Goal: Task Accomplishment & Management: Complete application form

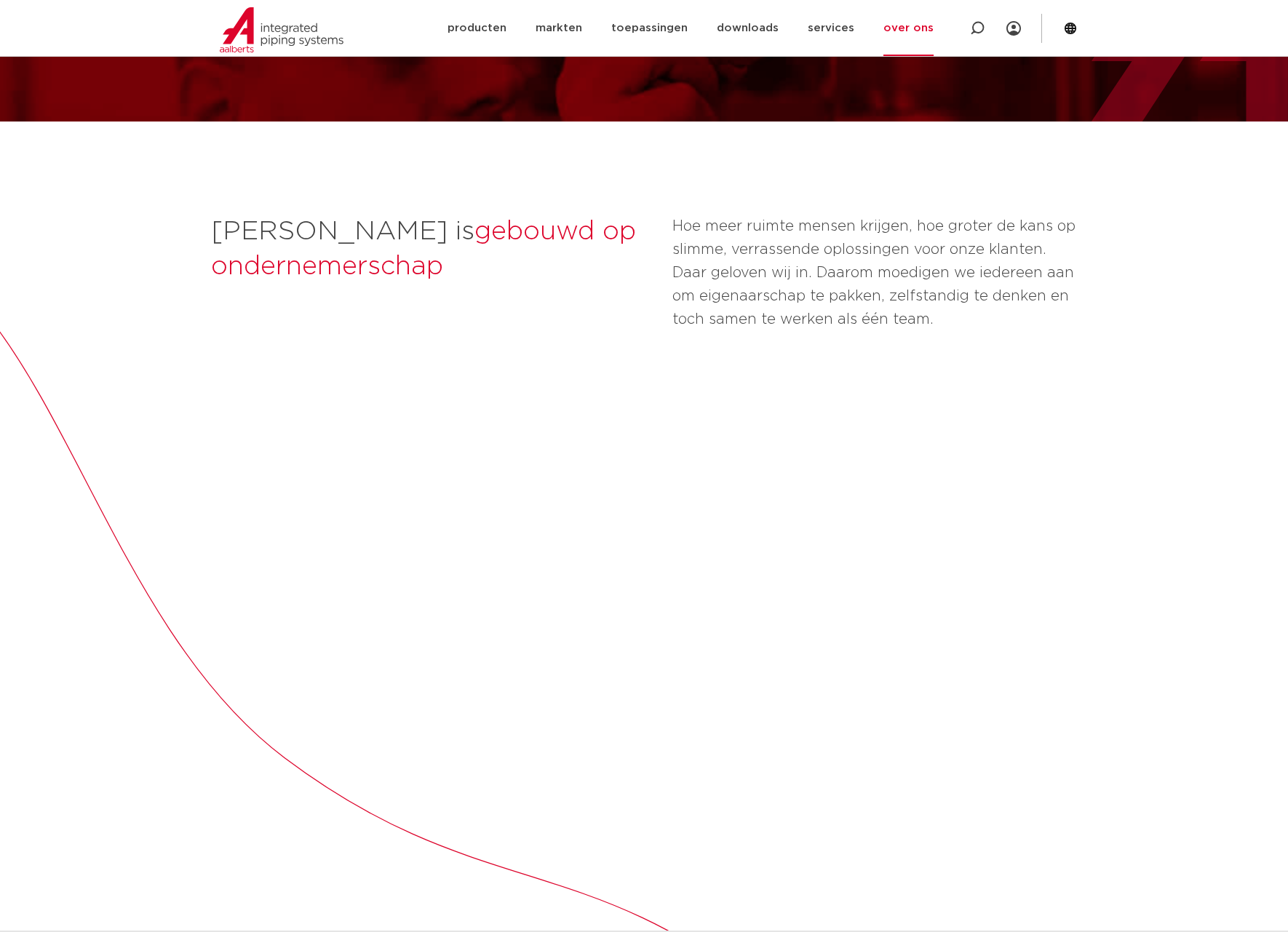
scroll to position [372, 0]
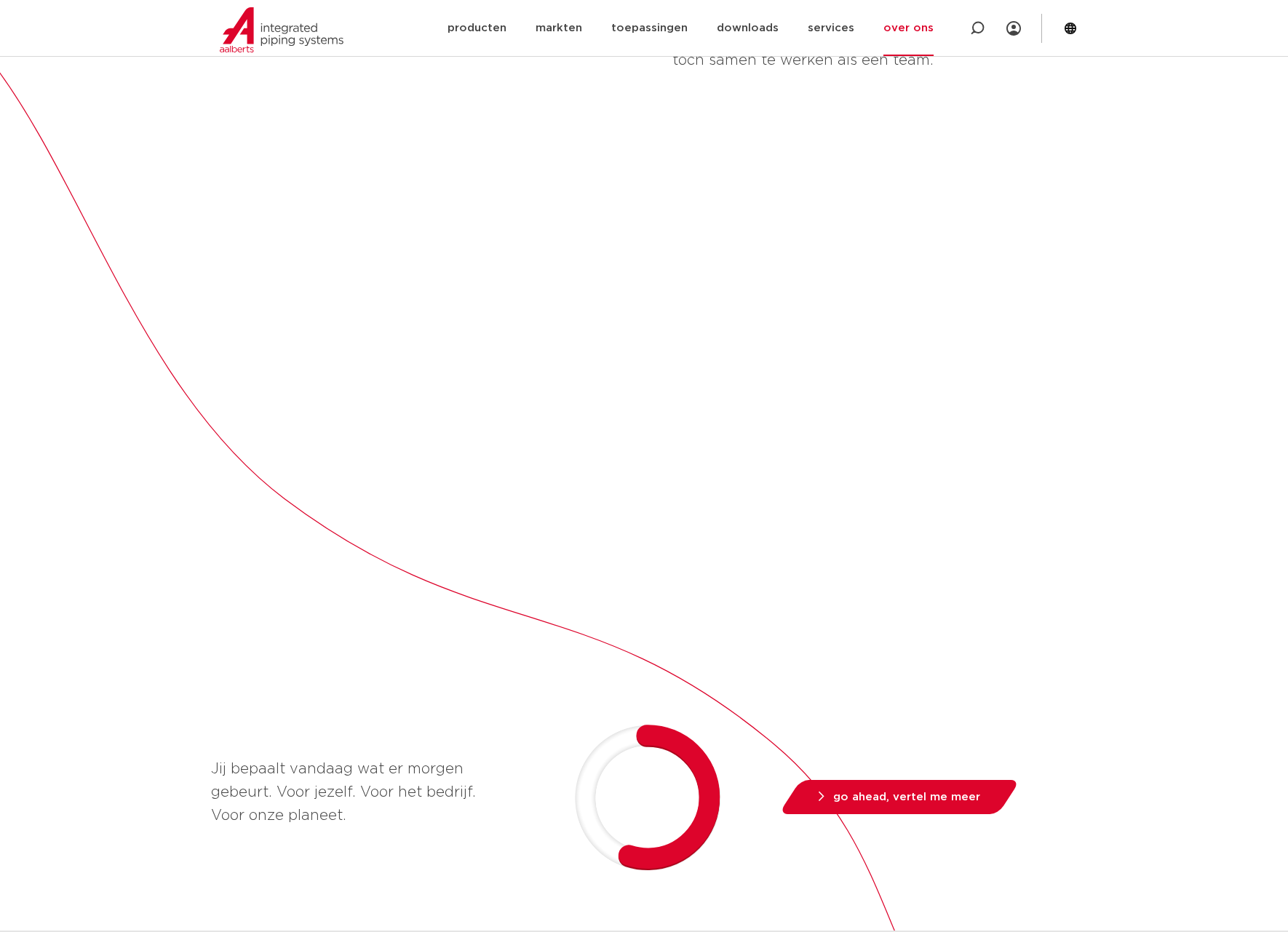
click at [1180, 428] on div "Aalberts is gebouwd op ondernemerschap  Hoe meer ruimte mensen krijgen, hoe gro…" at bounding box center [644, 657] width 1288 height 1589
click at [1187, 413] on div "Aalberts is gebouwd op ondernemerschap  Hoe meer ruimte mensen krijgen, hoe gro…" at bounding box center [644, 657] width 1288 height 1589
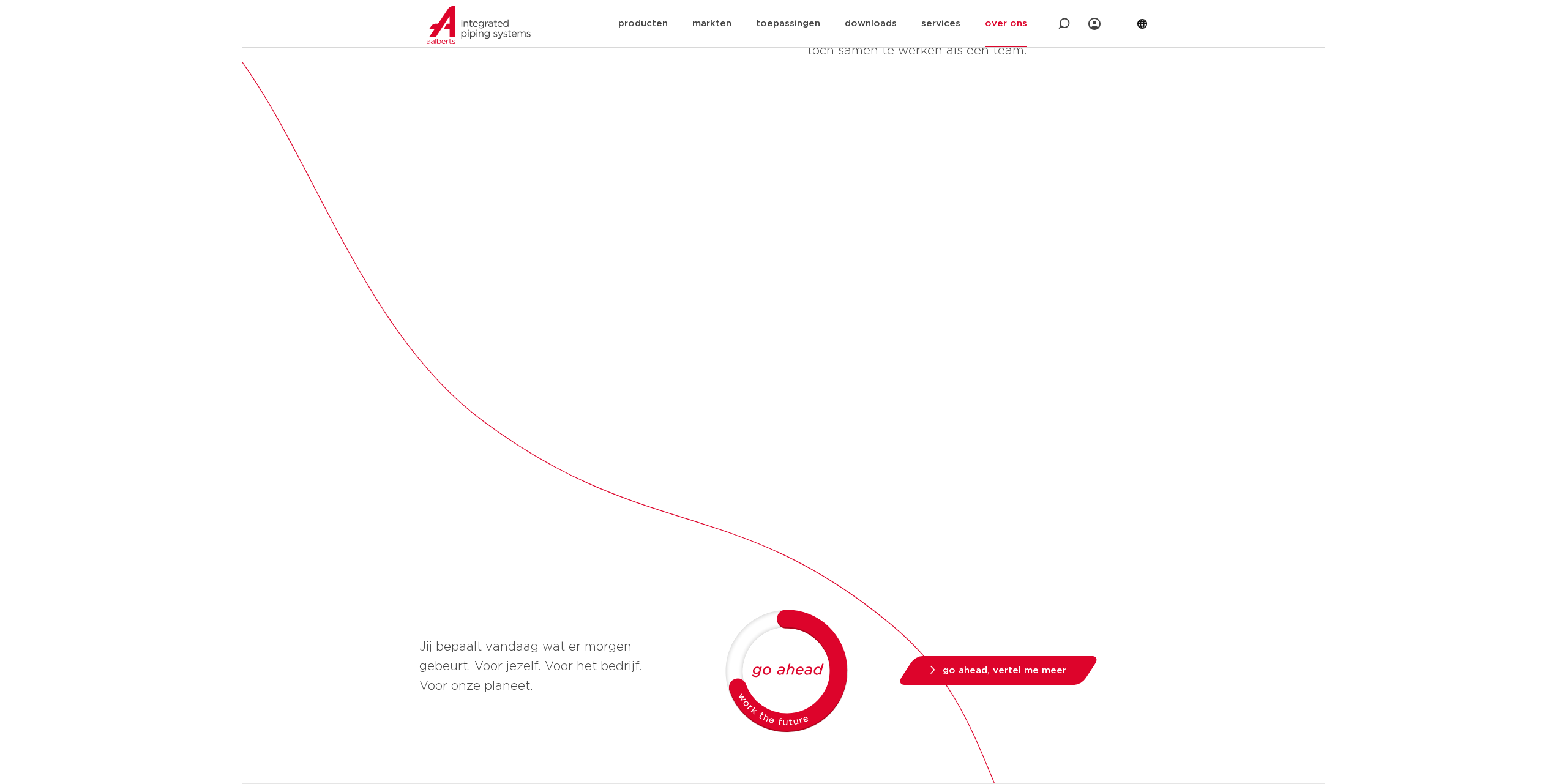
scroll to position [316, 0]
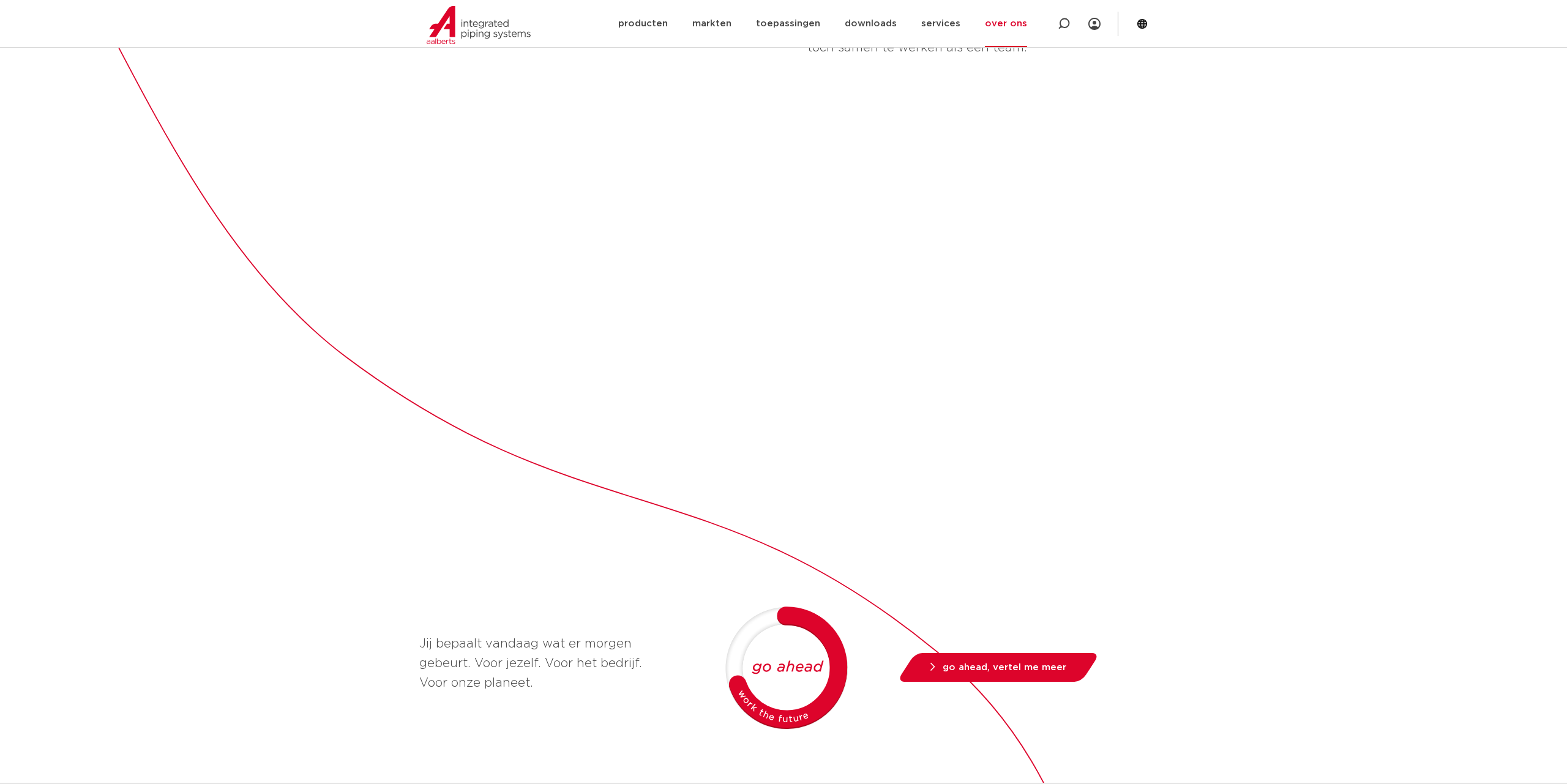
click at [1083, 26] on icon at bounding box center [1142, 24] width 10 height 10
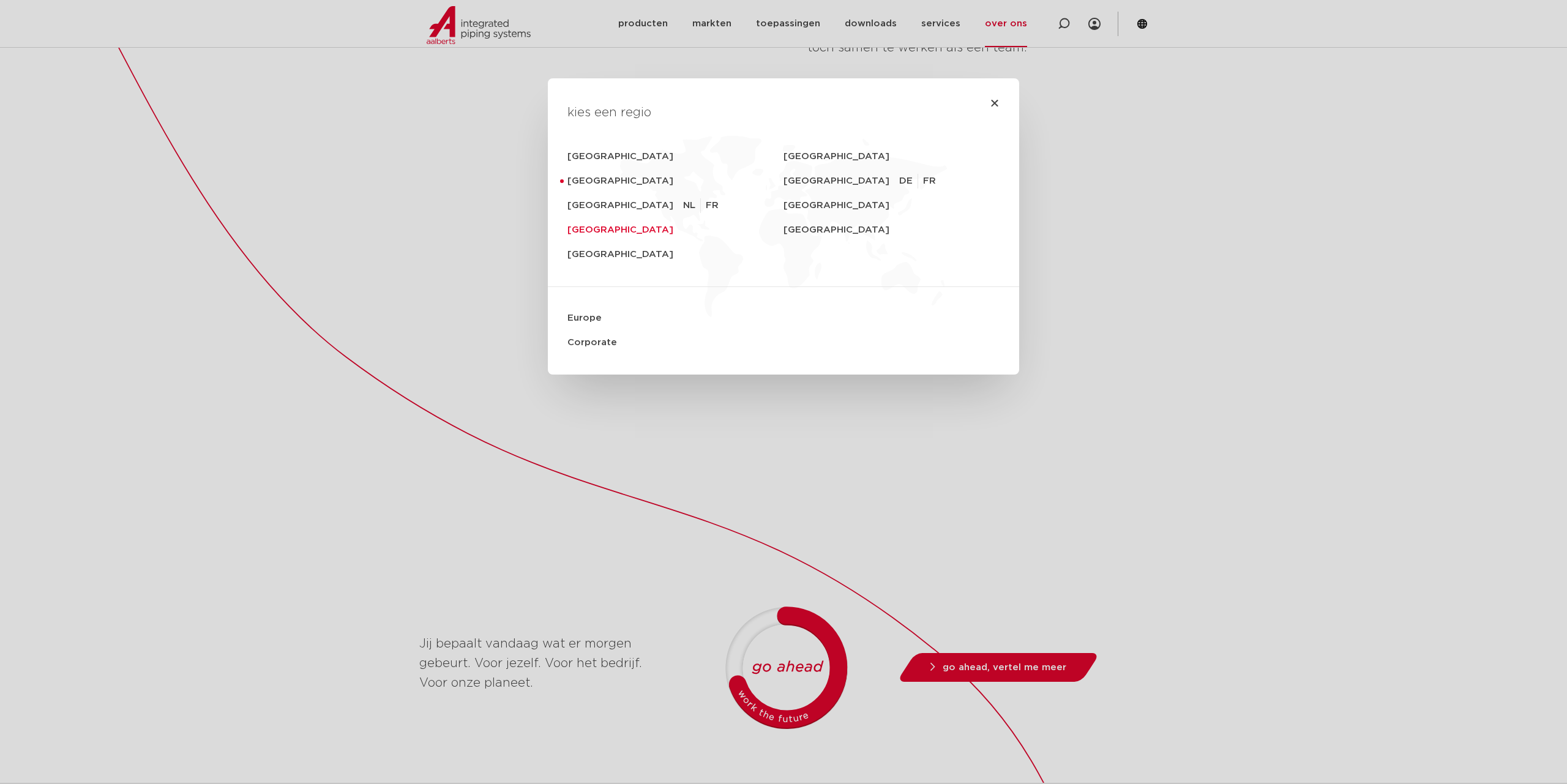
click at [594, 232] on link "United Kingdom" at bounding box center [675, 230] width 216 height 24
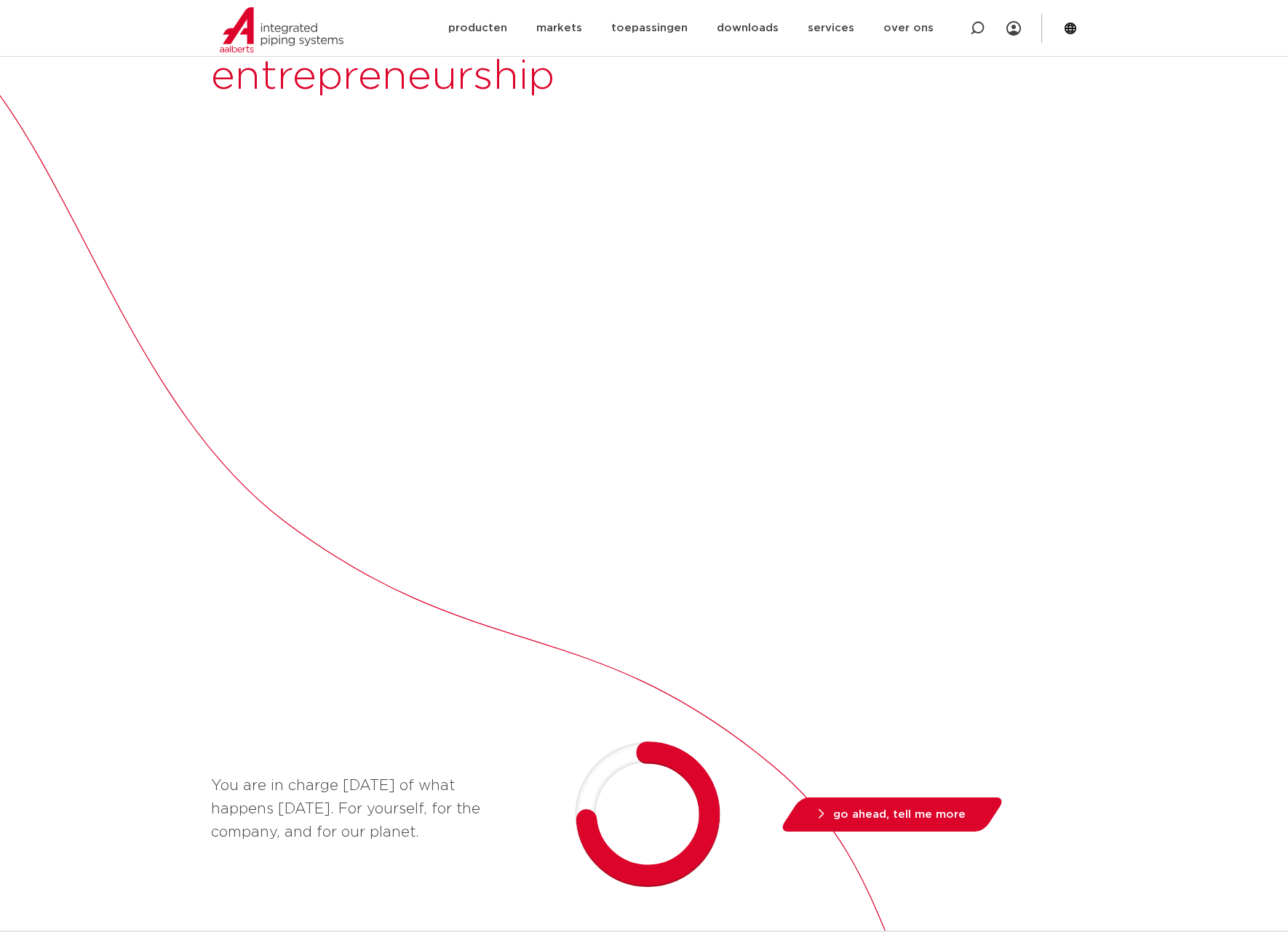
click at [1166, 484] on div "[PERSON_NAME] is built on entrepreneurship We believe the more space people are…" at bounding box center [644, 679] width 1288 height 1624
click at [1141, 324] on div "[PERSON_NAME] is built on entrepreneurship We believe the more space people are…" at bounding box center [644, 679] width 1288 height 1624
click at [1166, 336] on div "[PERSON_NAME] is built on entrepreneurship We believe the more space people are…" at bounding box center [644, 679] width 1288 height 1624
click at [96, 471] on div "Aalberts is built on entrepreneurship We believe the more space people are give…" at bounding box center [644, 679] width 1288 height 1624
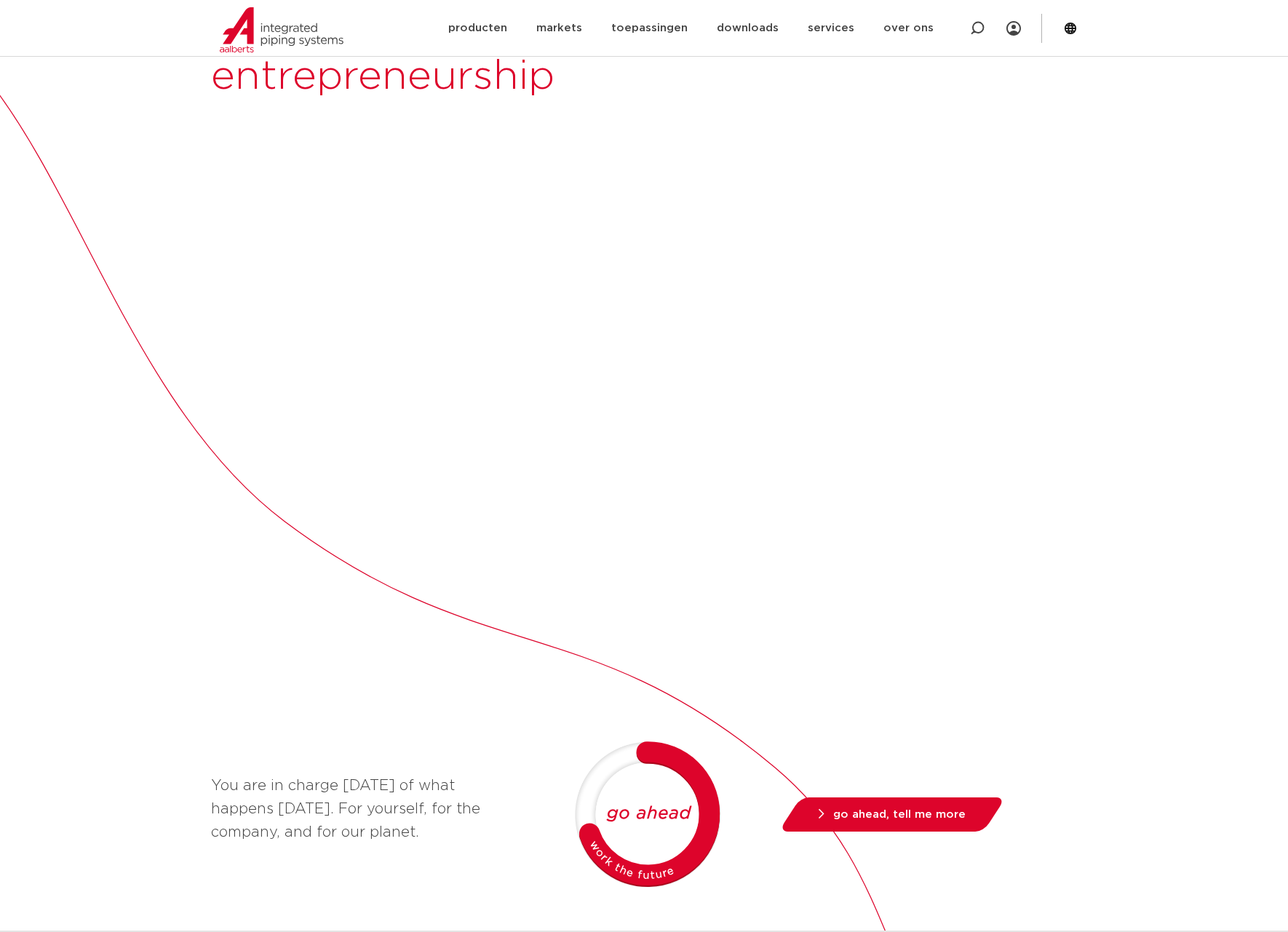
click at [1157, 472] on div "Aalberts is built on entrepreneurship We believe the more space people are give…" at bounding box center [644, 679] width 1288 height 1624
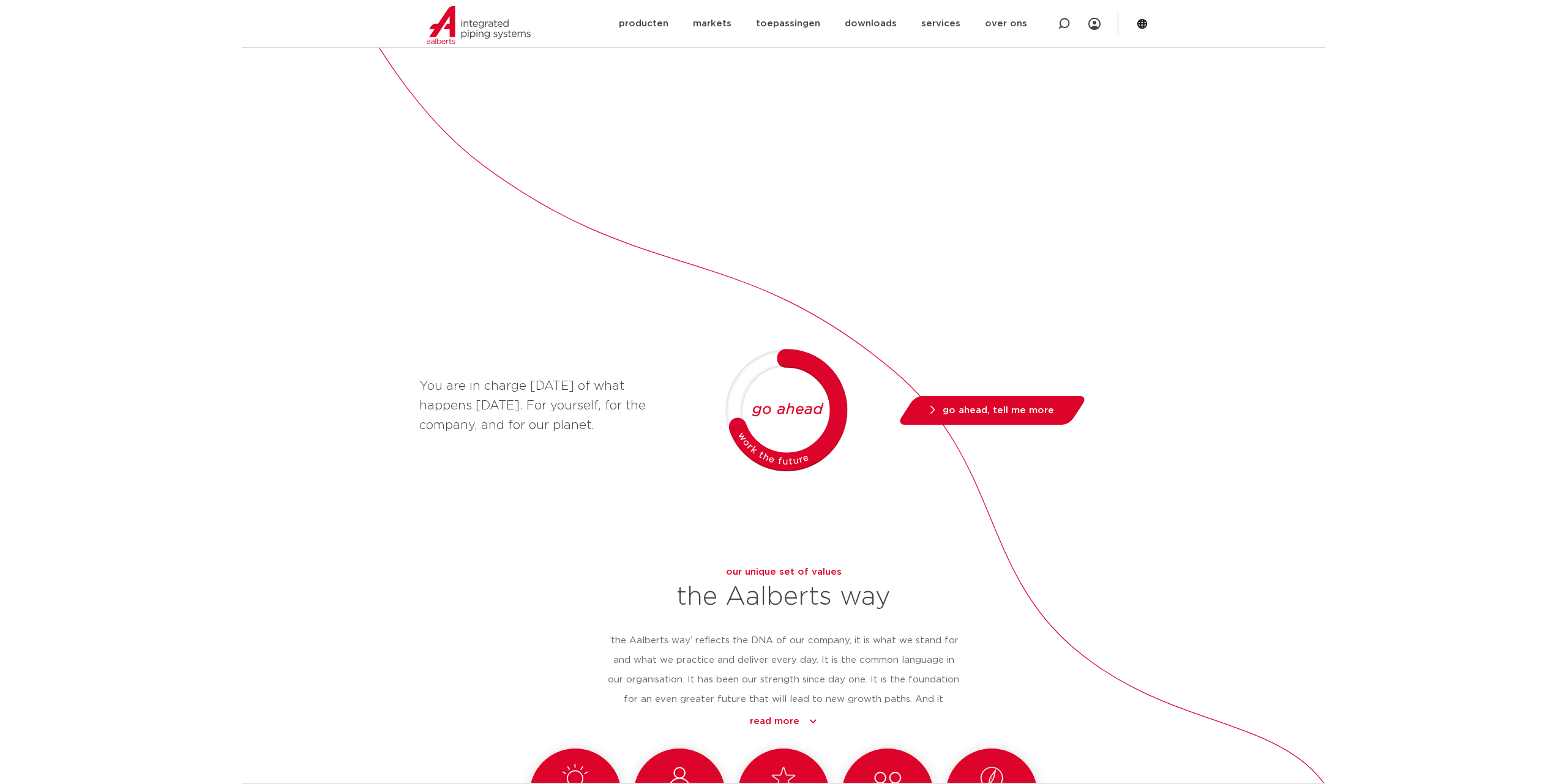
scroll to position [415, 0]
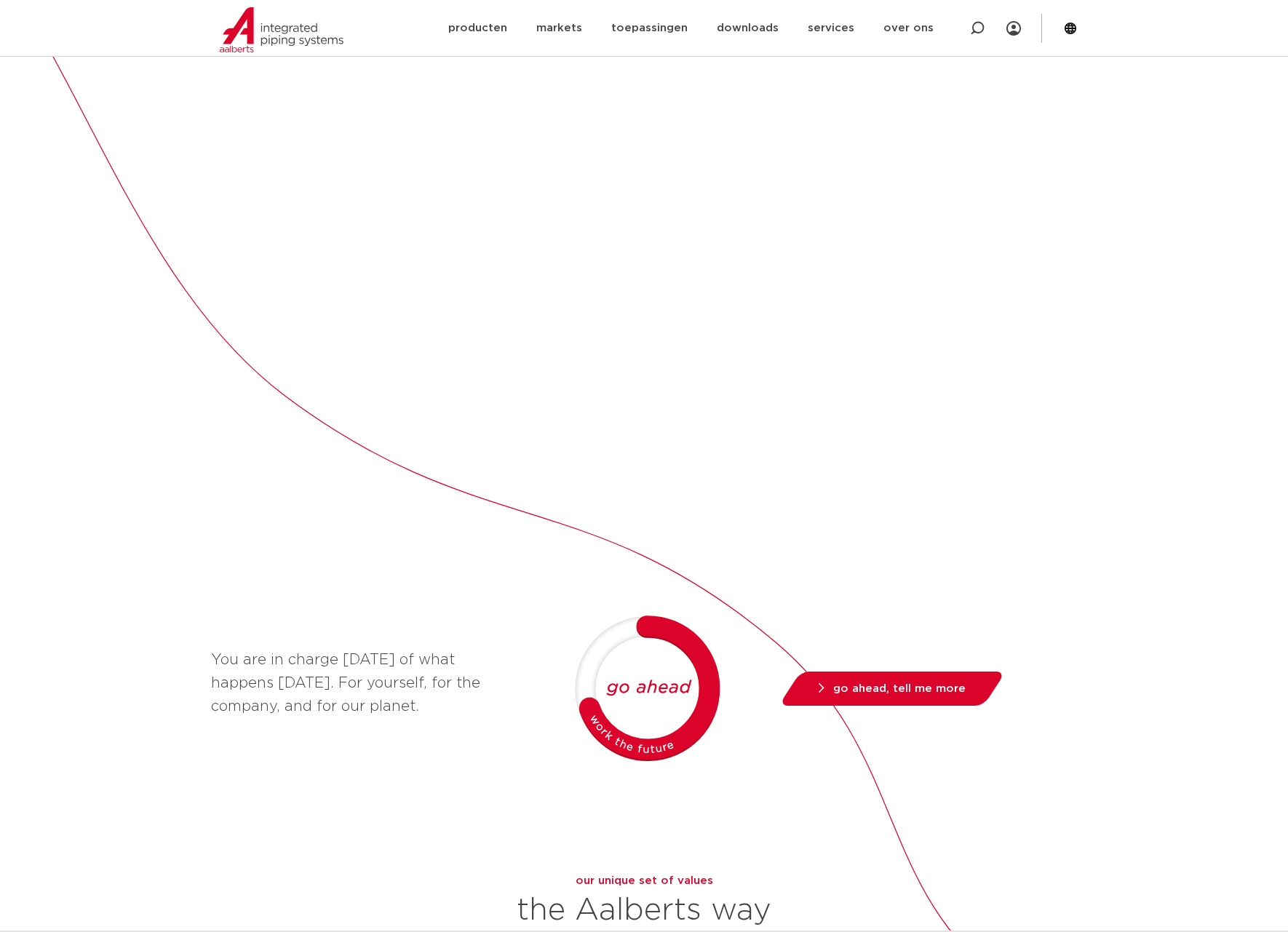
click at [1176, 473] on div "Aalberts is built on entrepreneurship We believe the more space people are give…" at bounding box center [644, 553] width 1288 height 1624
click at [1168, 470] on div "Aalberts is built on entrepreneurship We believe the more space people are give…" at bounding box center [644, 553] width 1288 height 1624
click at [1157, 490] on div "Aalberts is built on entrepreneurship We believe the more space people are give…" at bounding box center [644, 553] width 1288 height 1624
click at [1157, 492] on div "Aalberts is built on entrepreneurship We believe the more space people are give…" at bounding box center [644, 553] width 1288 height 1624
click at [1133, 488] on div "Aalberts is built on entrepreneurship We believe the more space people are give…" at bounding box center [644, 553] width 1288 height 1624
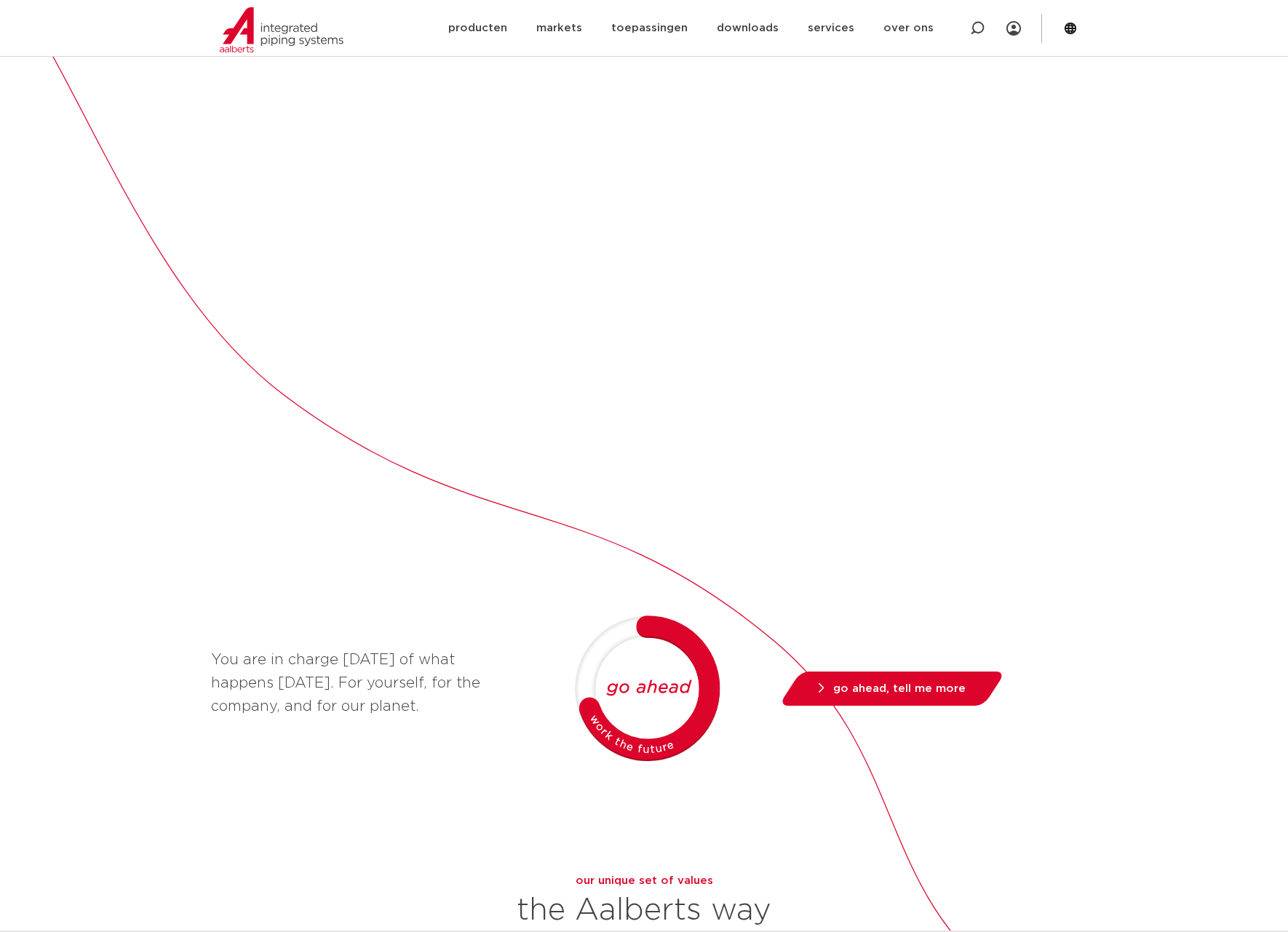
click at [1135, 490] on div "Aalberts is built on entrepreneurship We believe the more space people are give…" at bounding box center [644, 553] width 1288 height 1624
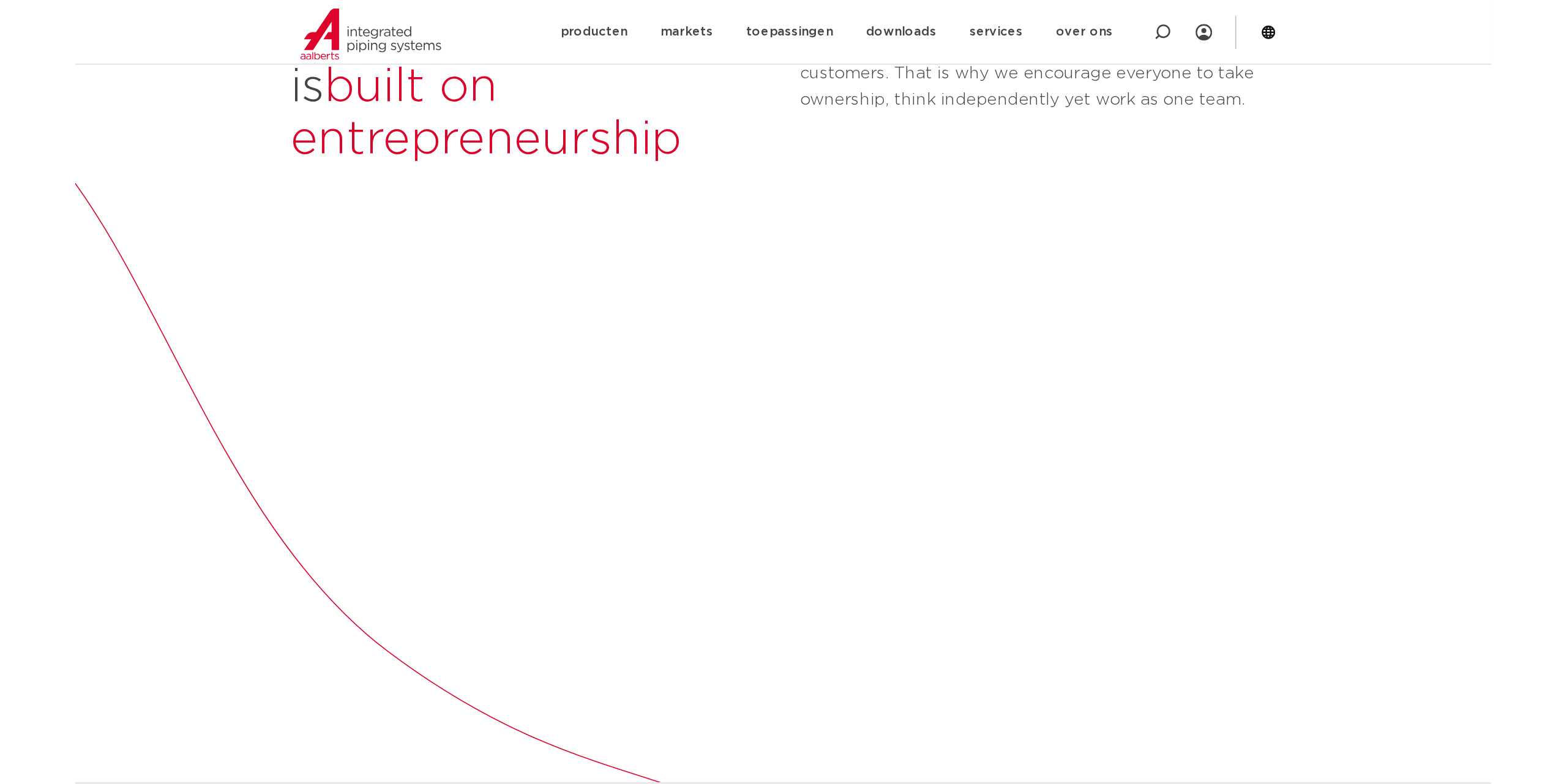
scroll to position [269, 0]
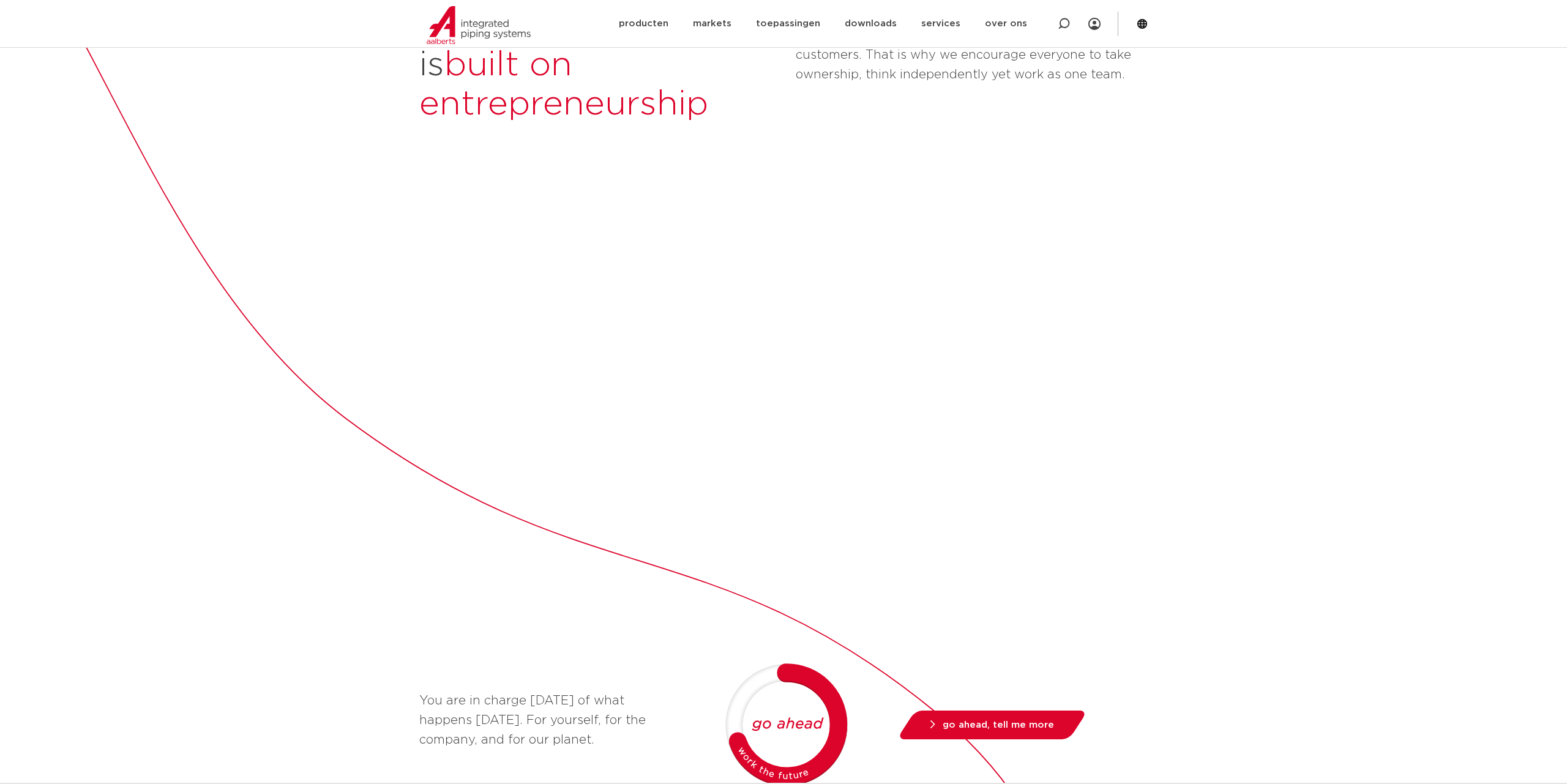
click at [154, 278] on div "Aalberts is built on entrepreneurship We believe the more space people are give…" at bounding box center [784, 611] width 1567 height 1366
click at [173, 284] on div "Aalberts is built on entrepreneurship We believe the more space people are give…" at bounding box center [784, 611] width 1567 height 1366
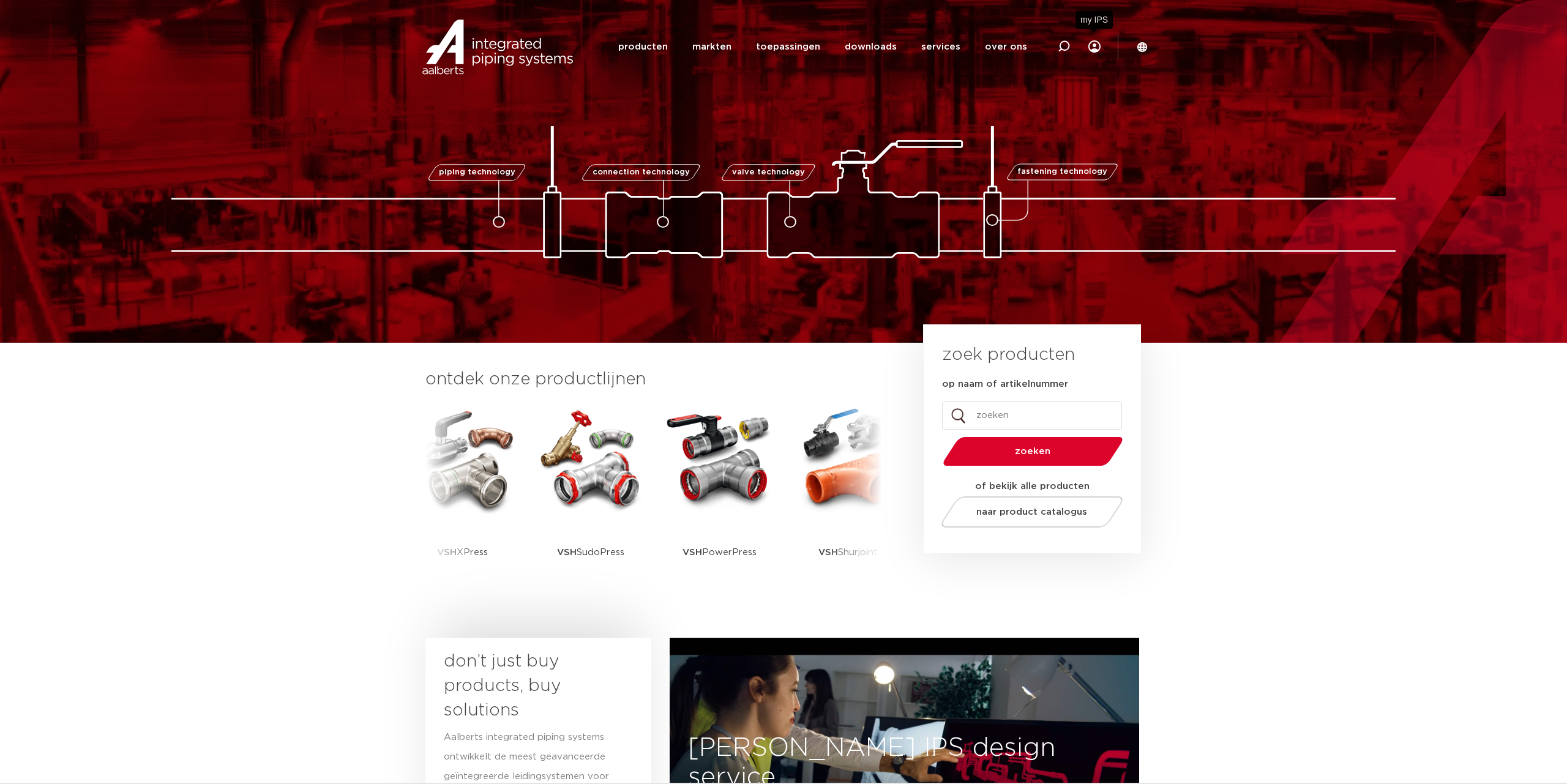
click at [1094, 48] on icon at bounding box center [1094, 46] width 12 height 12
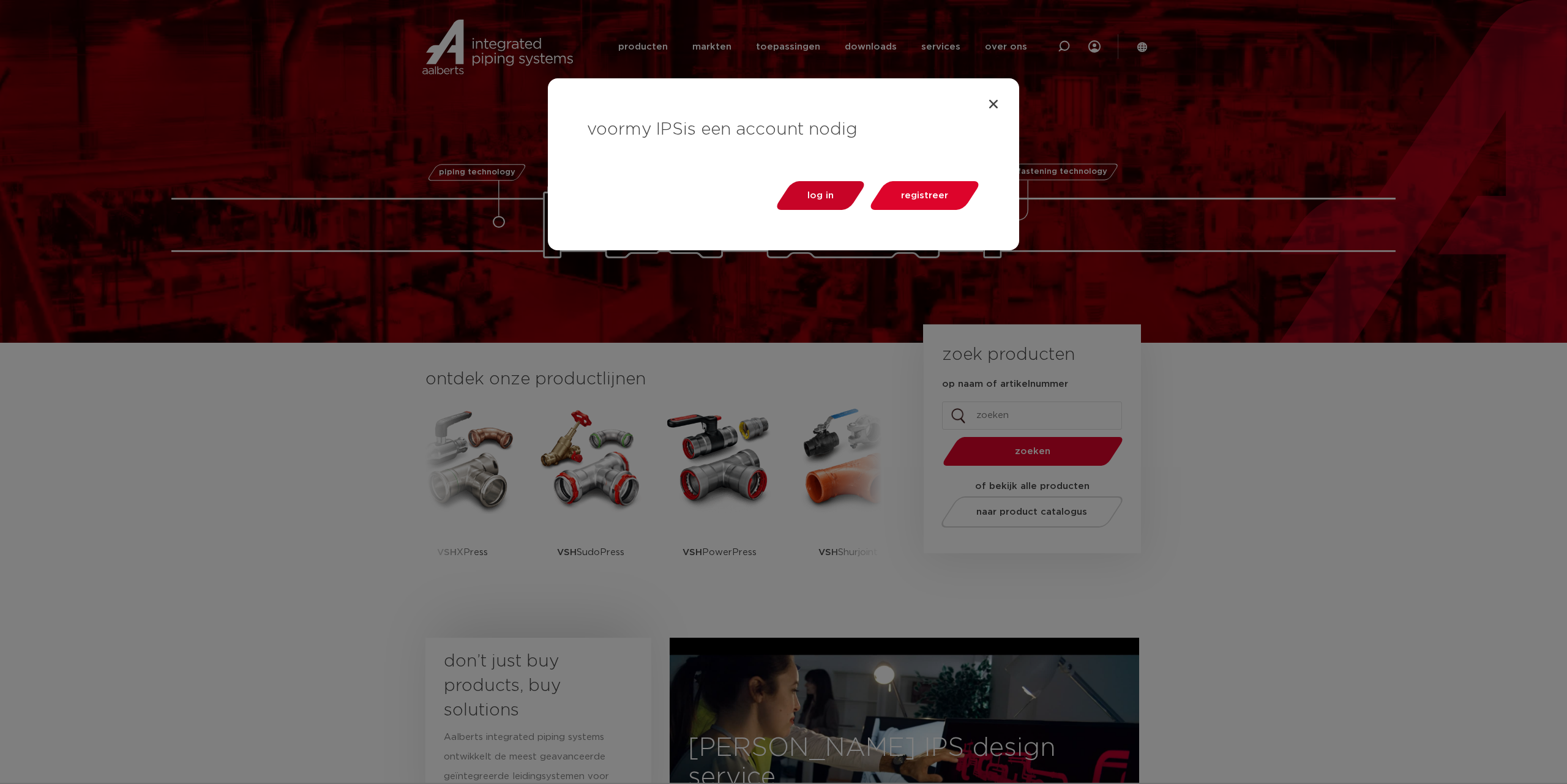
click at [823, 208] on link "log in" at bounding box center [821, 195] width 94 height 28
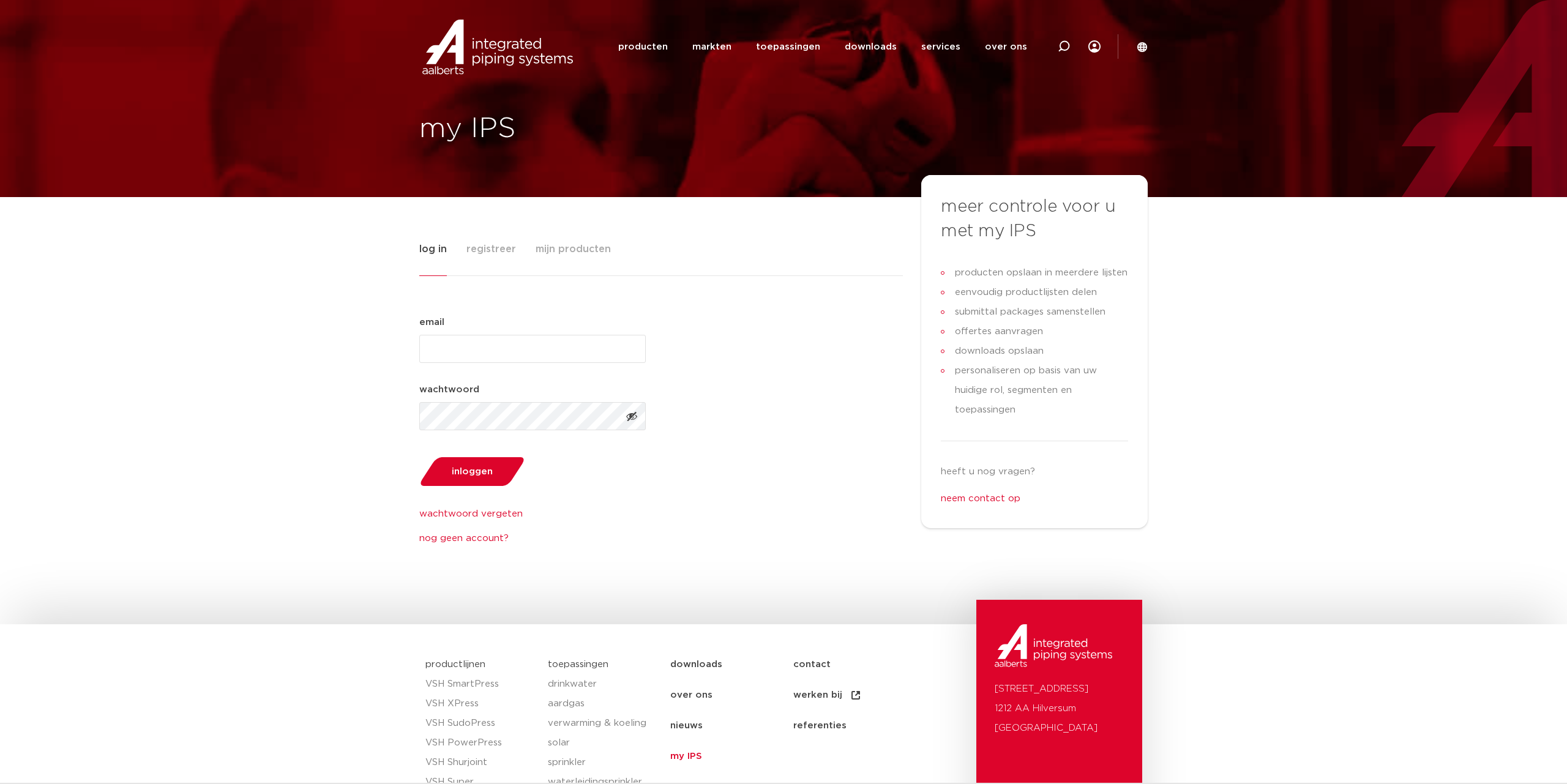
click at [514, 345] on input "email (Vereist)" at bounding box center [532, 349] width 226 height 28
click at [509, 349] on input "email (Vereist)" at bounding box center [532, 349] width 226 height 28
paste input "hallo@rubydorsman.nl"
type input "hallo@rubydorsman.nl"
click at [476, 470] on span "inloggen" at bounding box center [472, 472] width 41 height 9
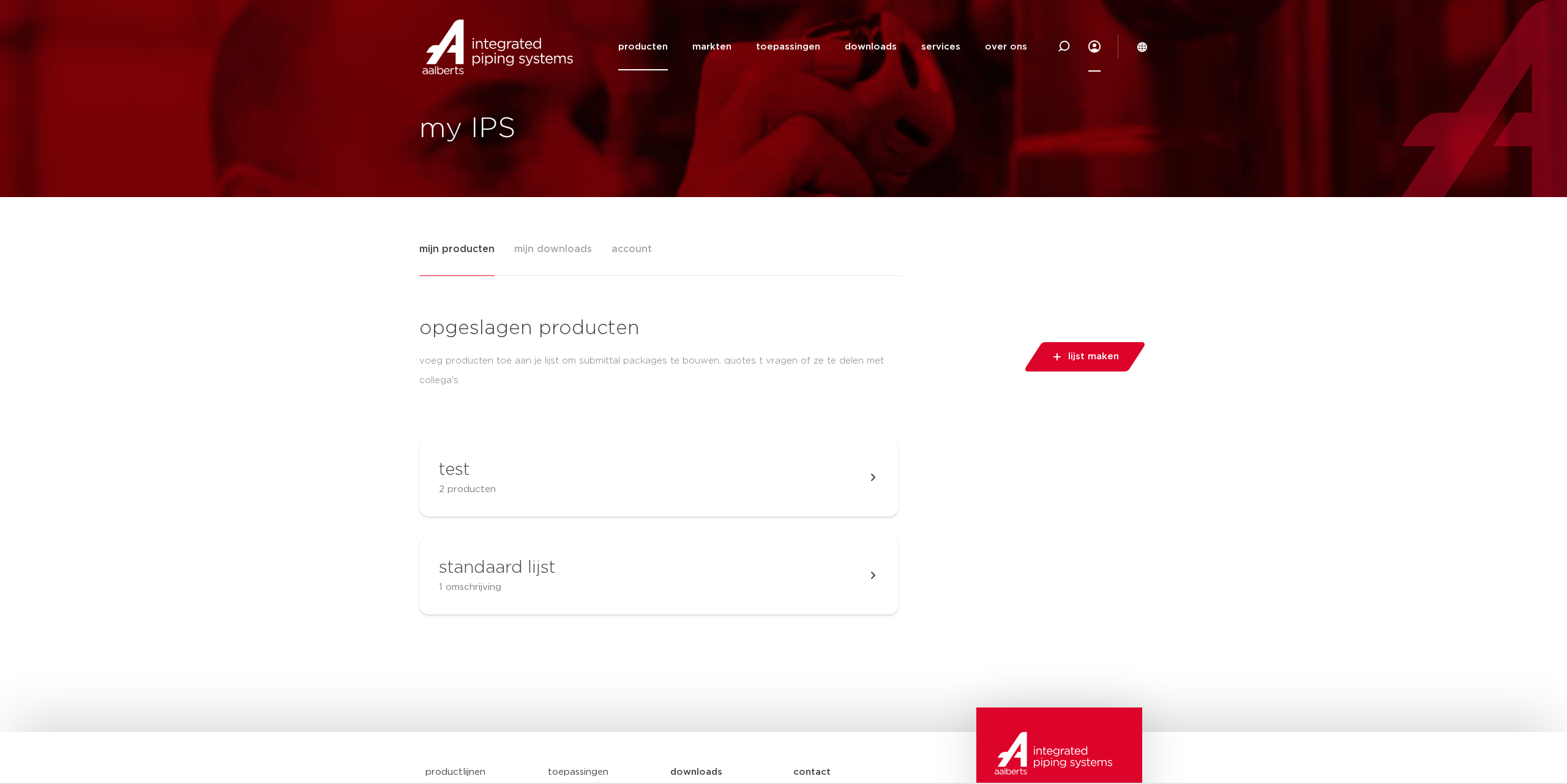
click at [663, 48] on link "producten" at bounding box center [643, 46] width 50 height 47
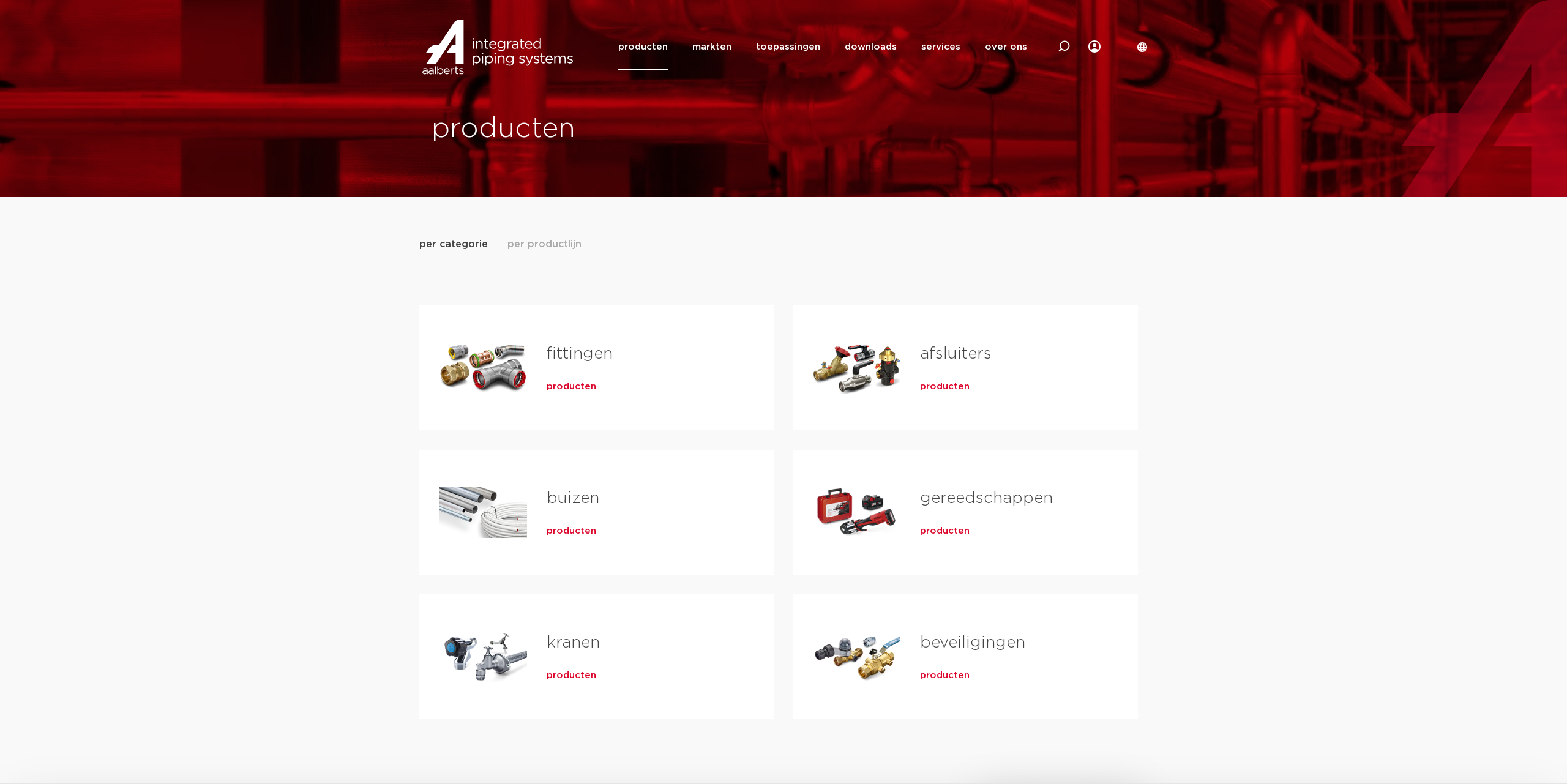
click at [935, 533] on span "producten" at bounding box center [944, 531] width 50 height 12
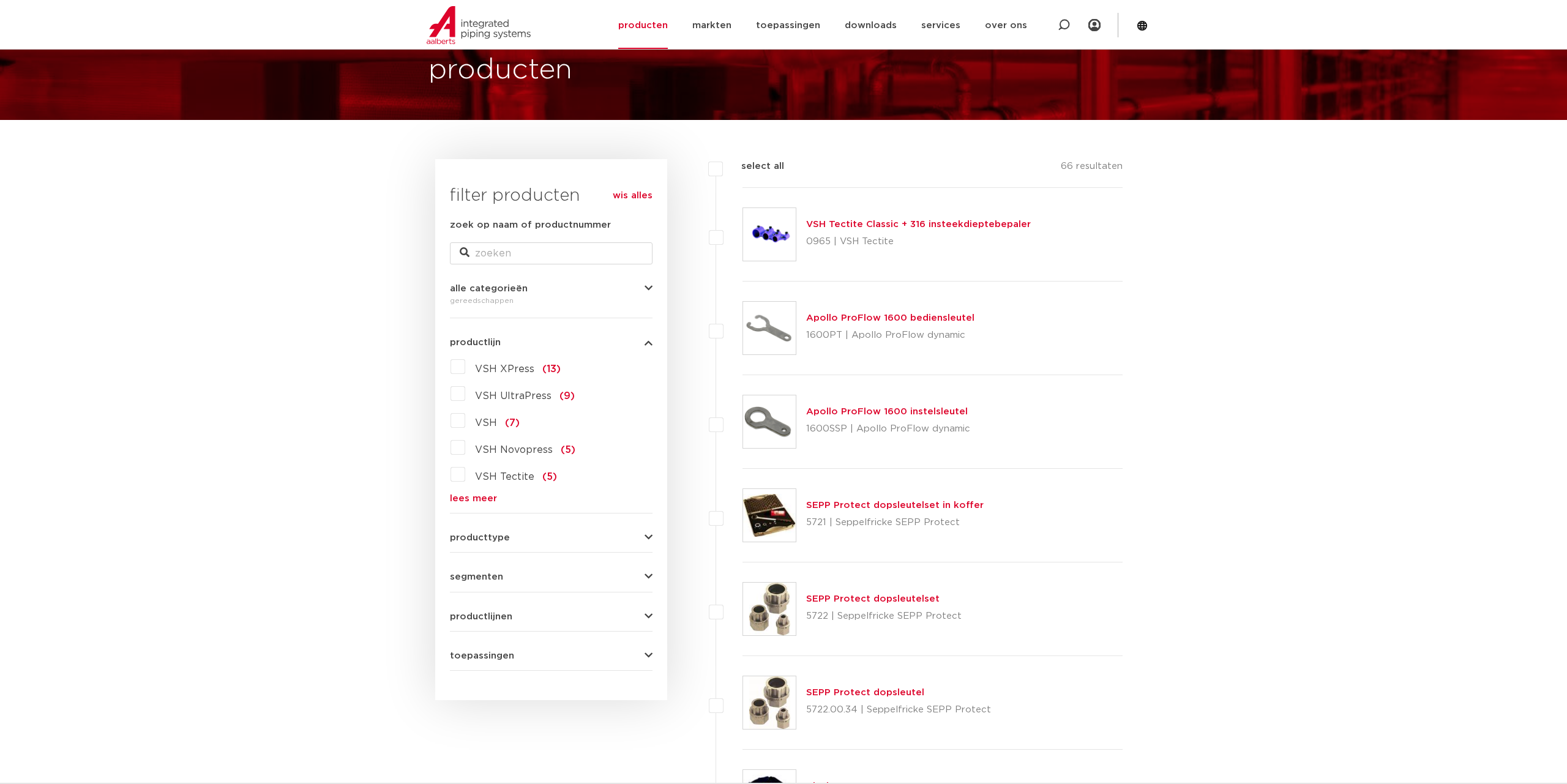
click at [723, 167] on label "select all" at bounding box center [753, 166] width 61 height 15
click at [741, 167] on input "select all" at bounding box center [745, 163] width 8 height 8
checkbox input "true"
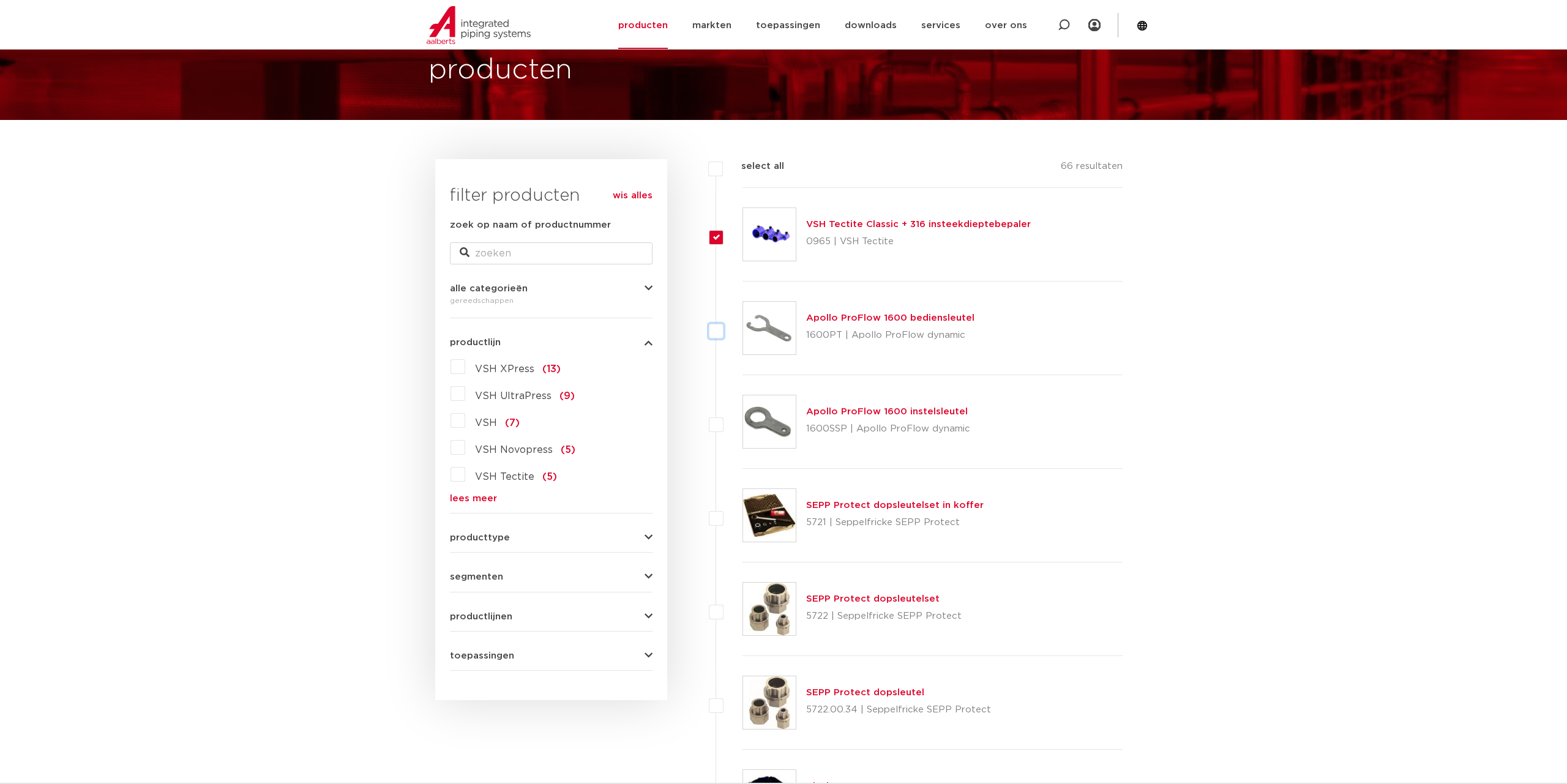
checkbox input "true"
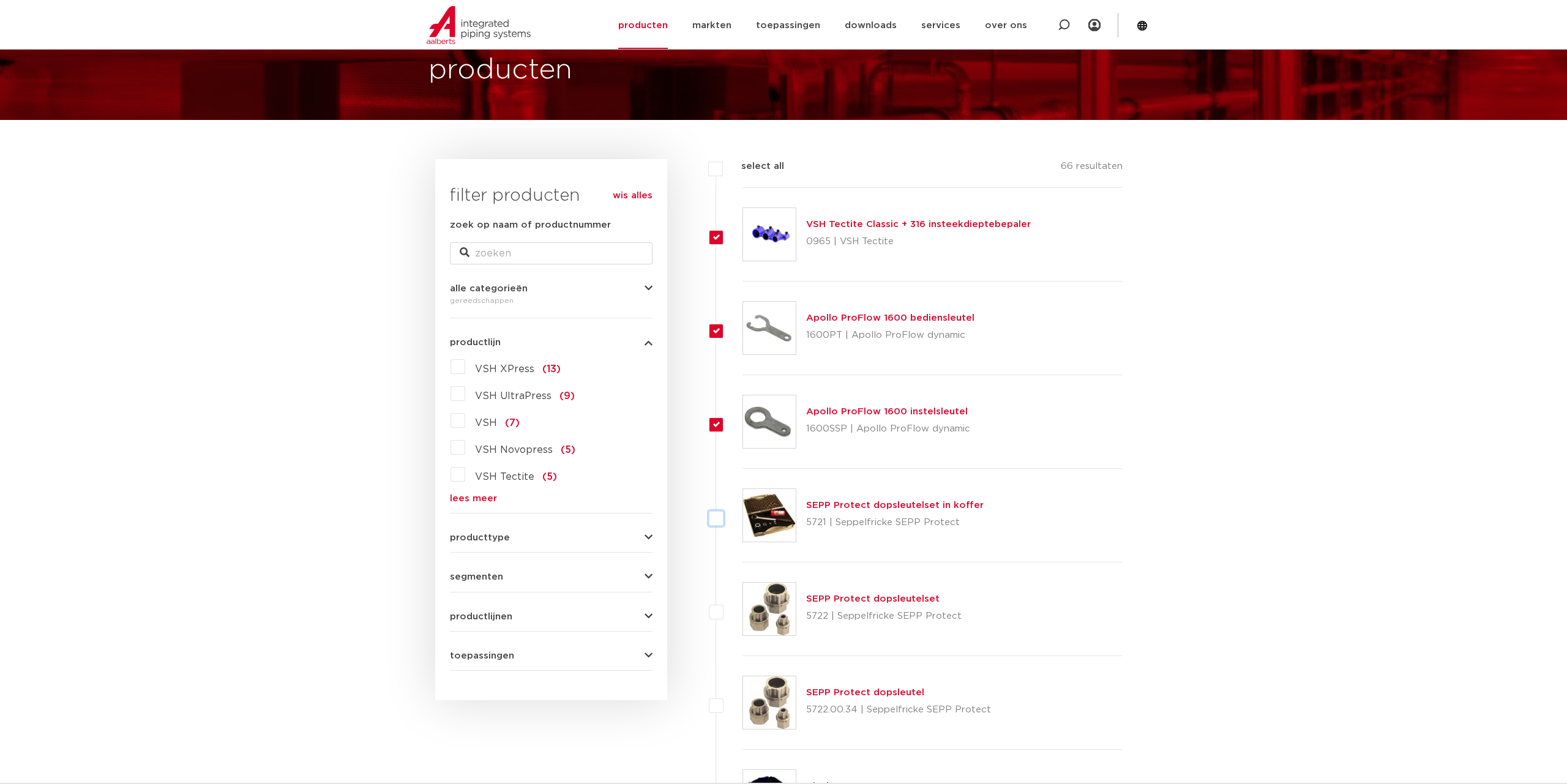
checkbox input "true"
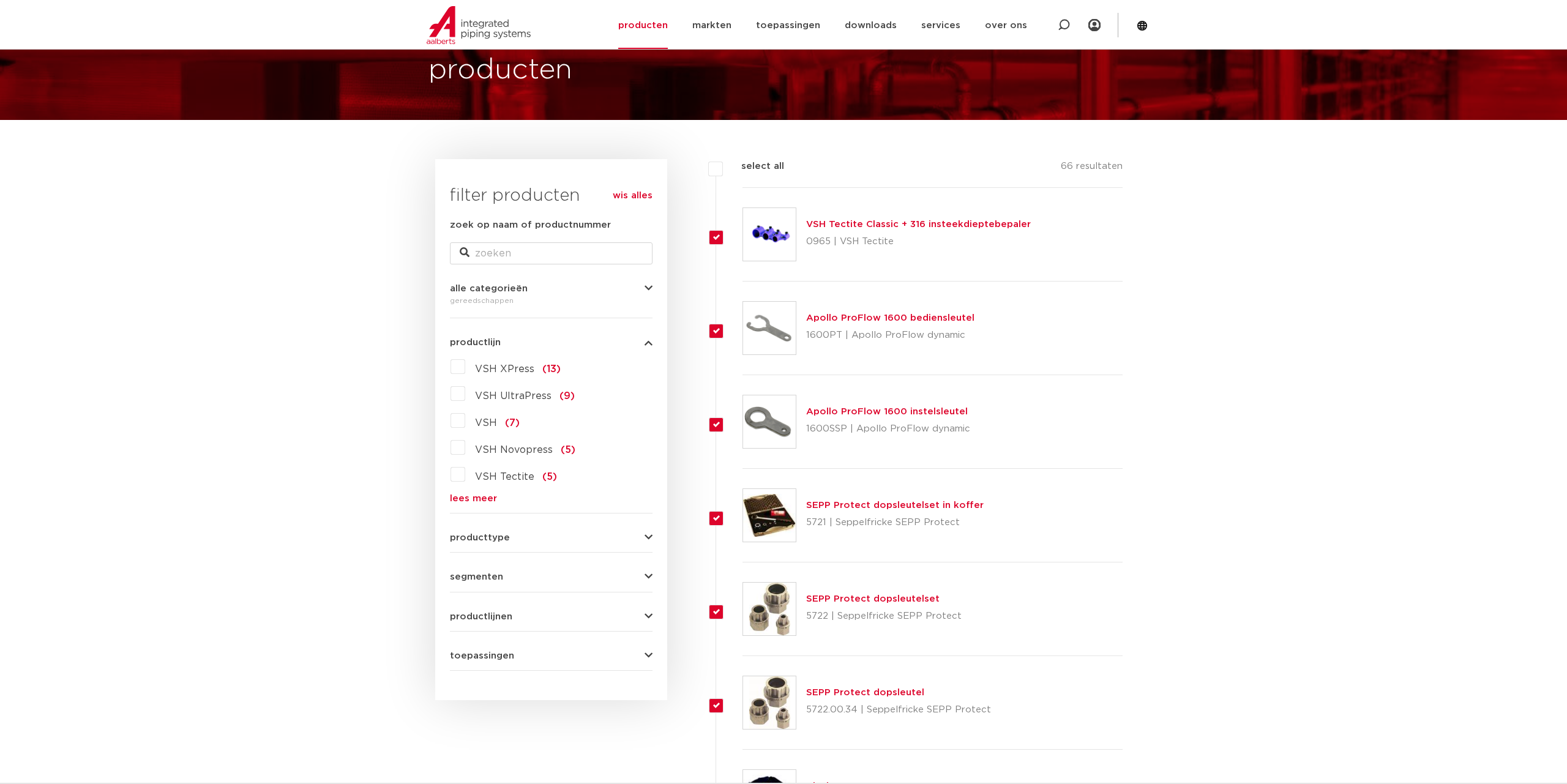
checkbox input "true"
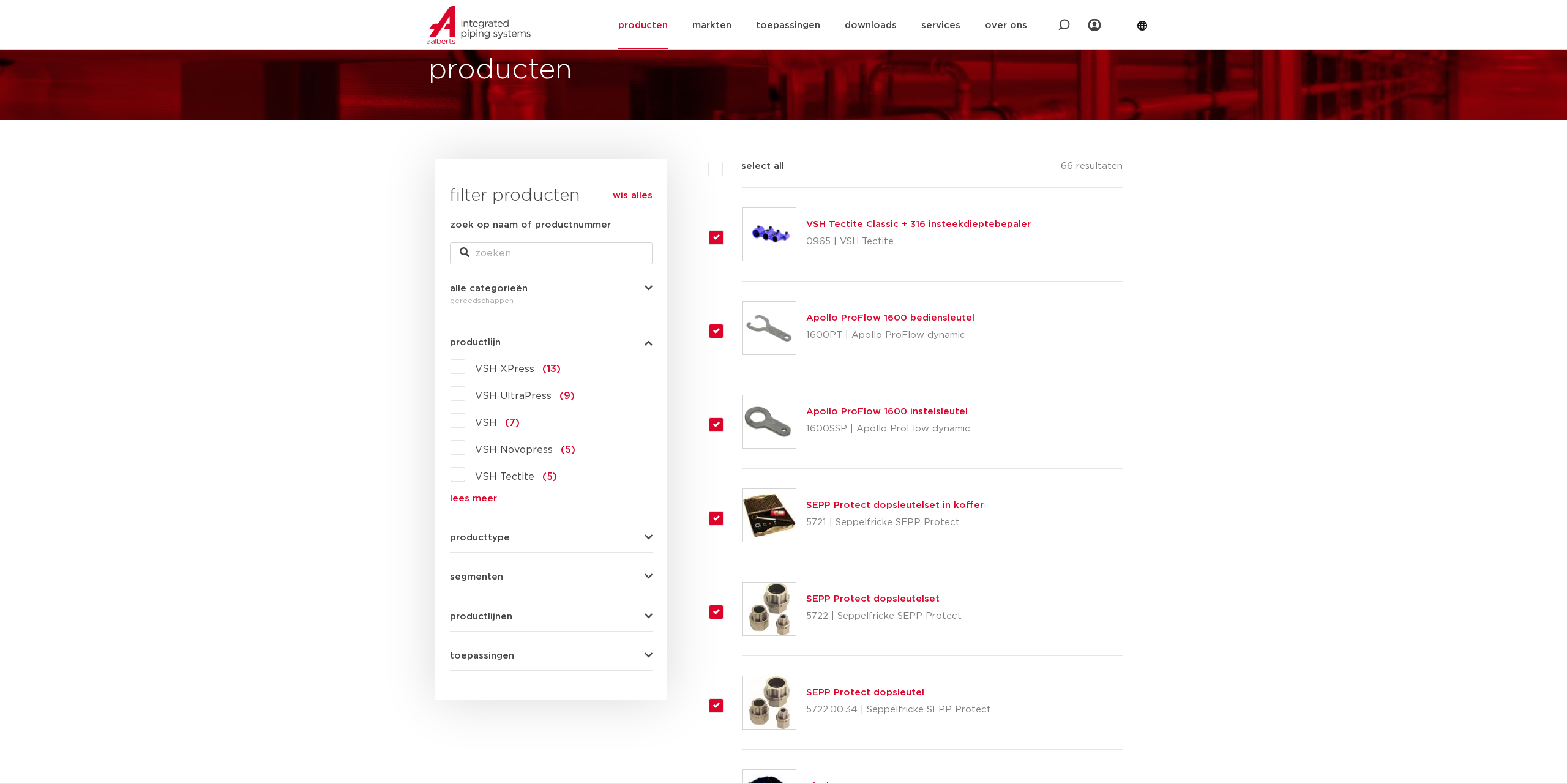
checkbox input "true"
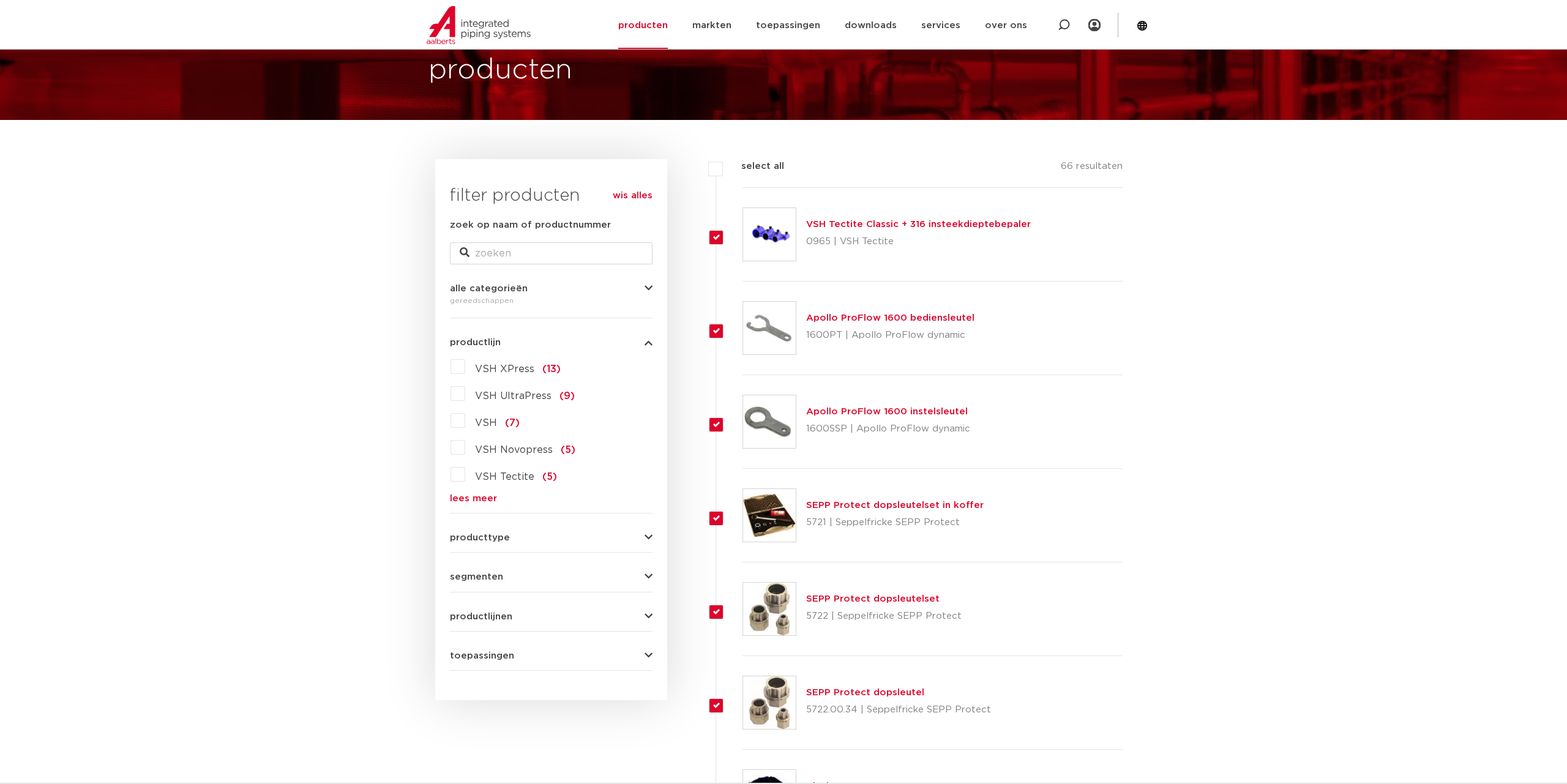
checkbox input "true"
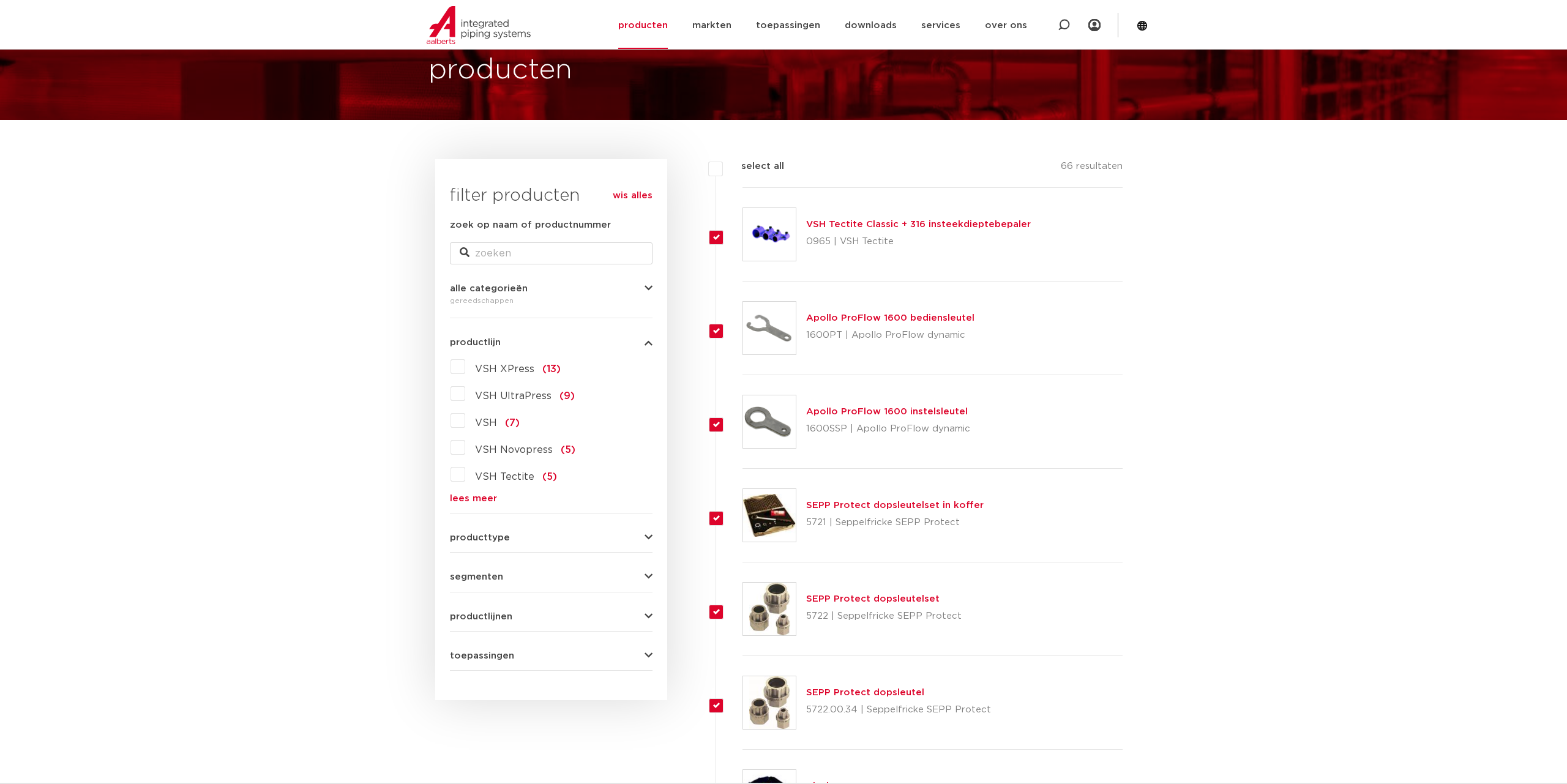
checkbox input "true"
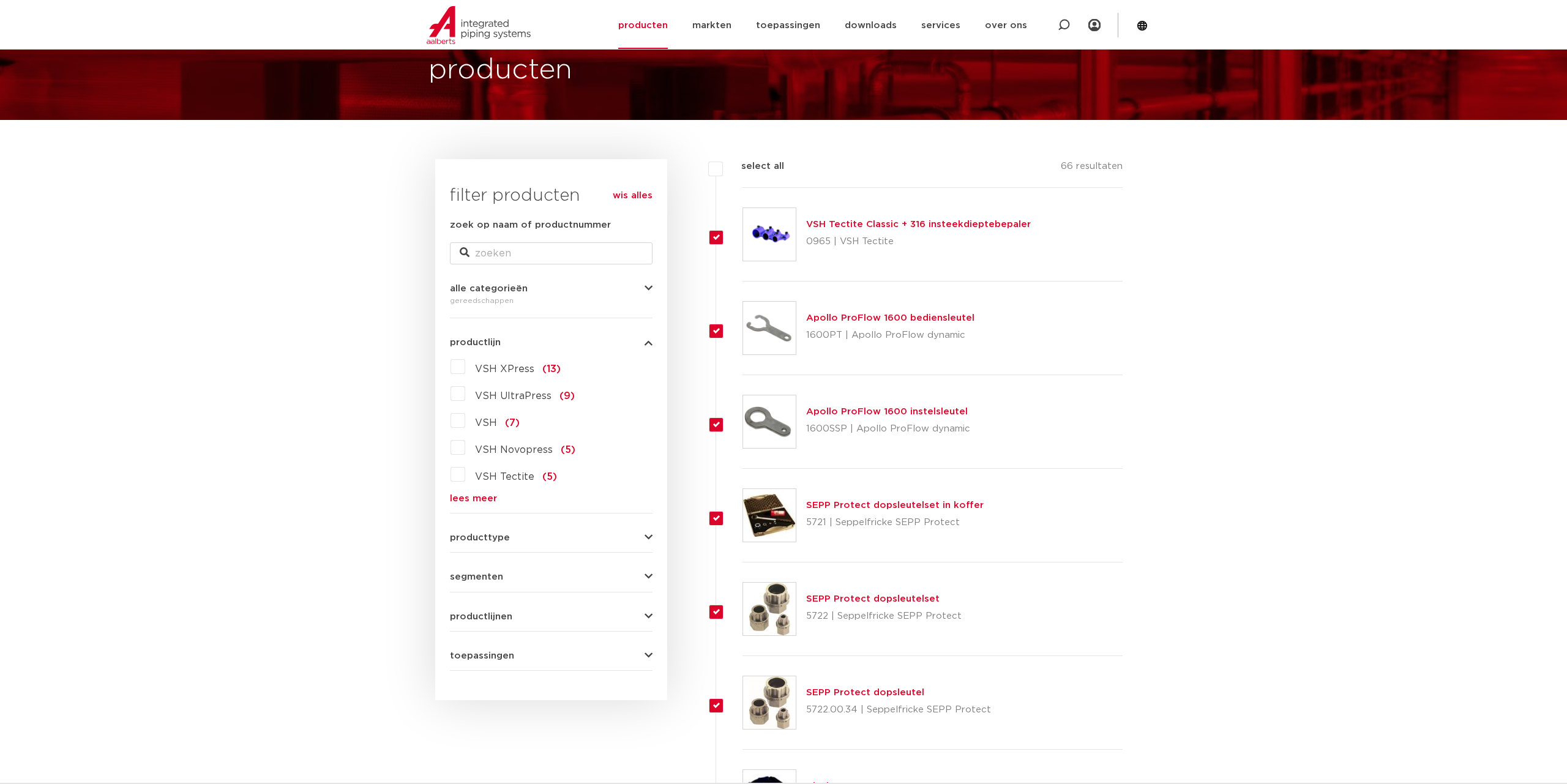
checkbox input "true"
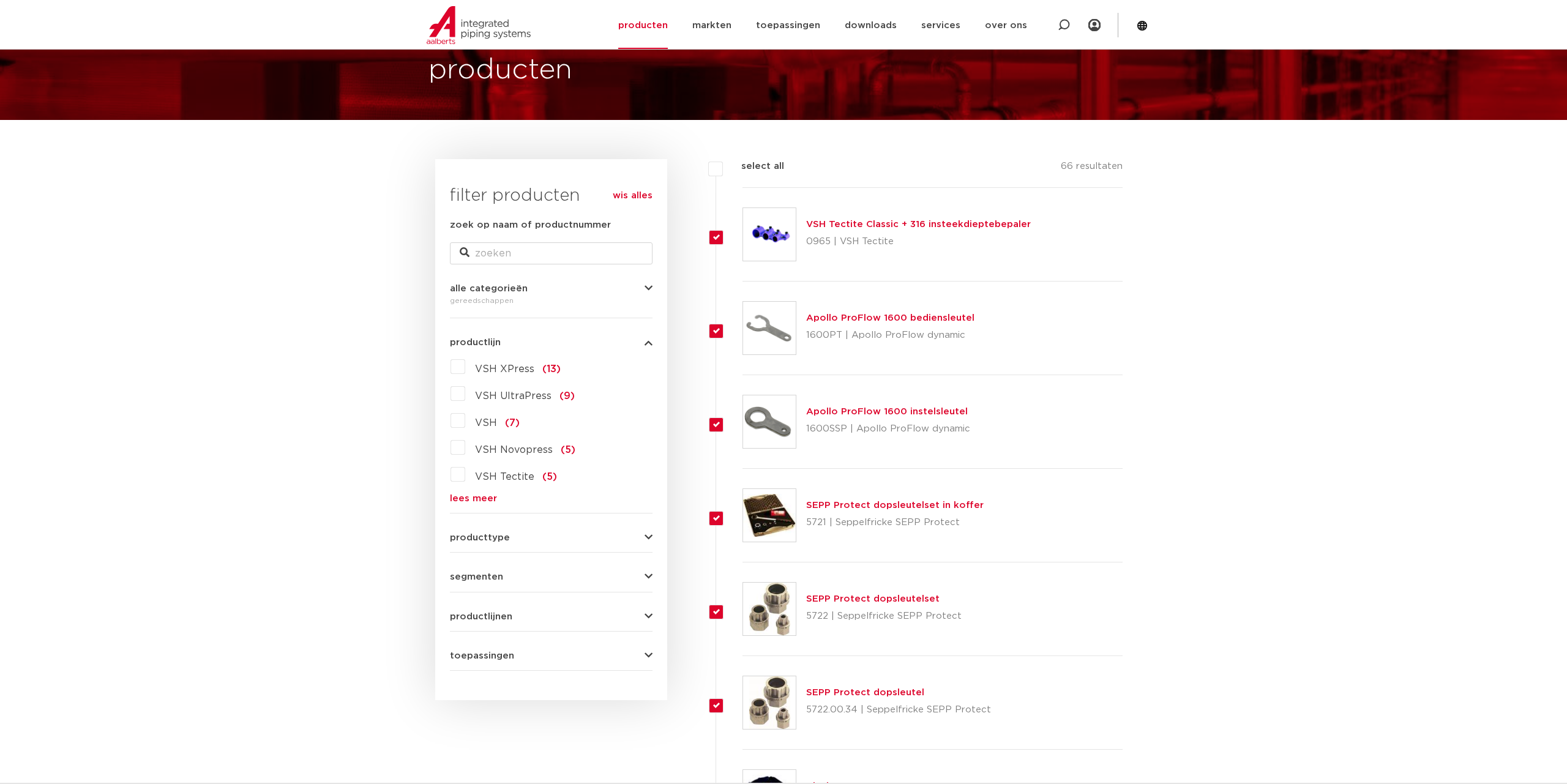
checkbox input "true"
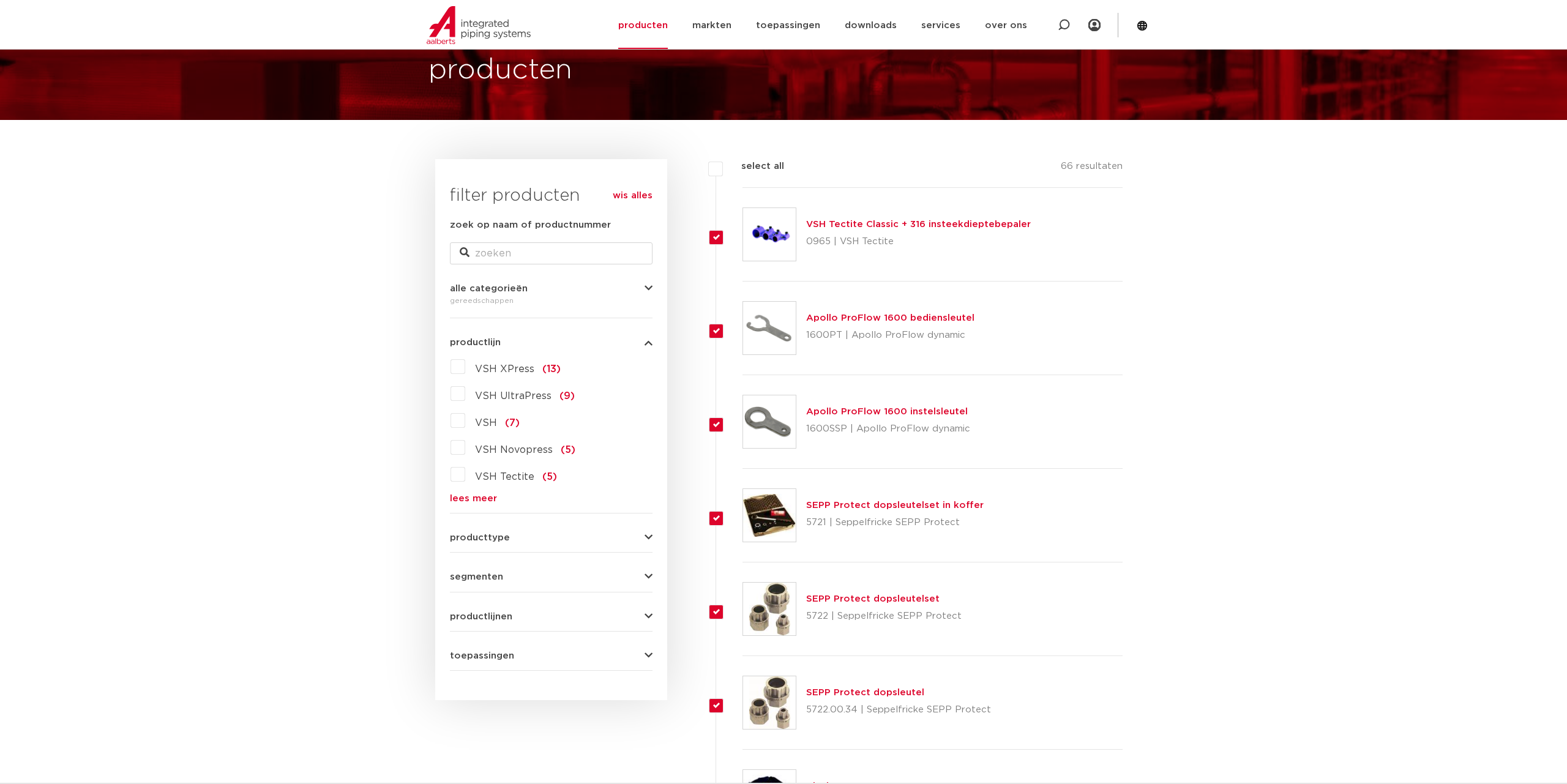
checkbox input "true"
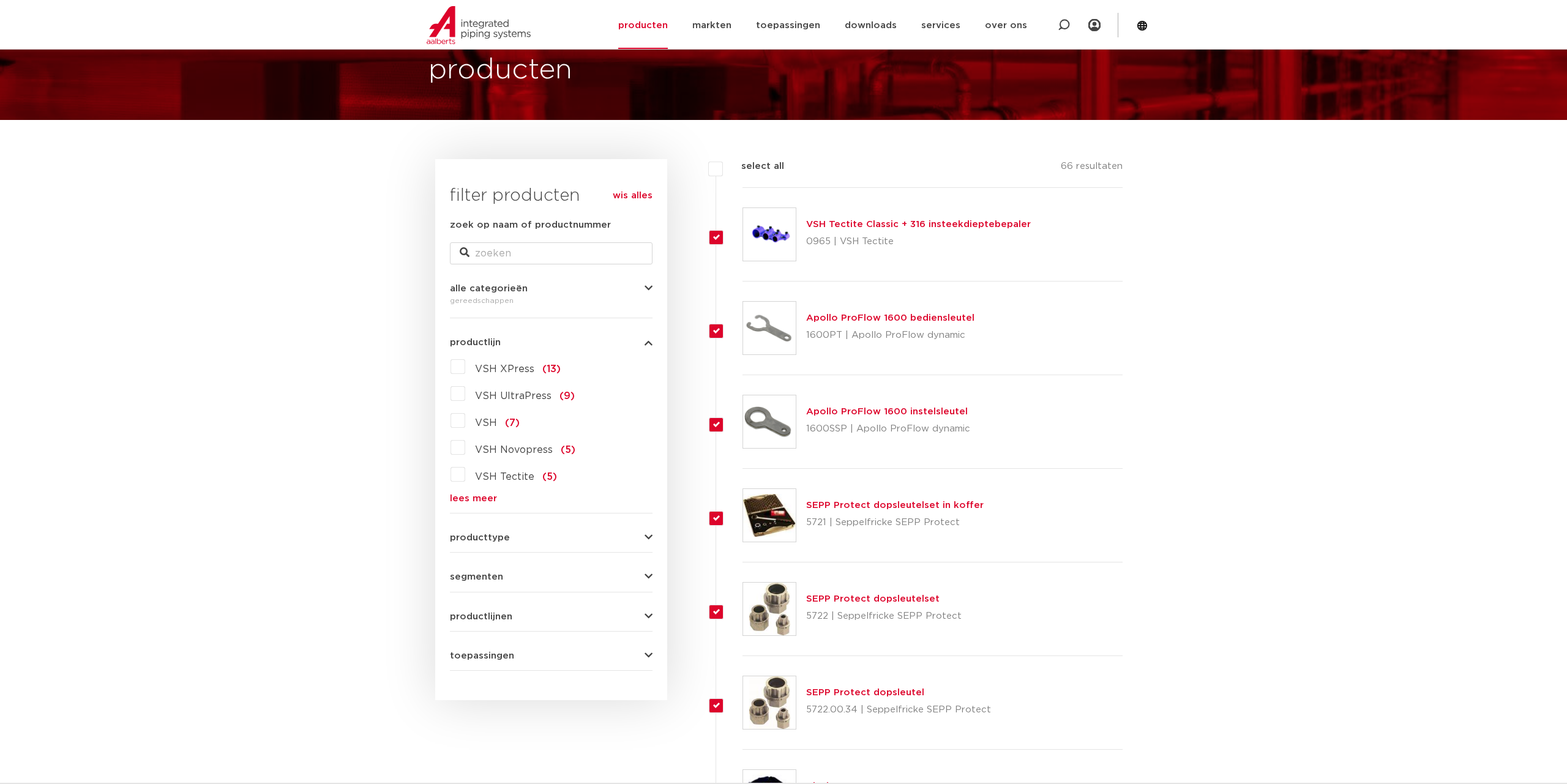
checkbox input "true"
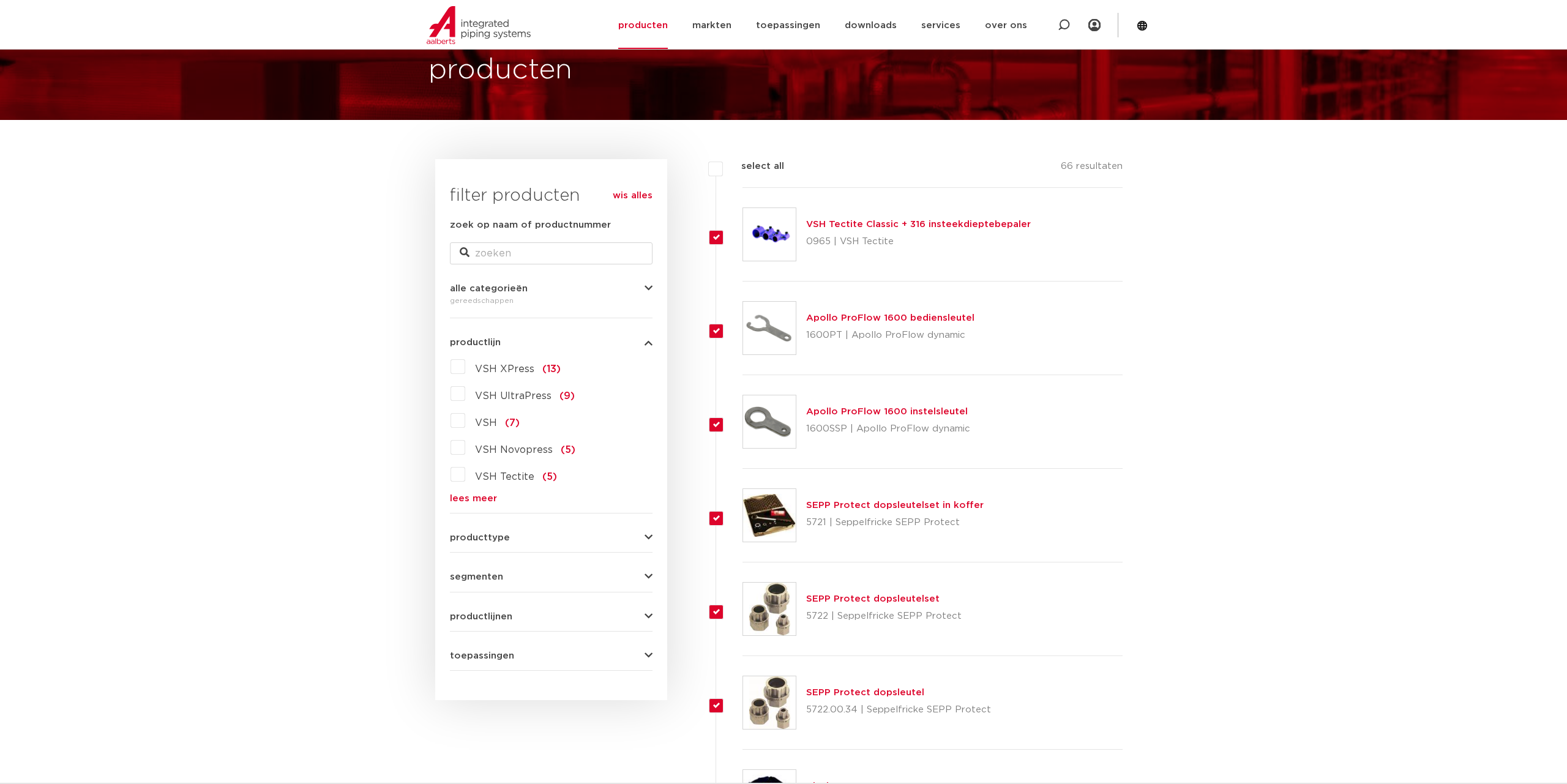
checkbox input "true"
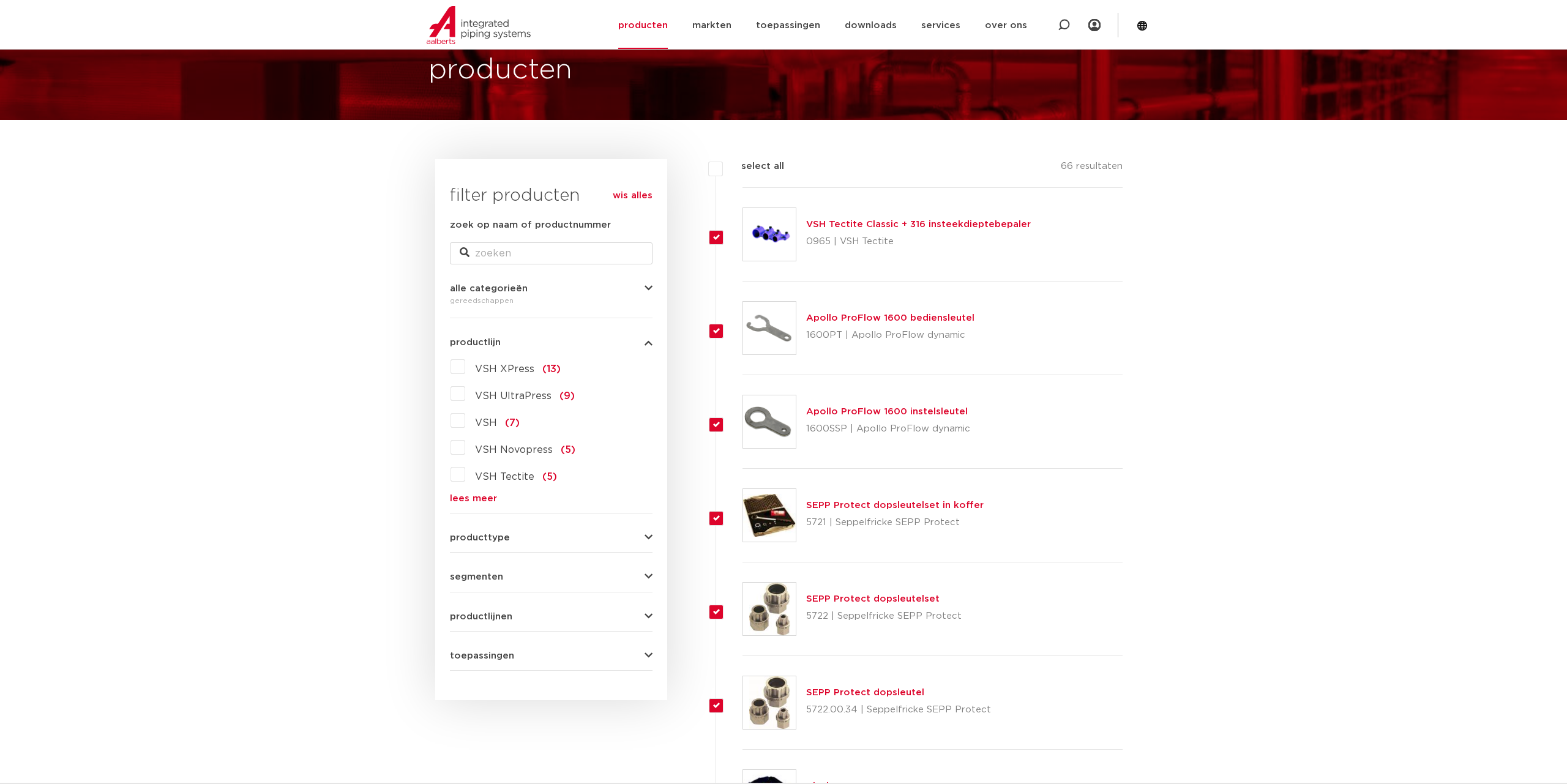
checkbox input "true"
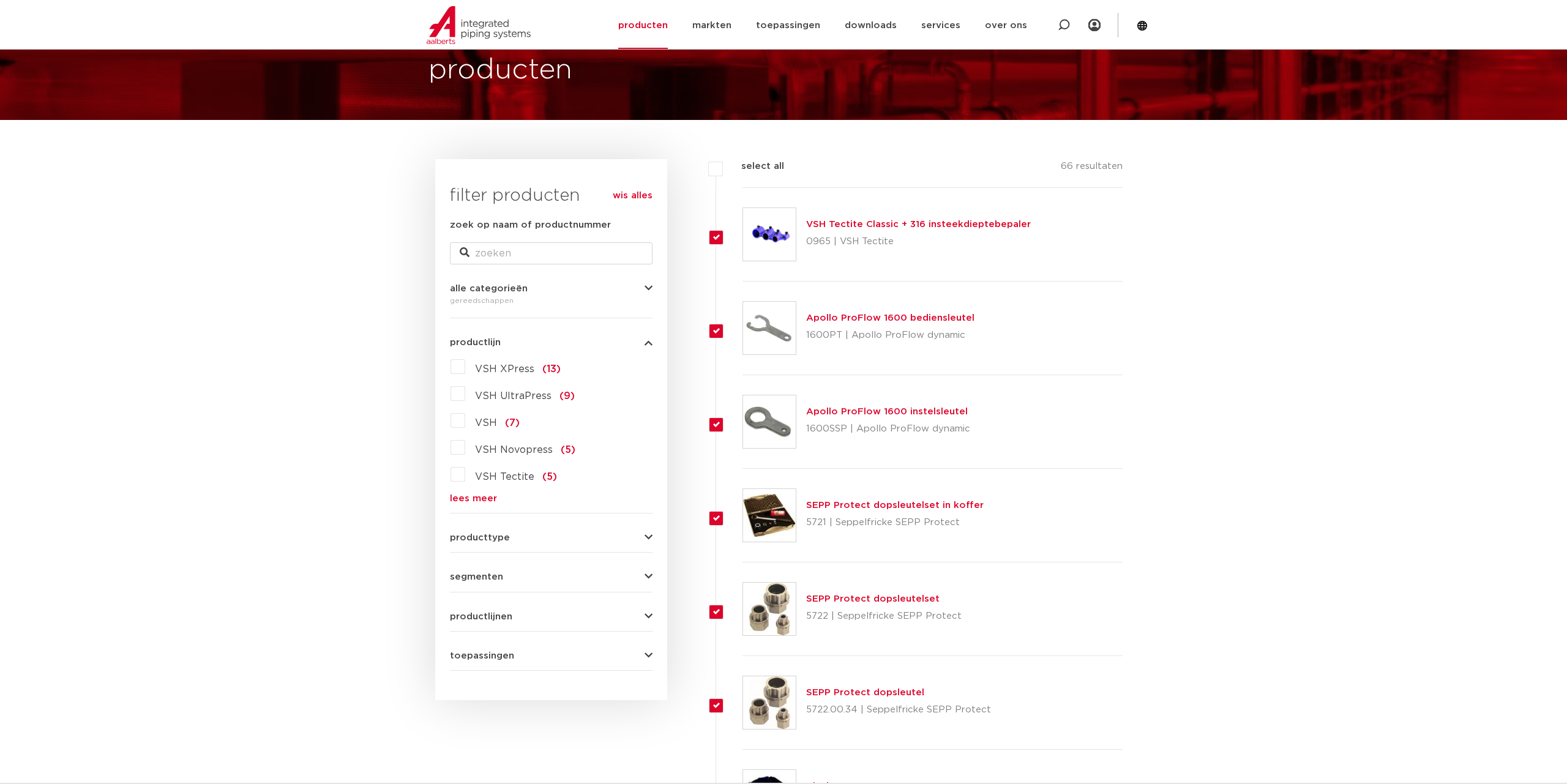
checkbox input "true"
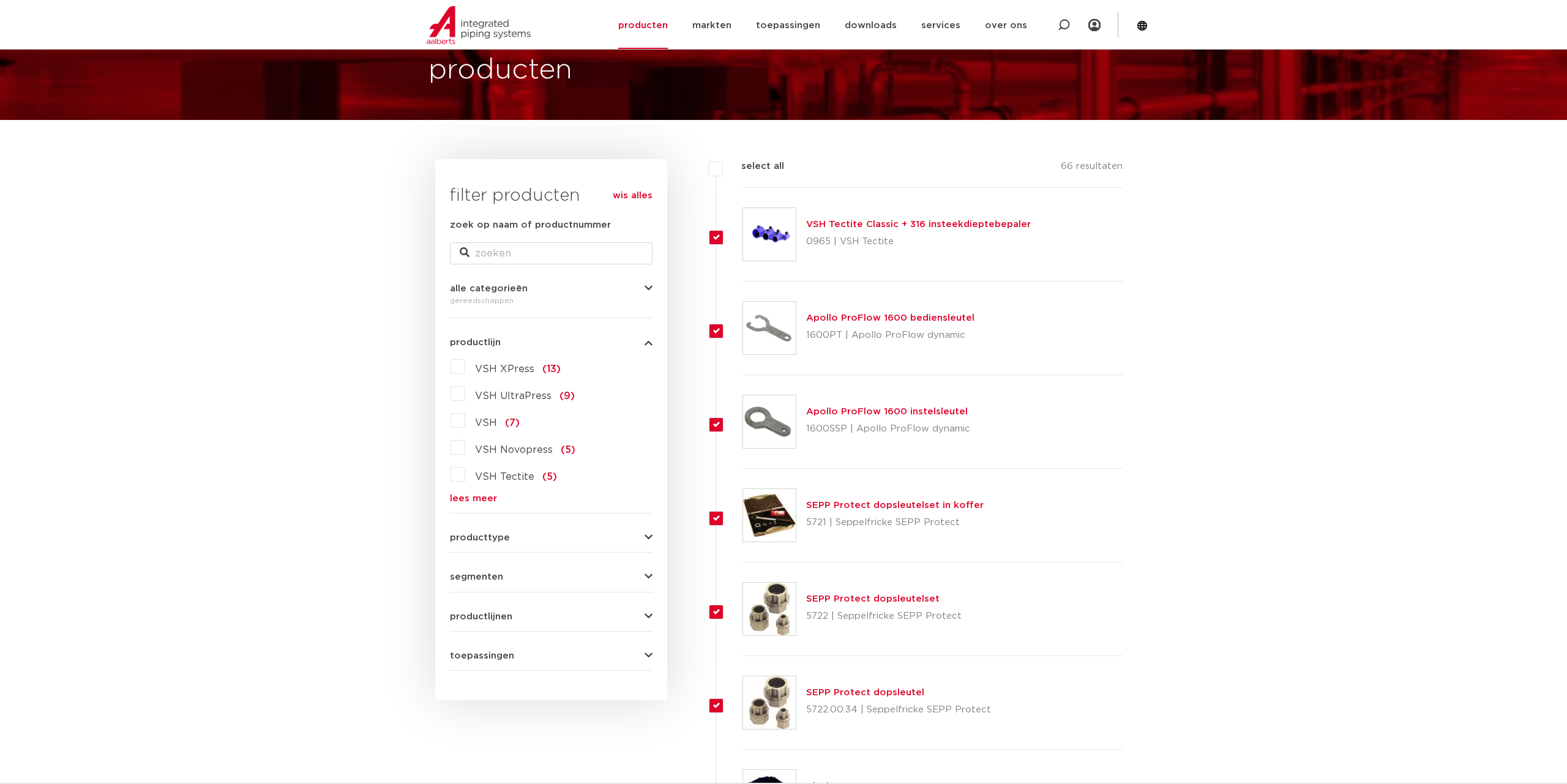
checkbox input "true"
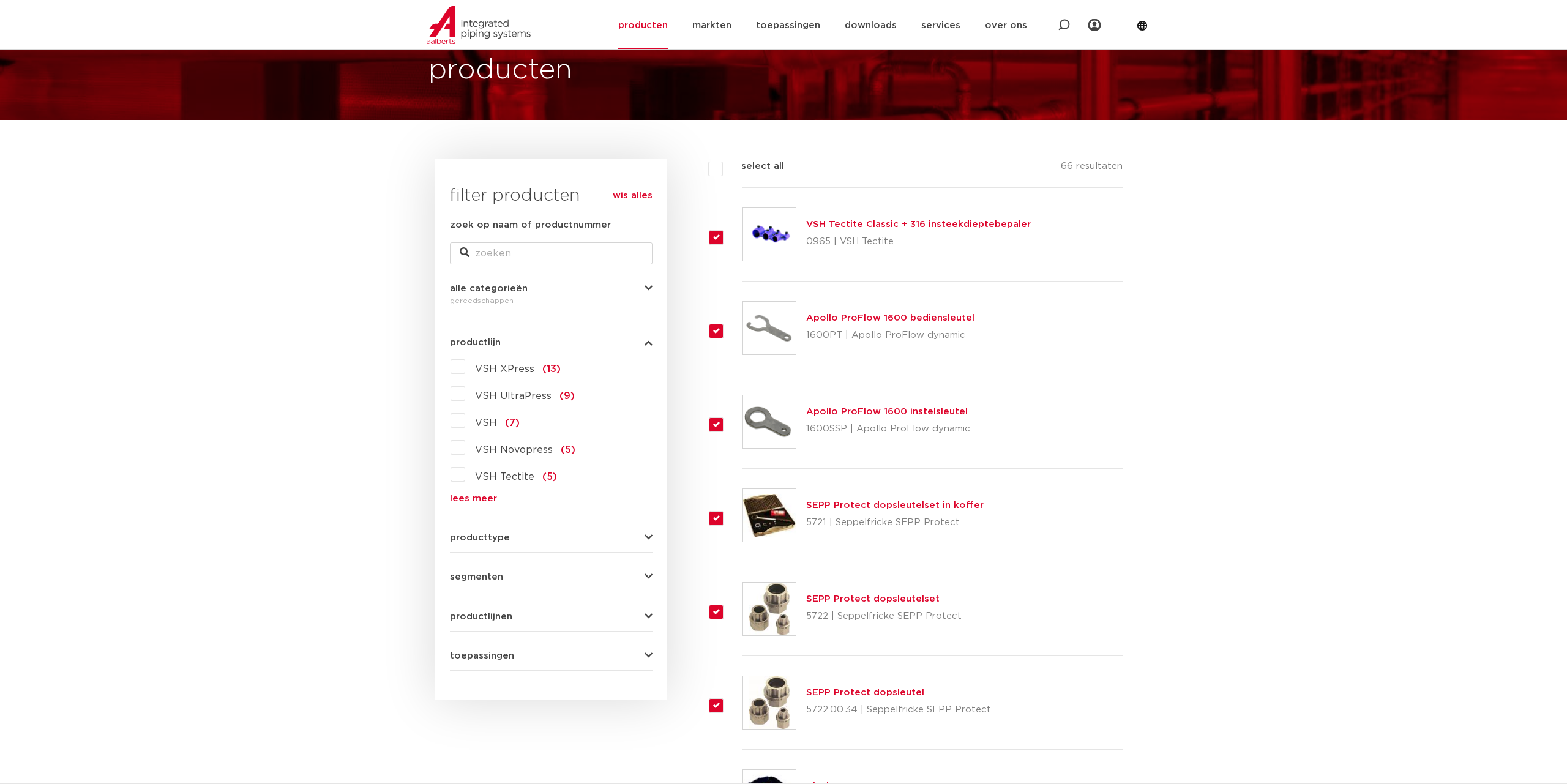
checkbox input "true"
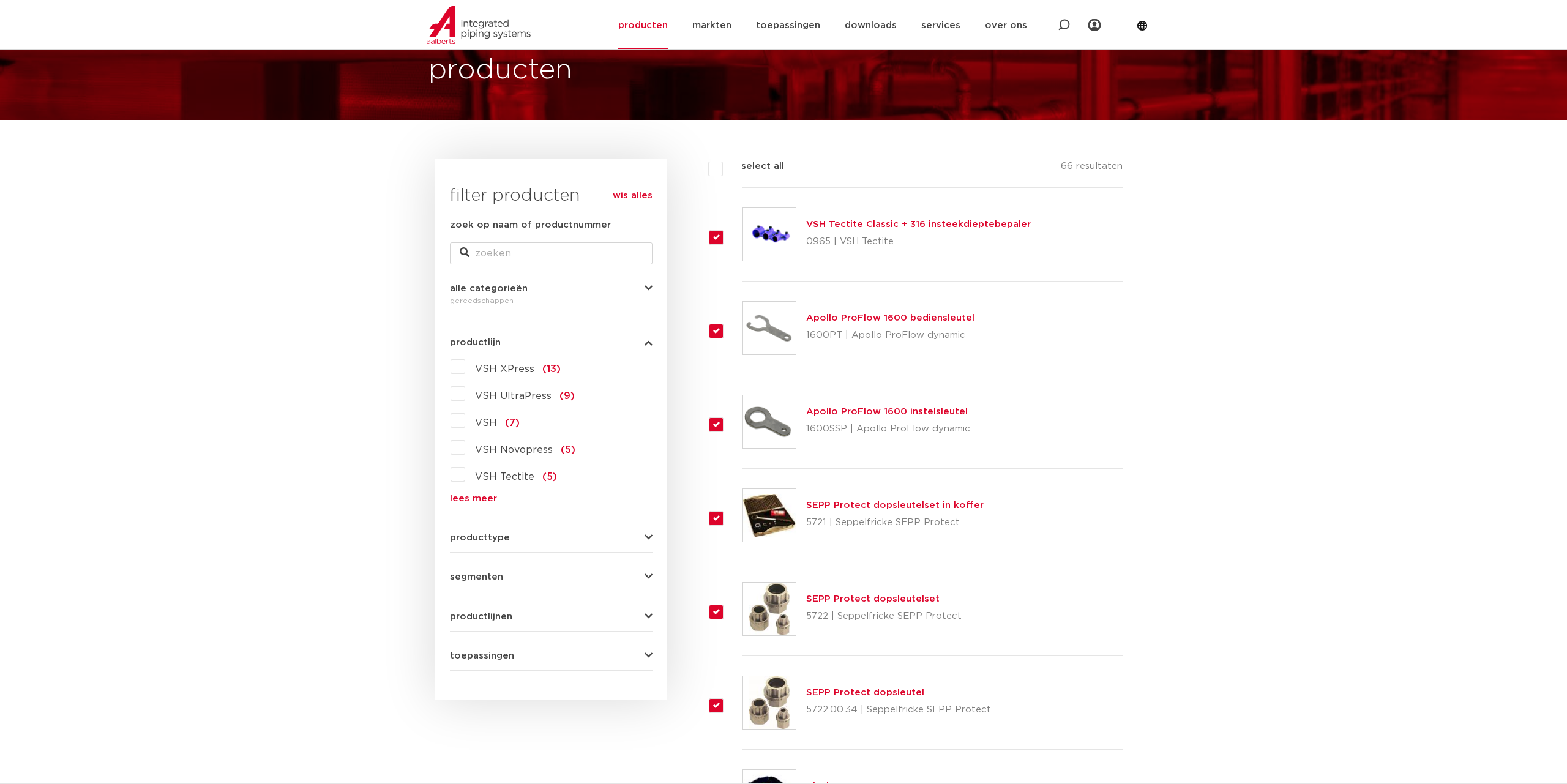
checkbox input "true"
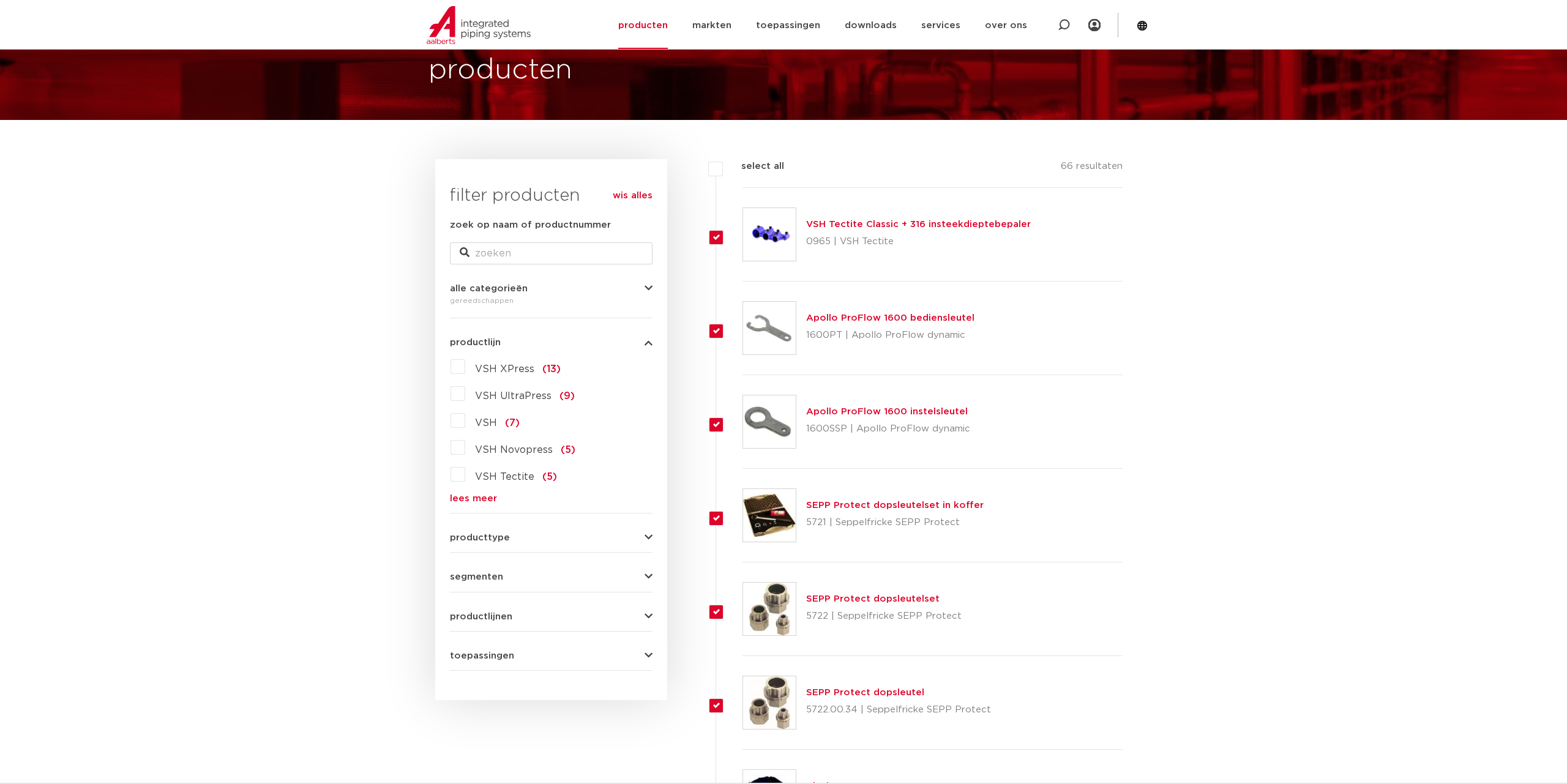
checkbox input "true"
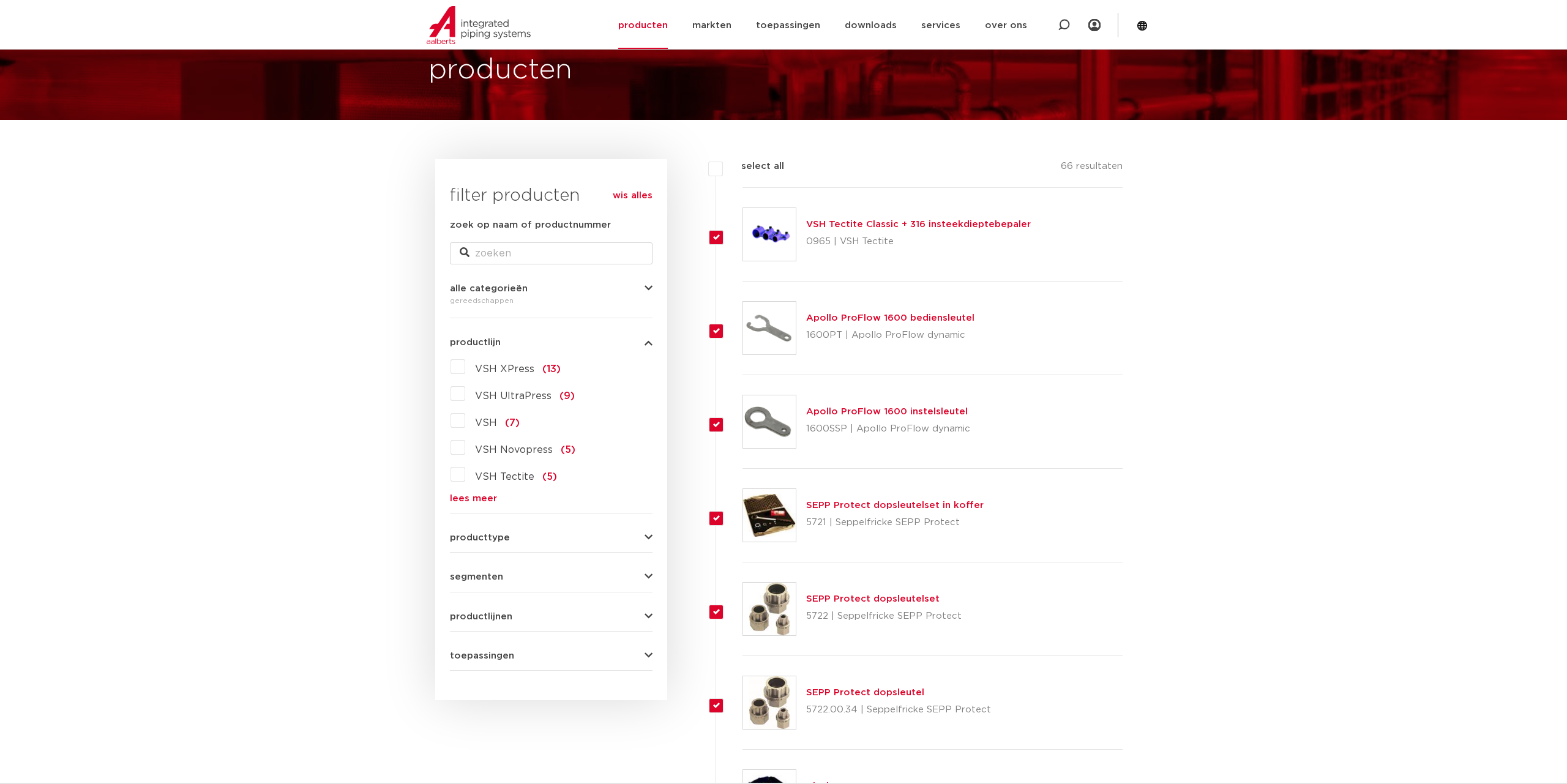
checkbox input "true"
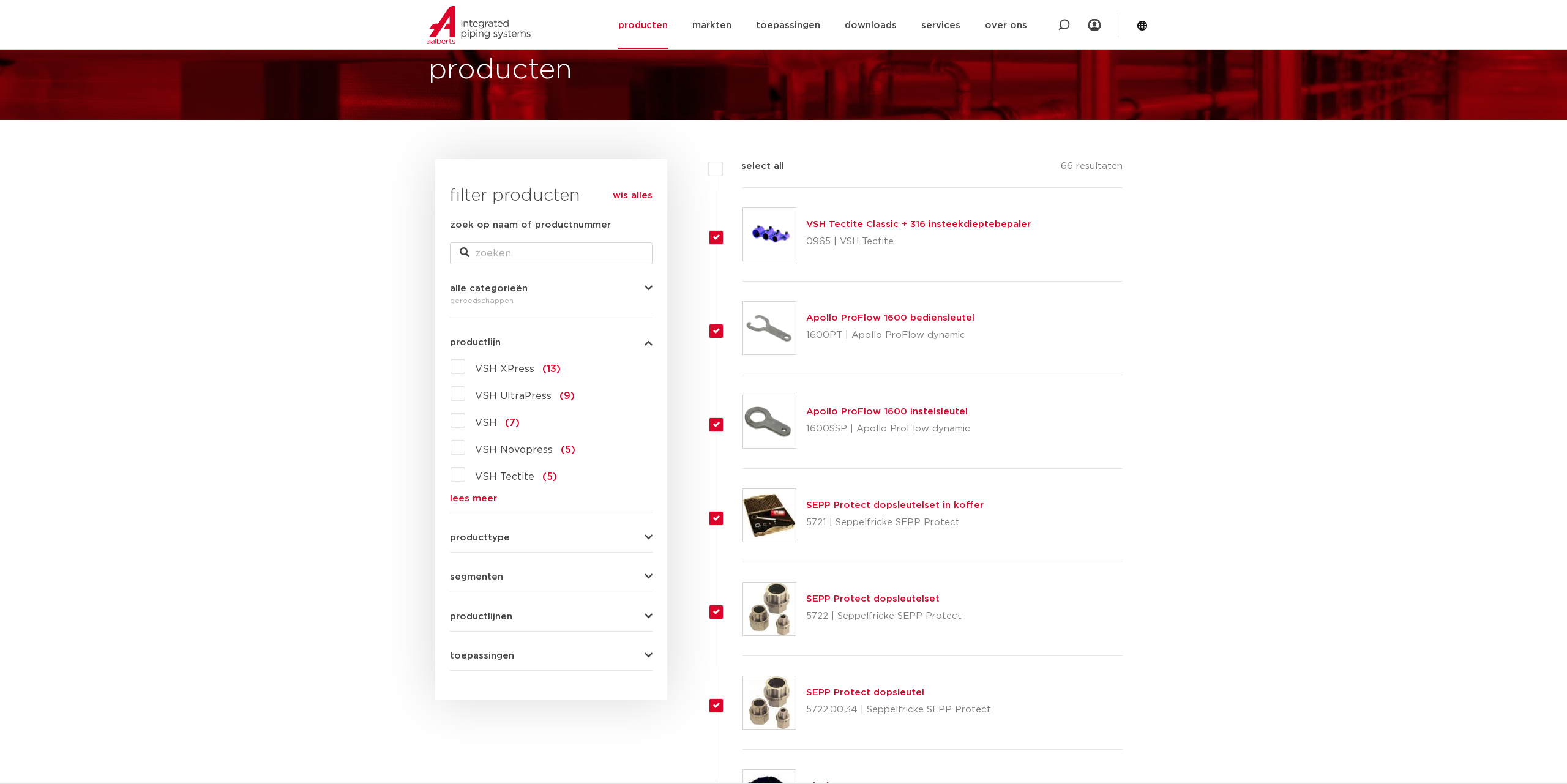
checkbox input "true"
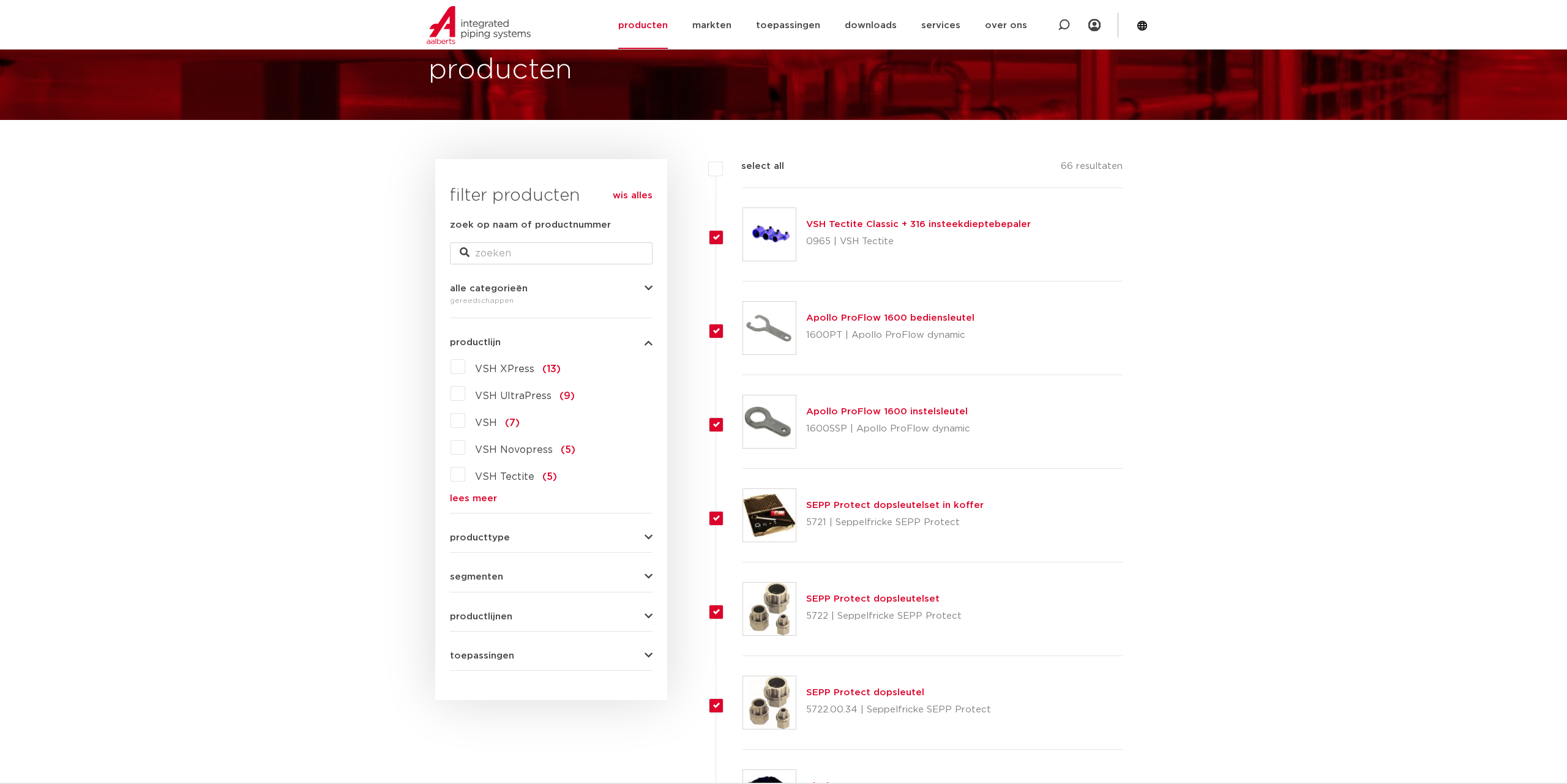
checkbox input "true"
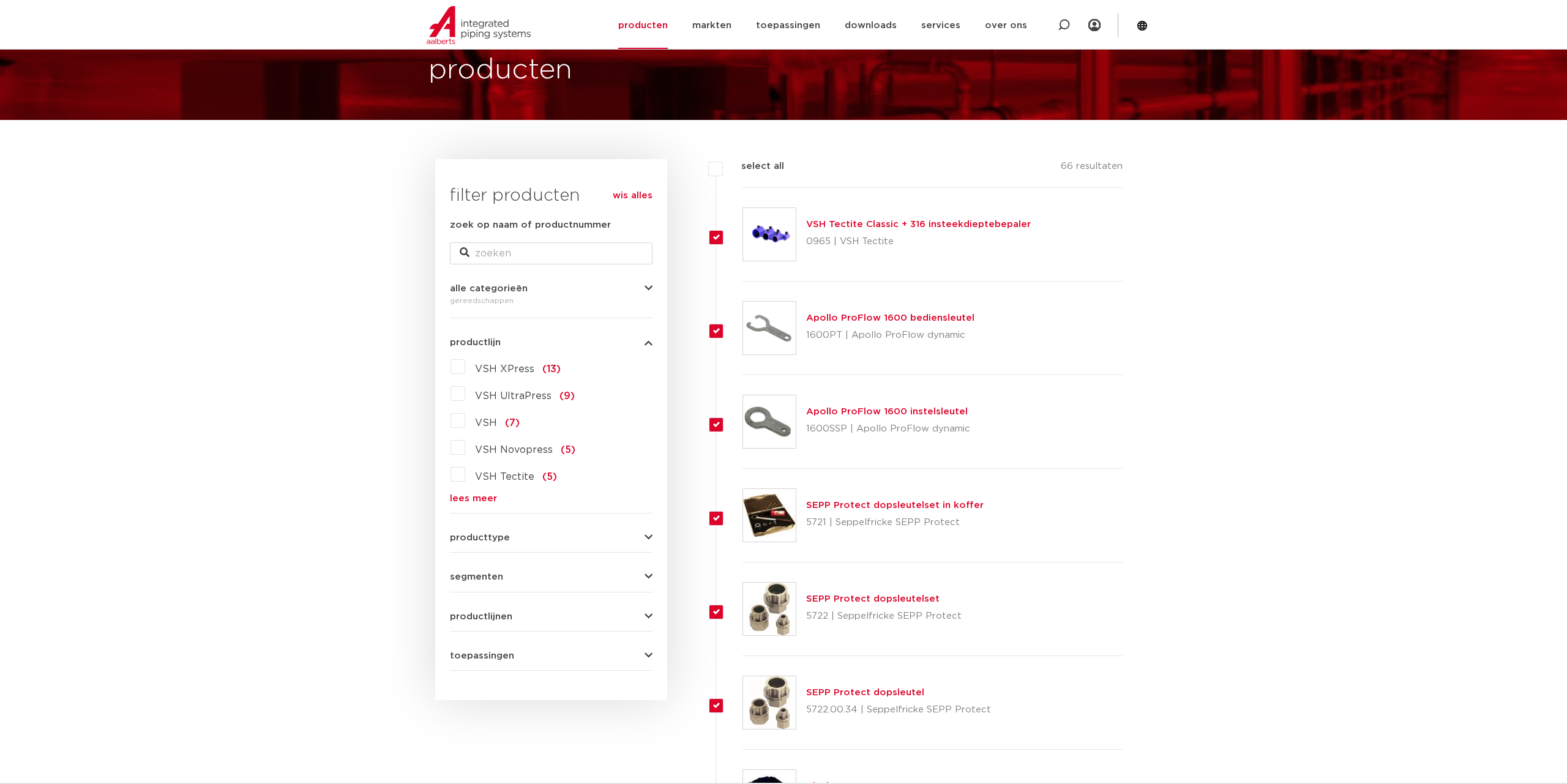
checkbox input "true"
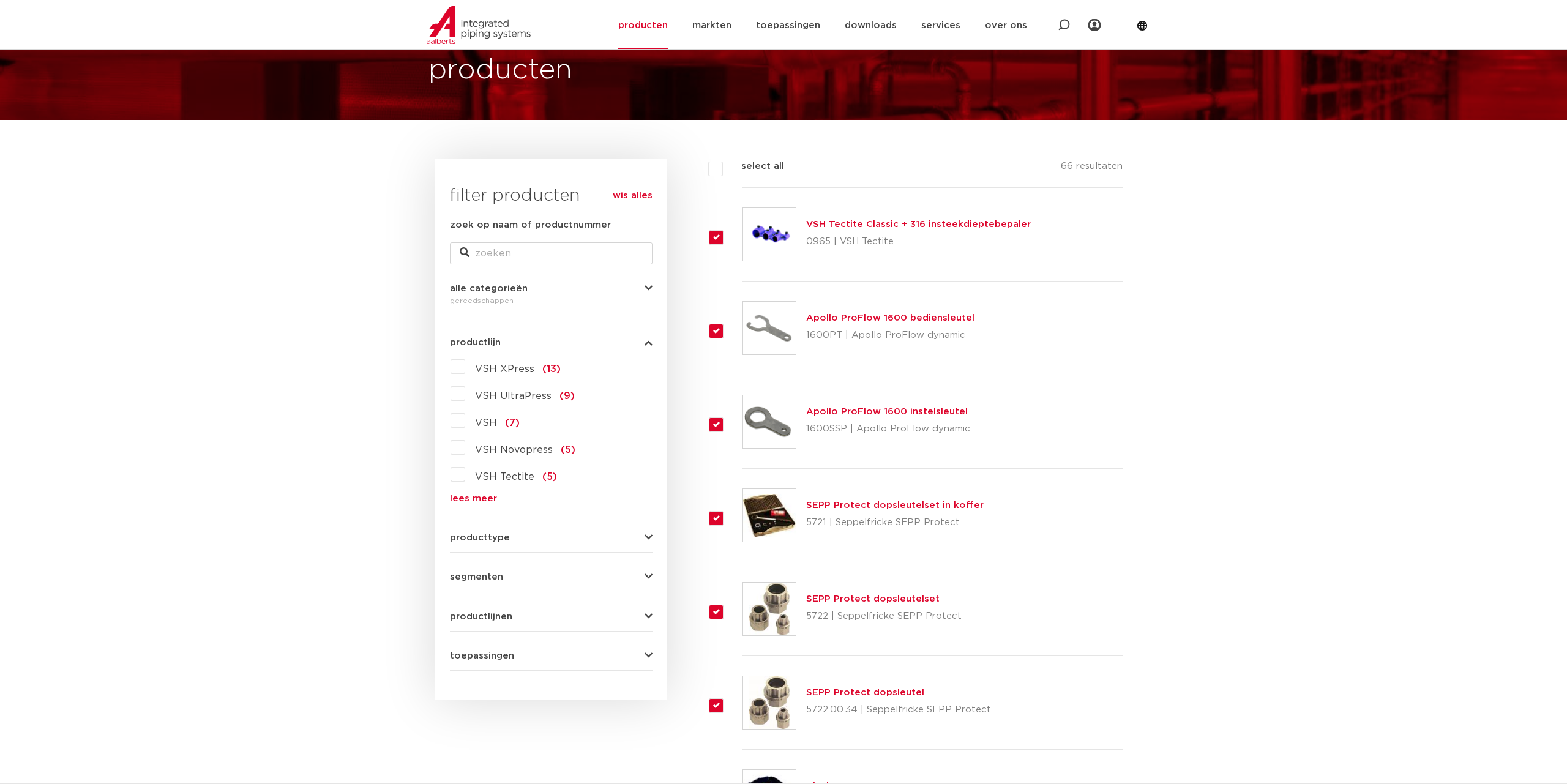
checkbox input "true"
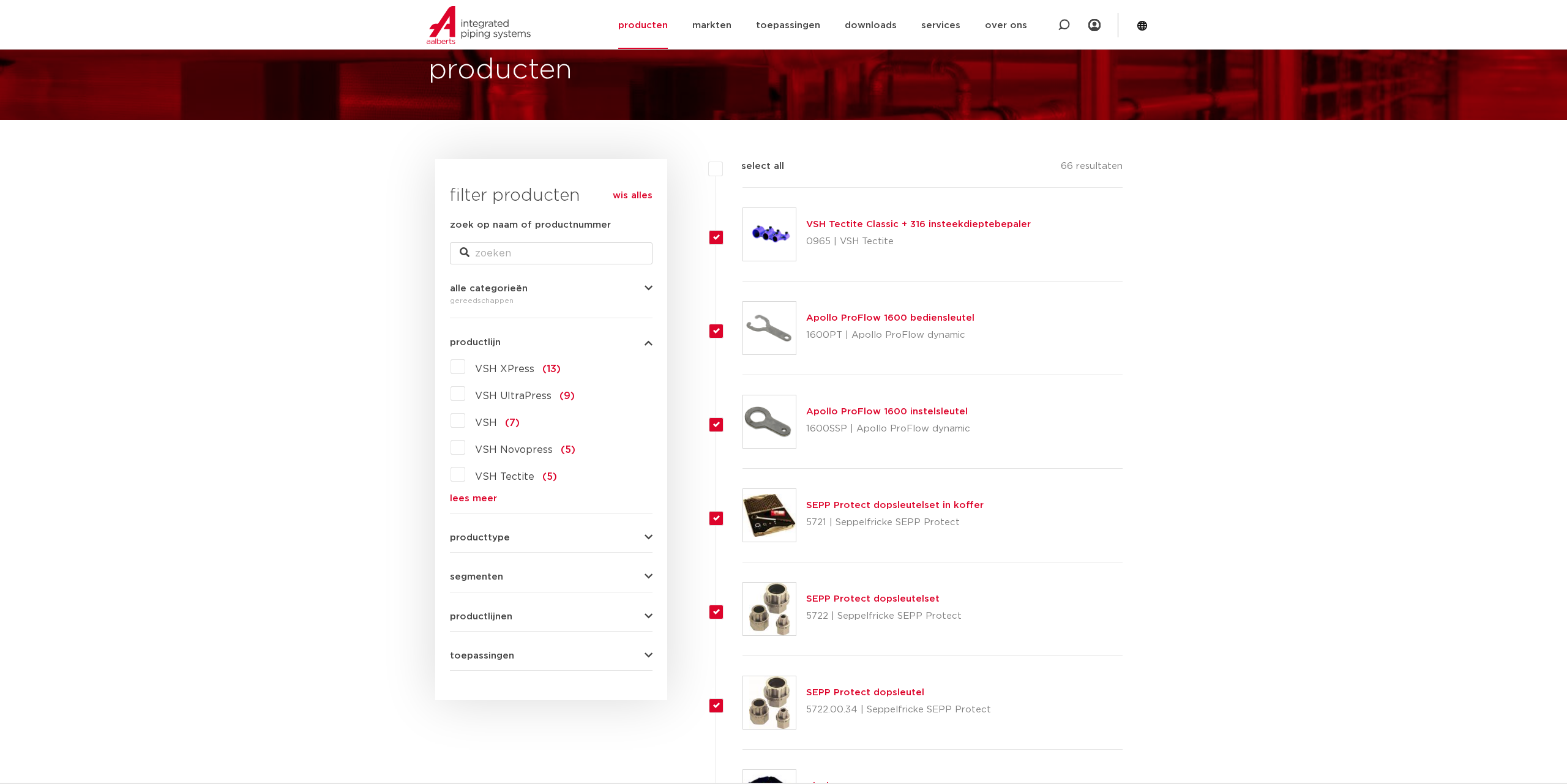
checkbox input "true"
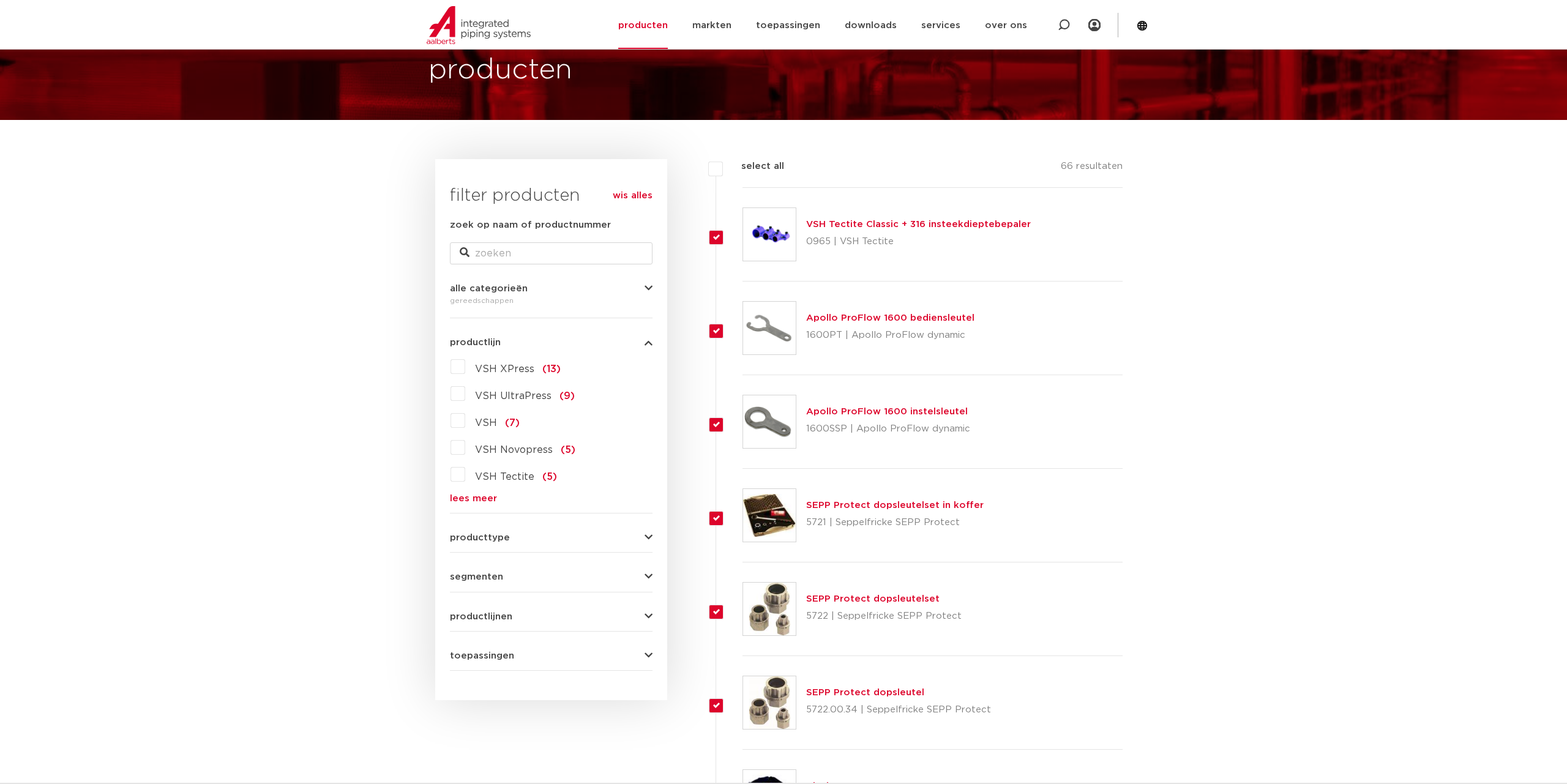
checkbox input "true"
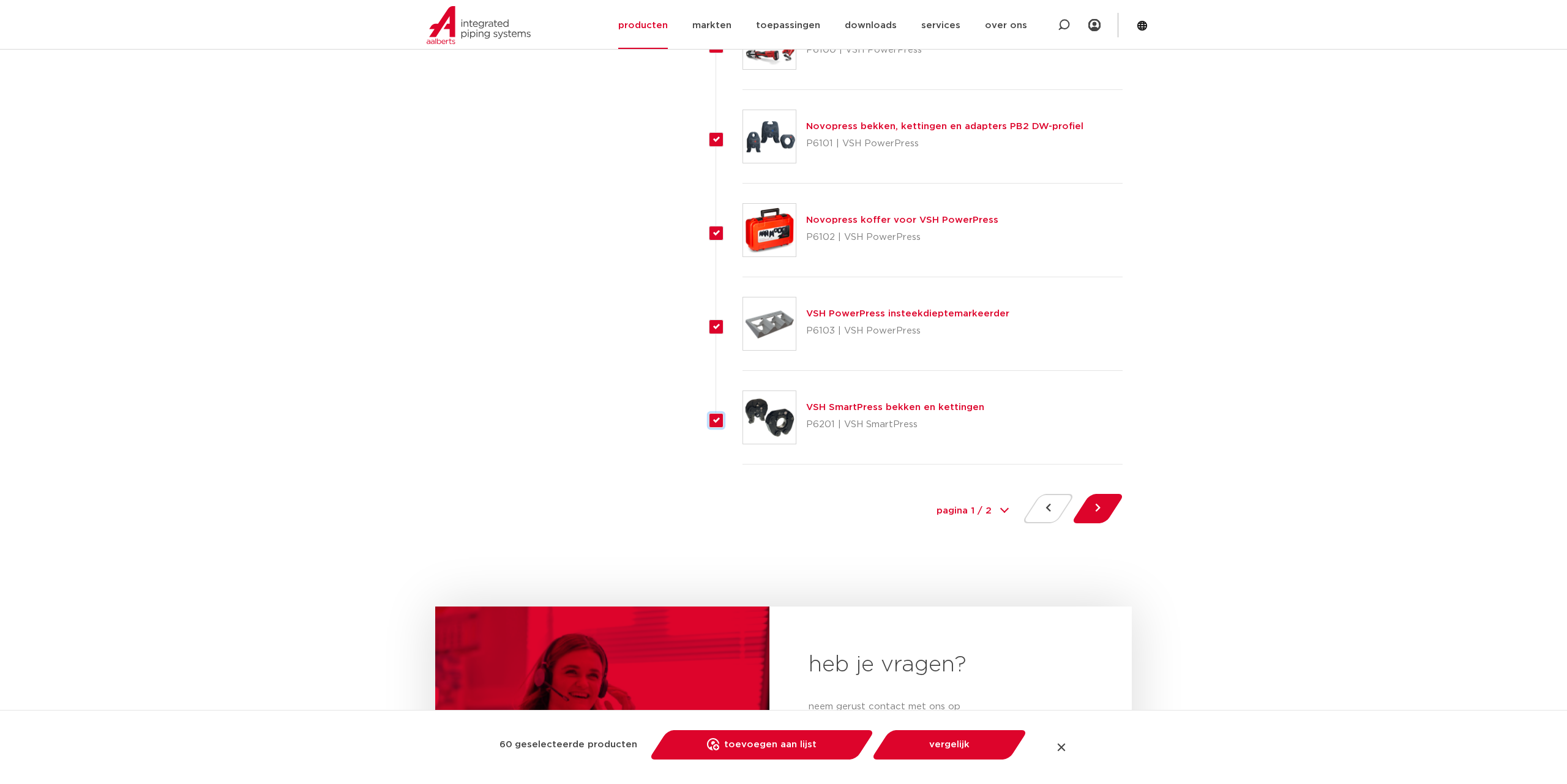
scroll to position [5440, 0]
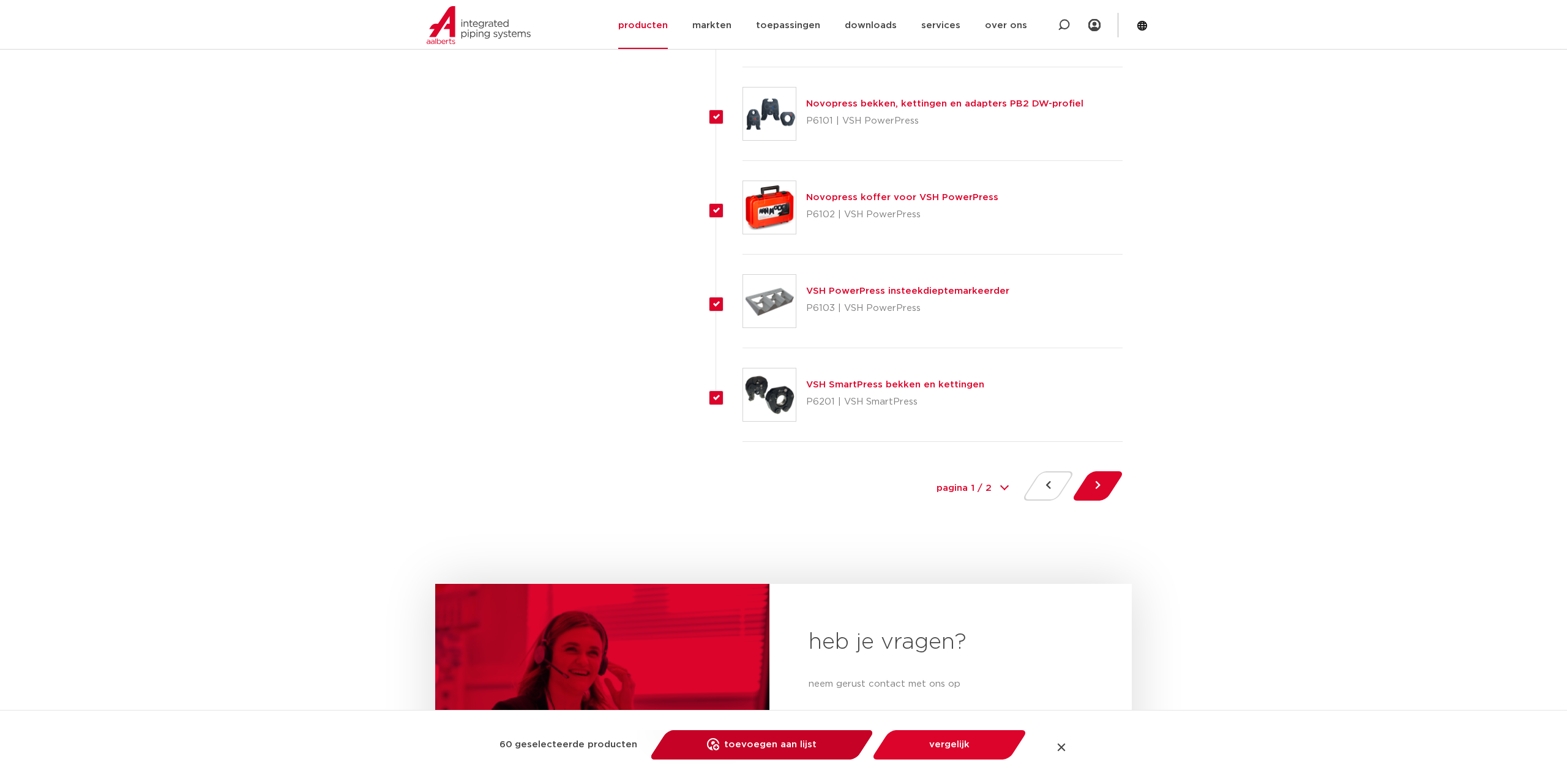
click at [799, 750] on link "toevoegen aan lijst opslaan in my IPS" at bounding box center [762, 744] width 208 height 29
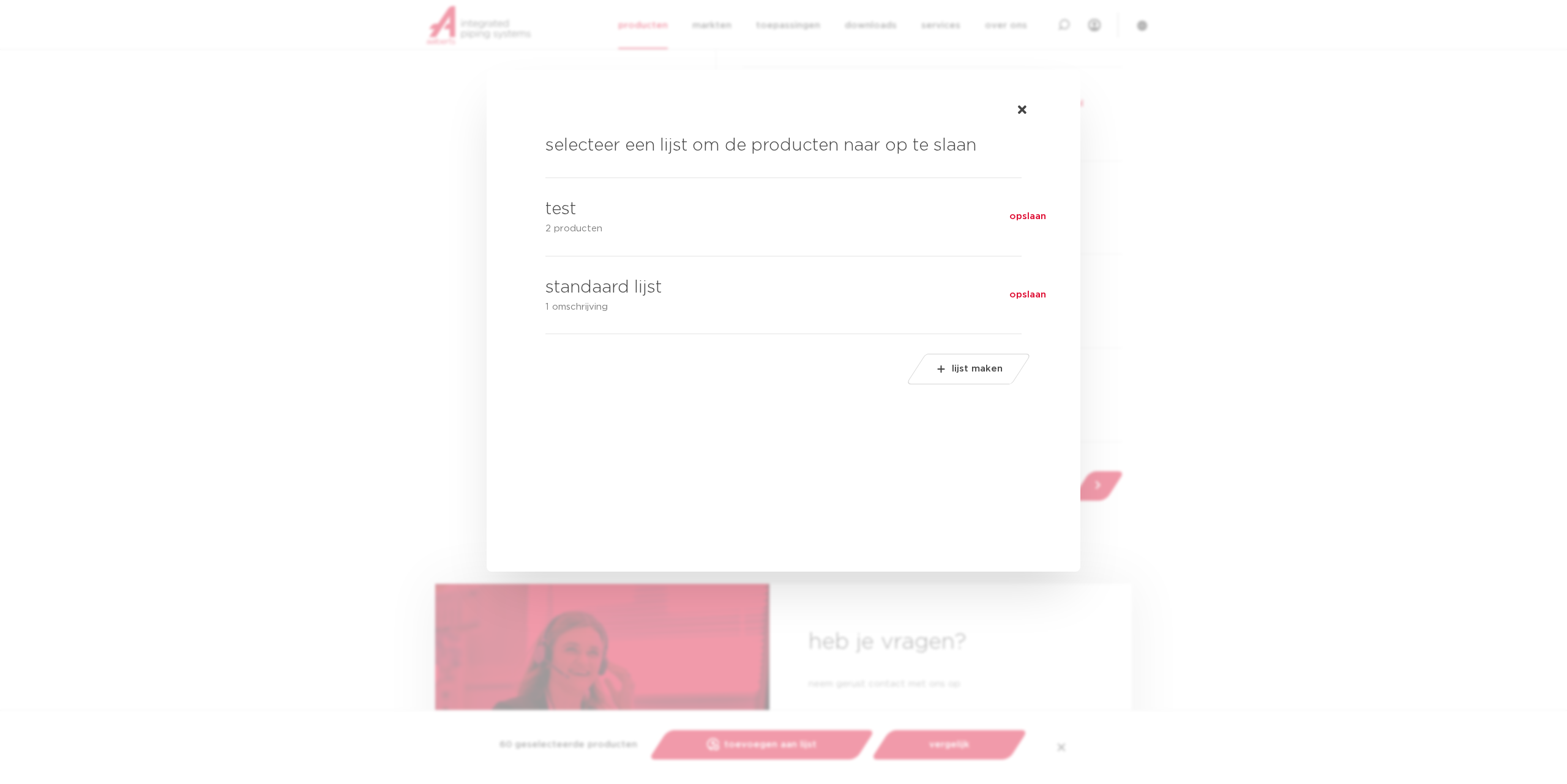
click at [623, 293] on h3 "standaard lijst" at bounding box center [604, 287] width 116 height 24
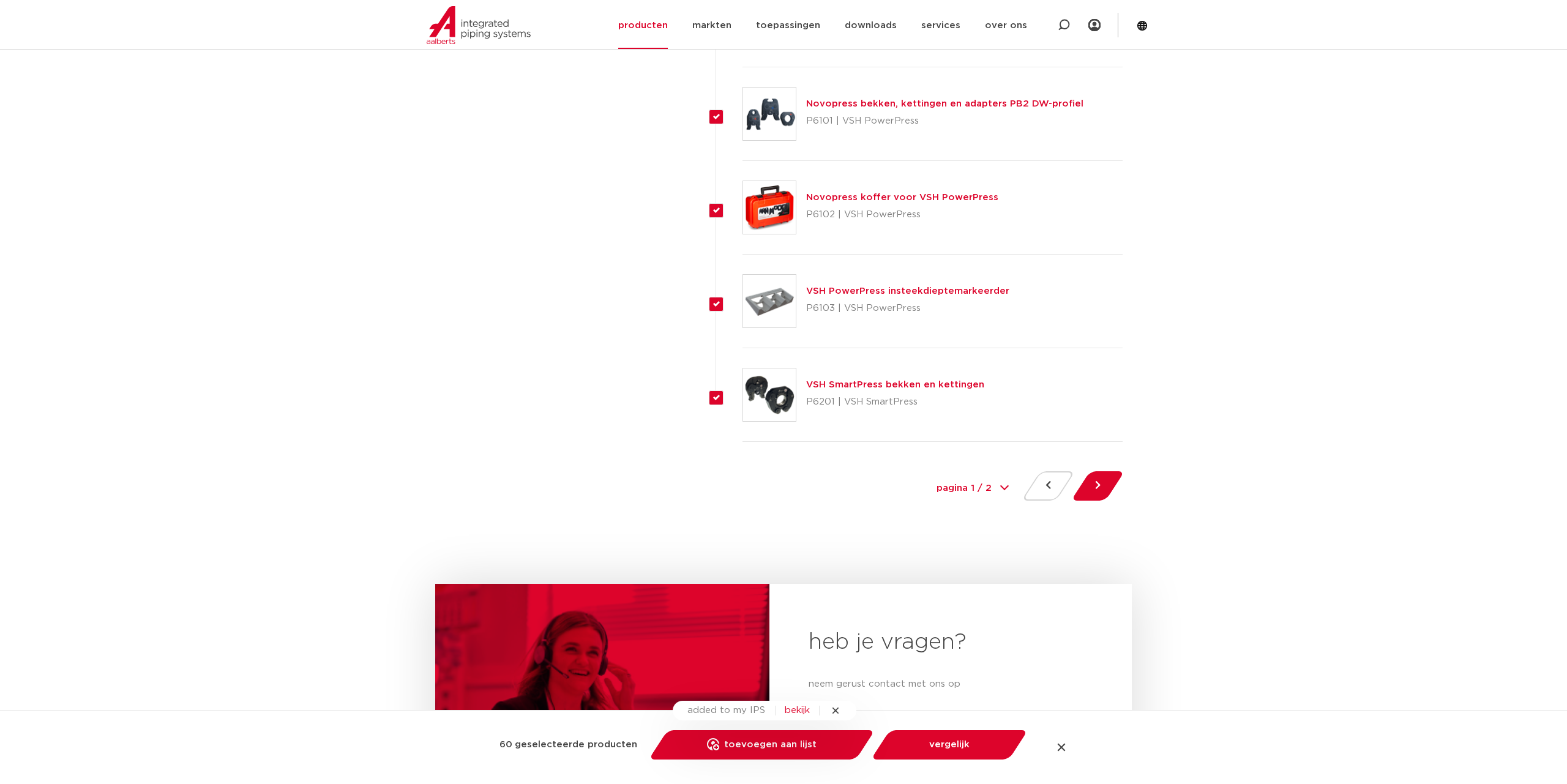
click at [794, 710] on link "bekijk" at bounding box center [797, 711] width 45 height 15
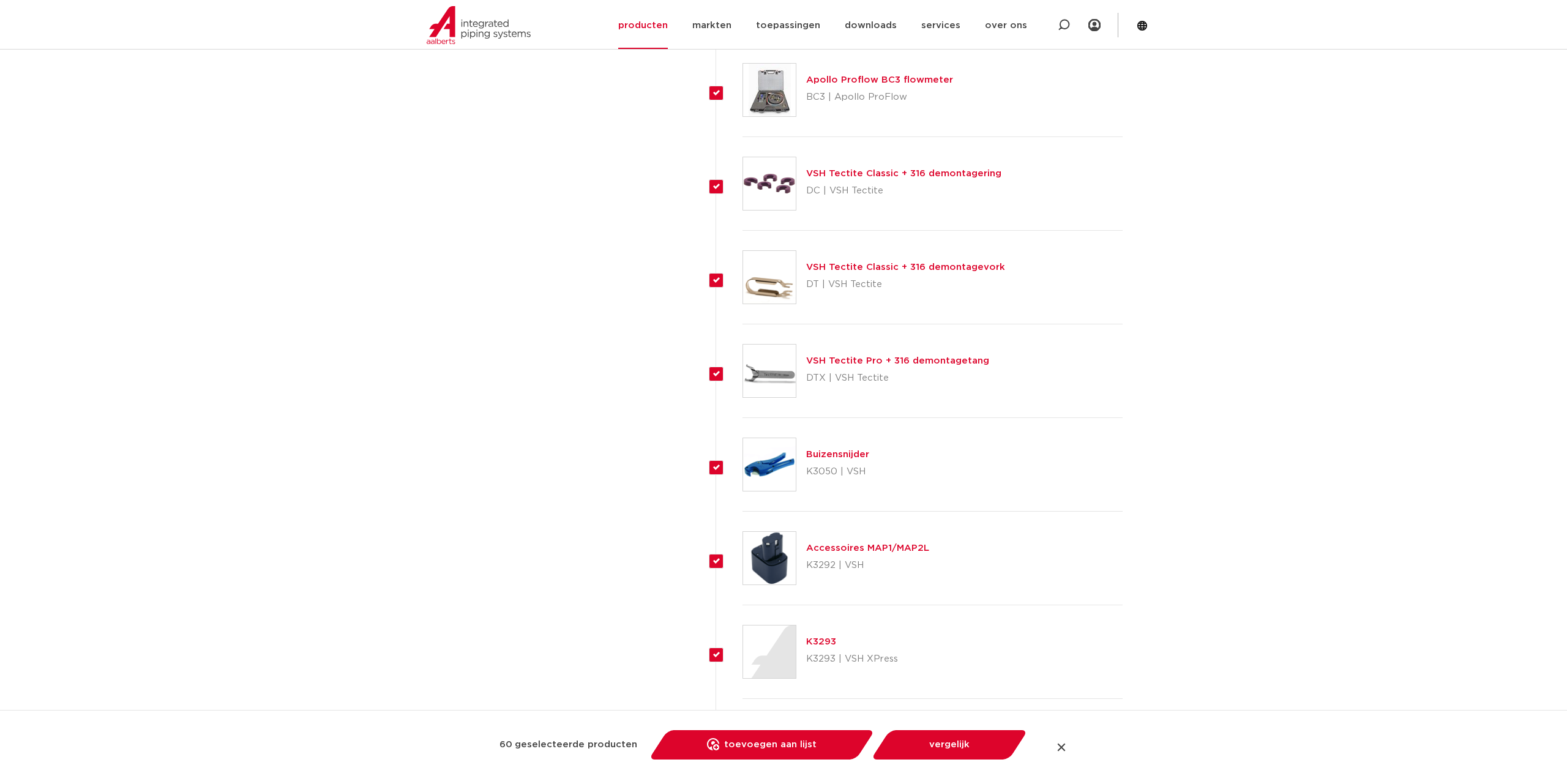
scroll to position [0, 0]
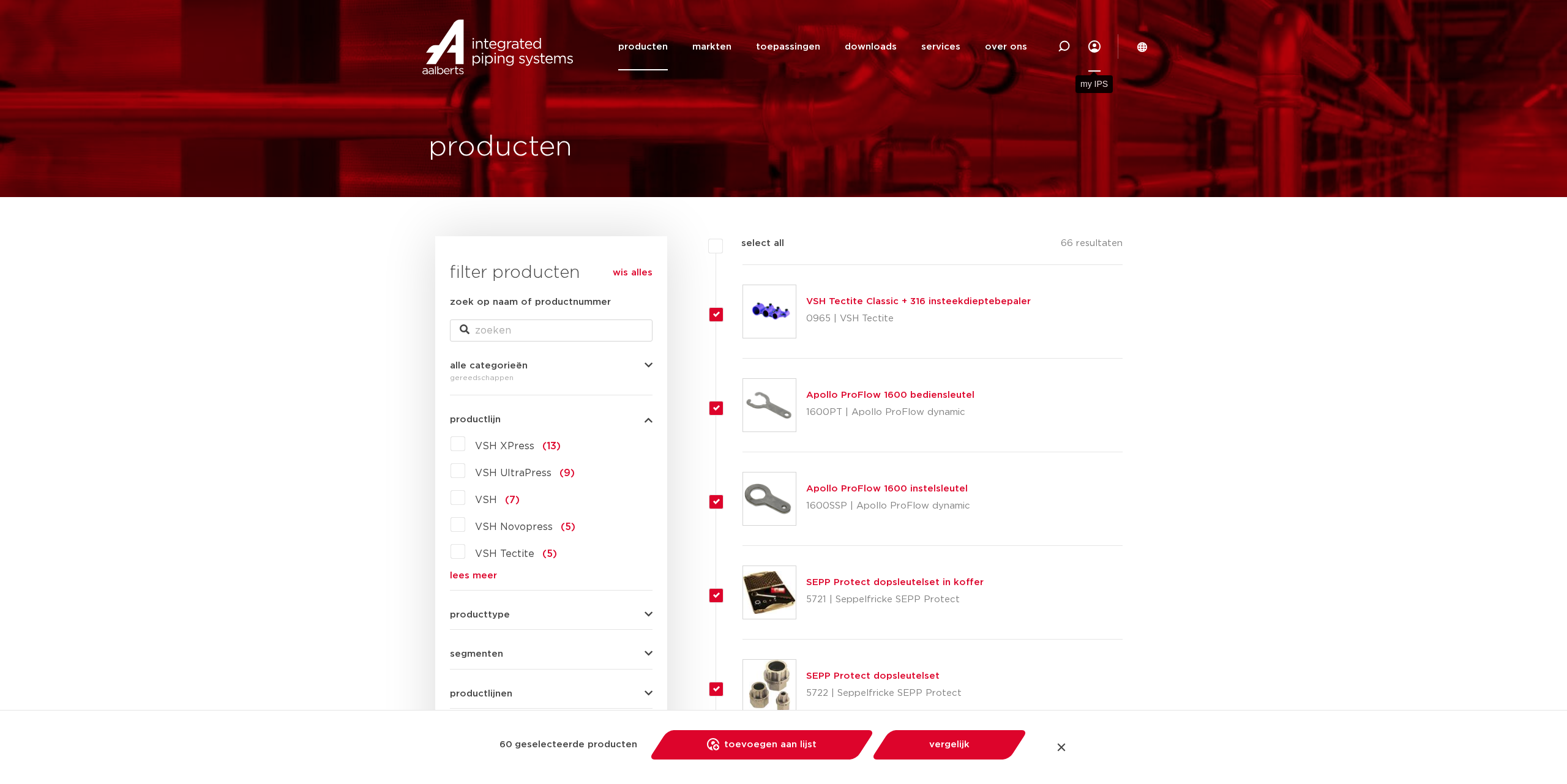
click at [1096, 48] on link "Menu" at bounding box center [1094, 46] width 12 height 50
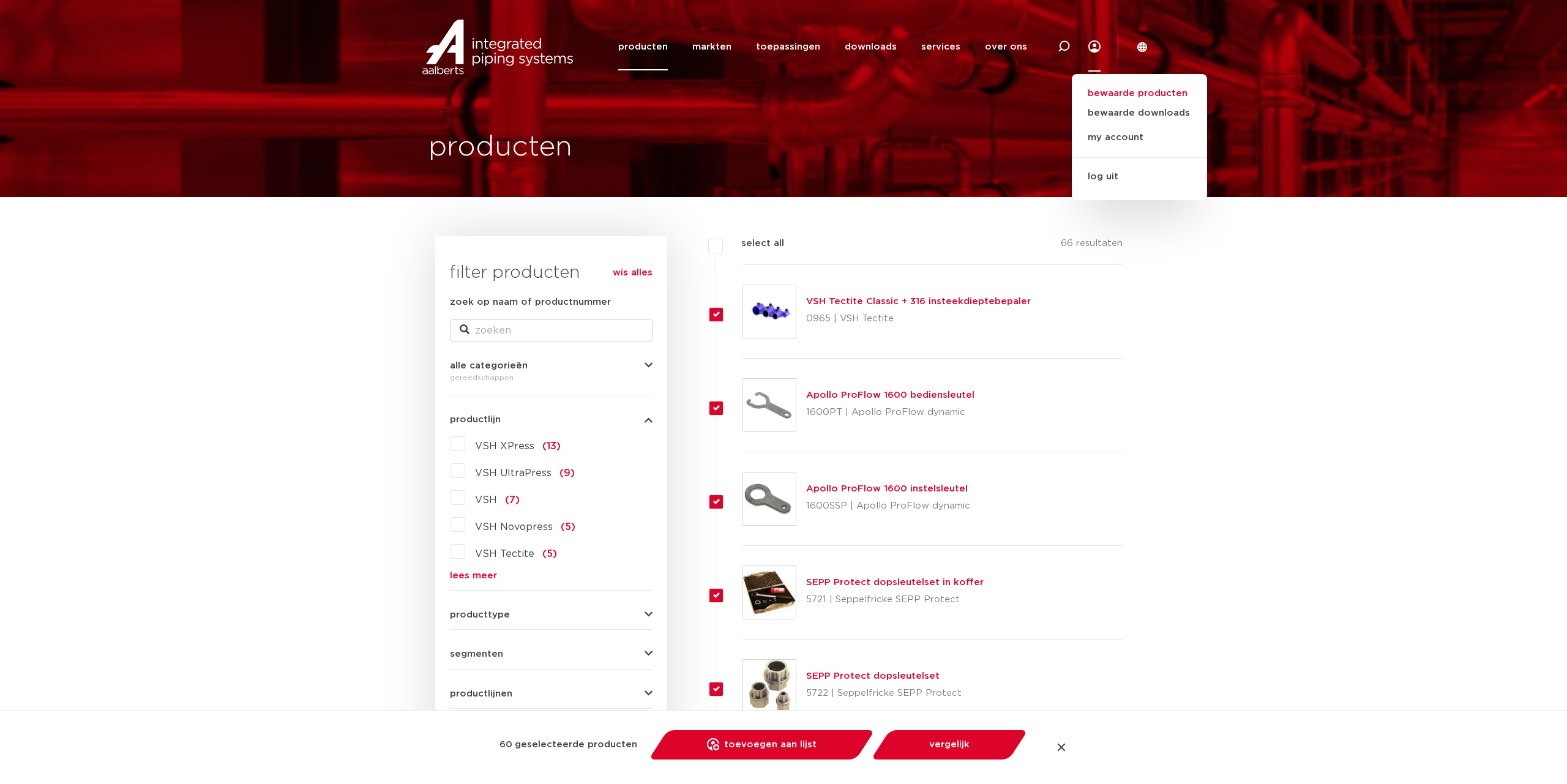
click at [1157, 93] on link "bewaarde producten" at bounding box center [1139, 93] width 135 height 15
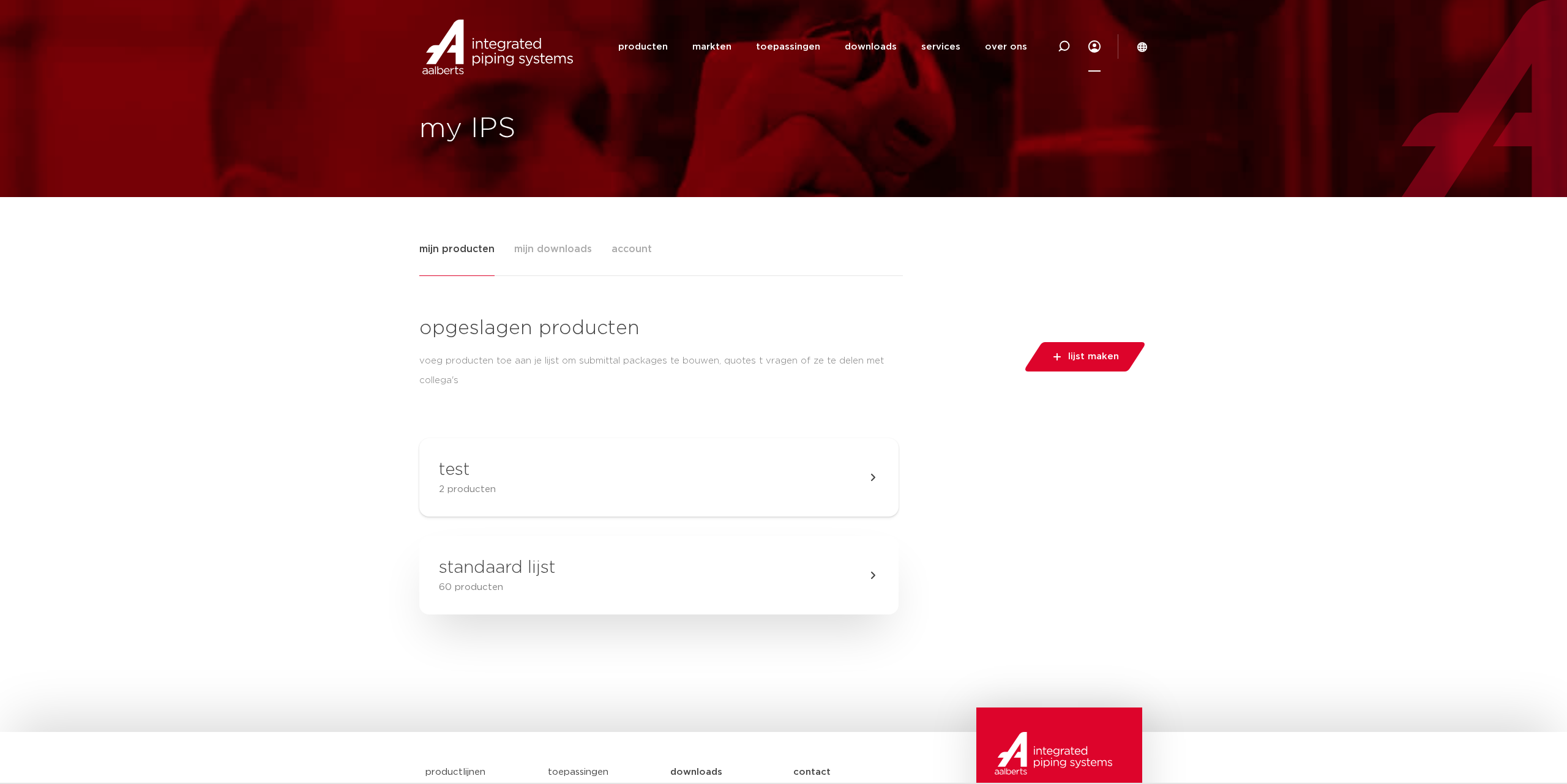
click at [544, 574] on h3 "standaard lijst" at bounding box center [497, 568] width 116 height 24
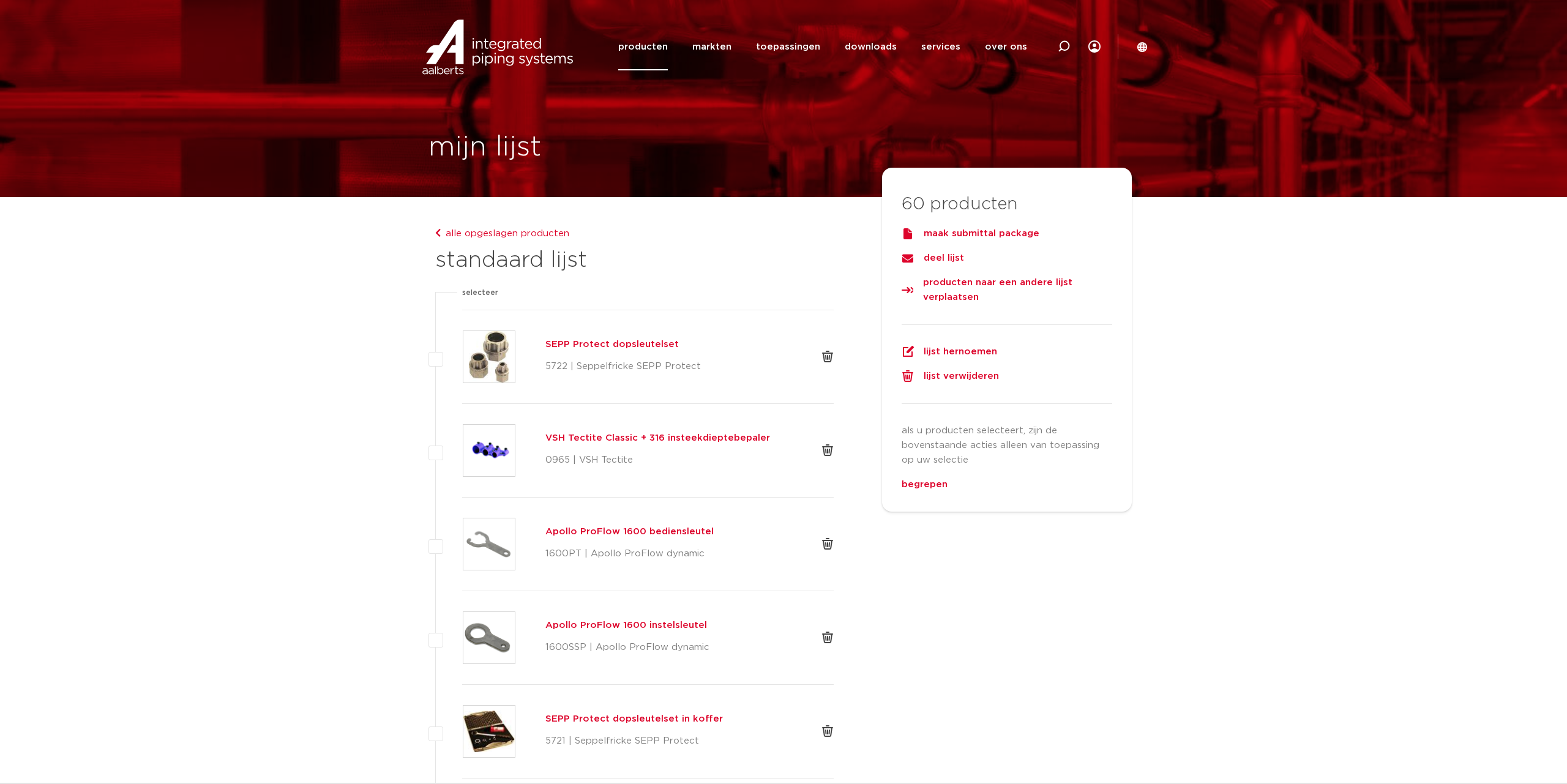
click at [462, 349] on label at bounding box center [462, 349] width 0 height 0
checkbox input "true"
checkbox input "false"
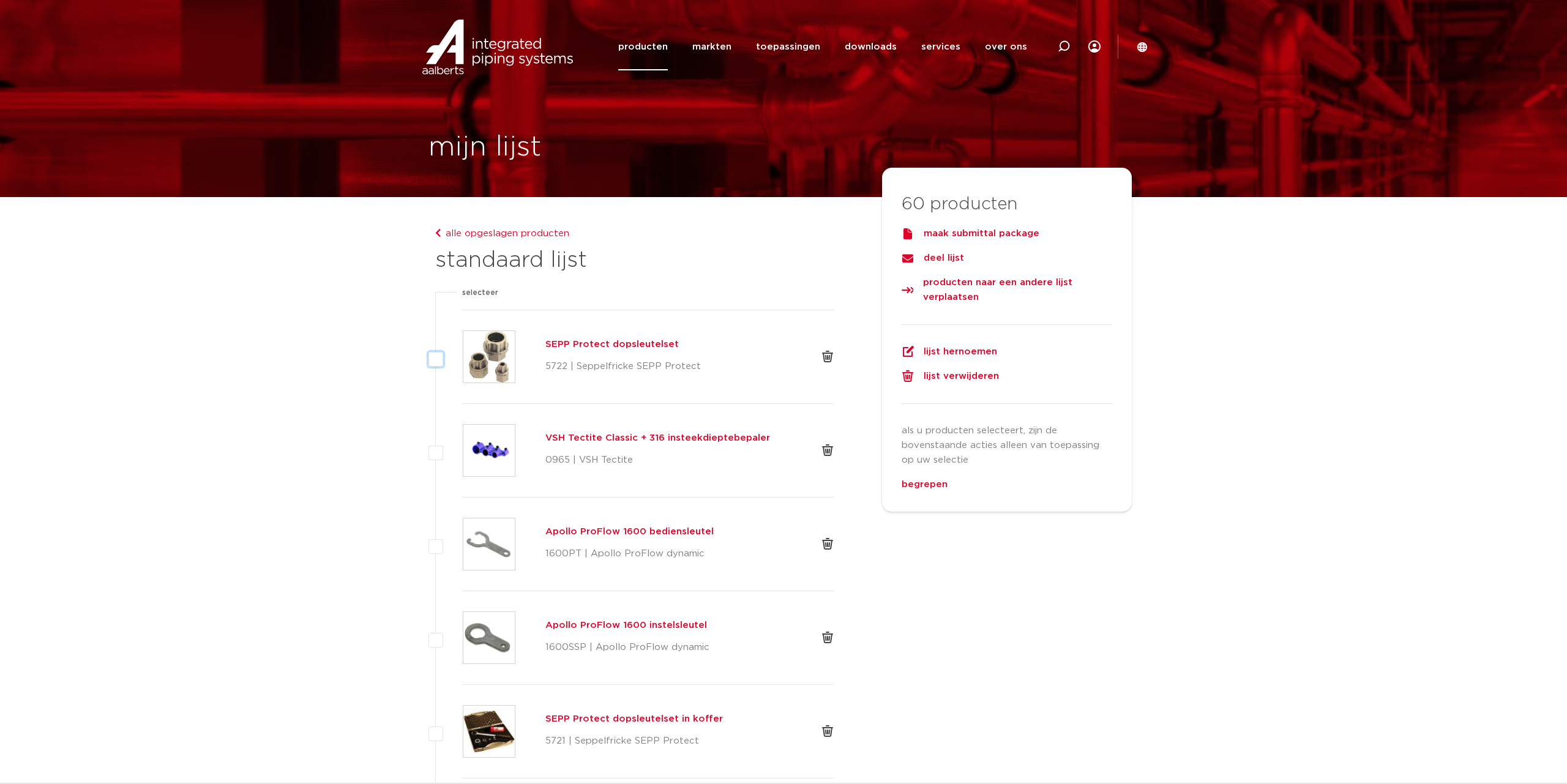
checkbox input "false"
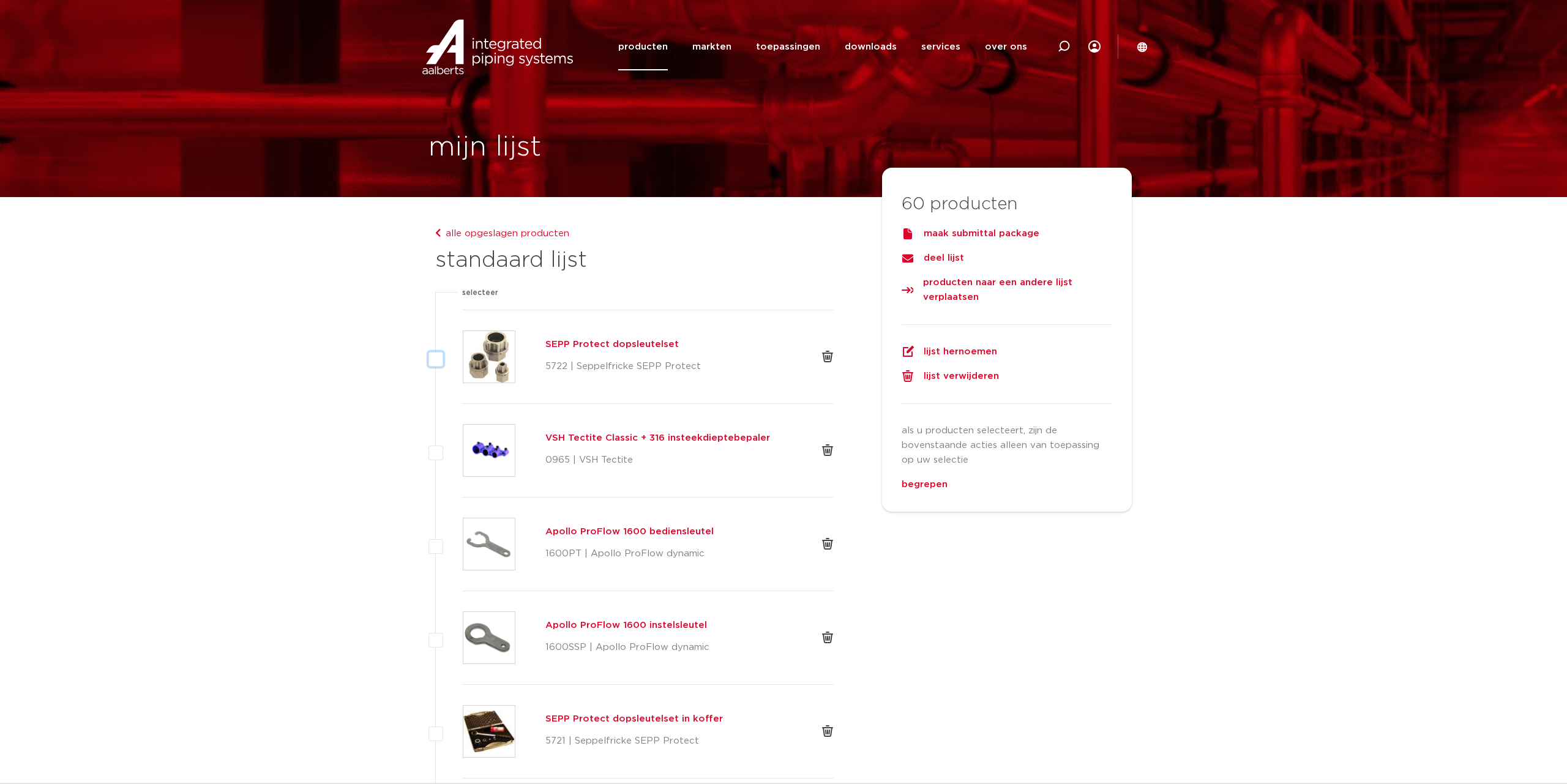
checkbox input "false"
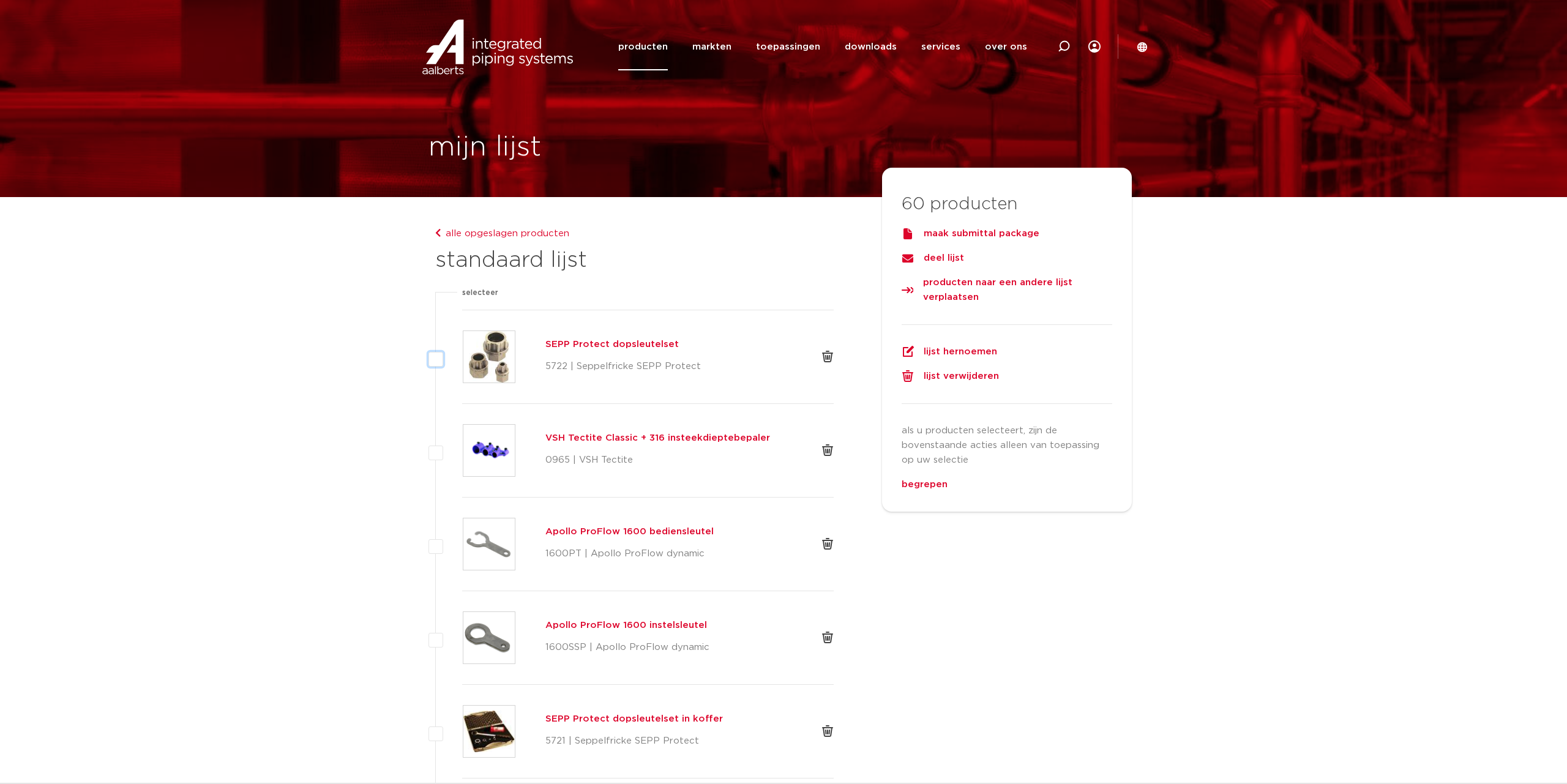
checkbox input "false"
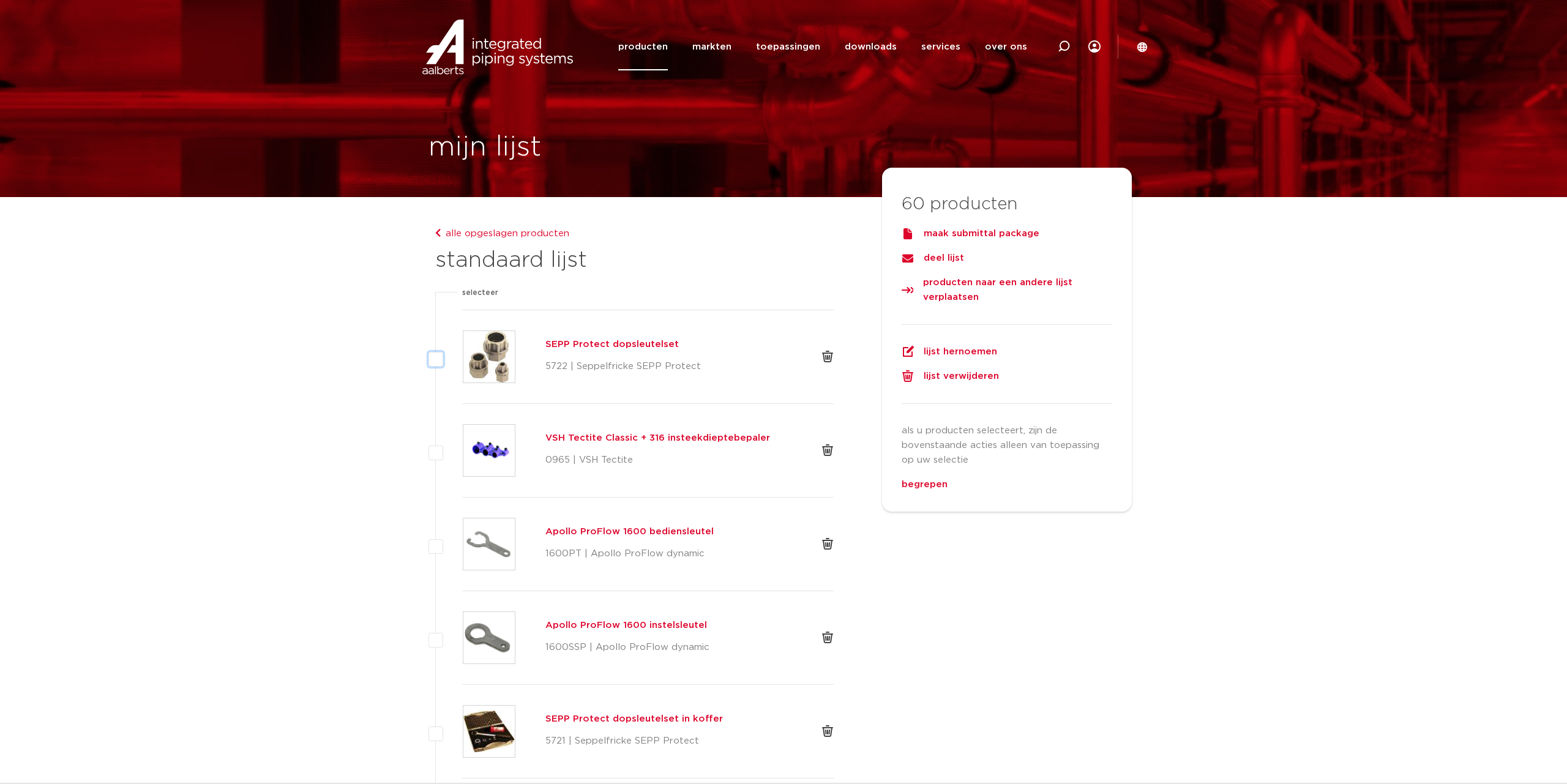
checkbox input "false"
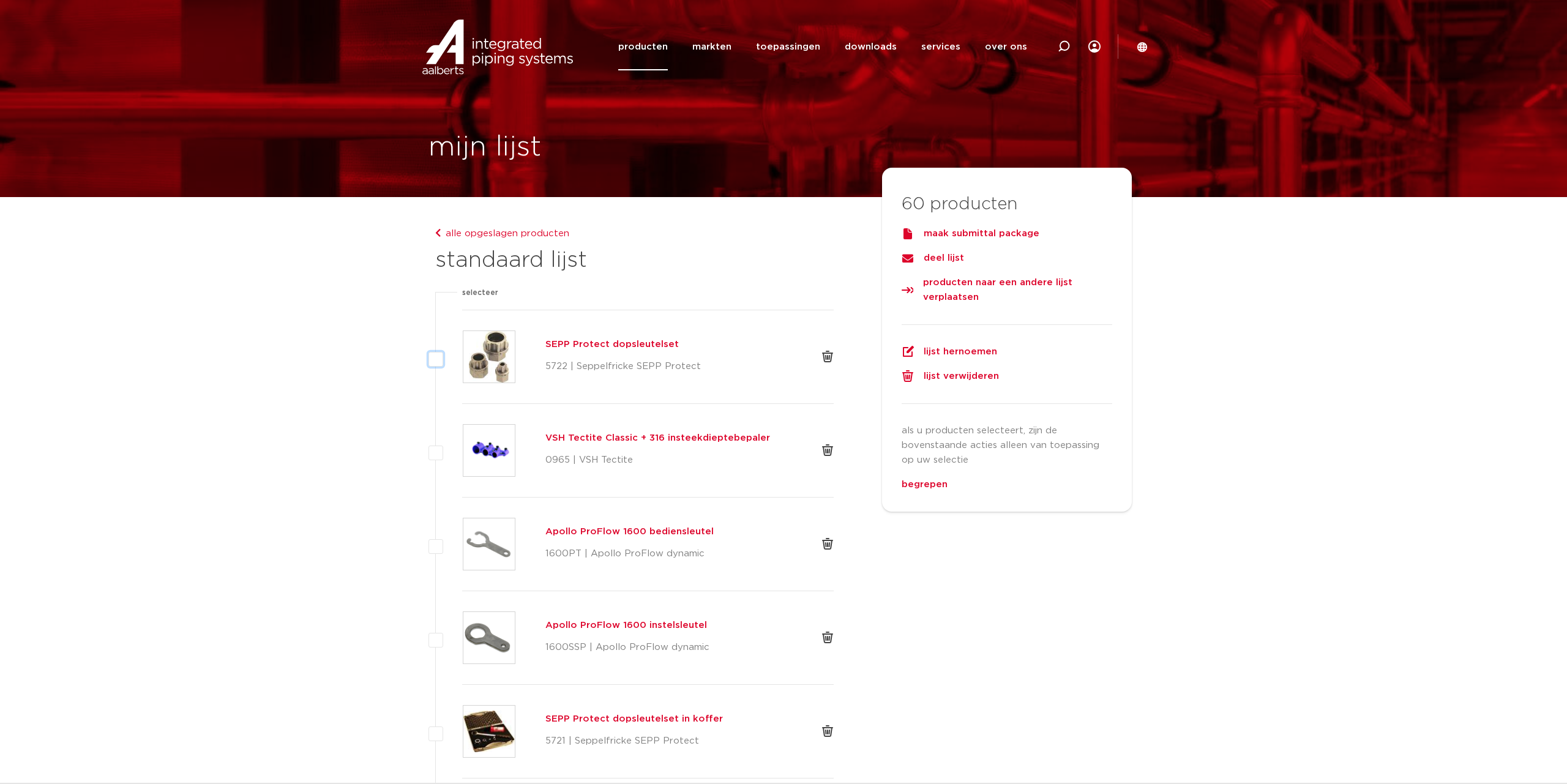
checkbox input "false"
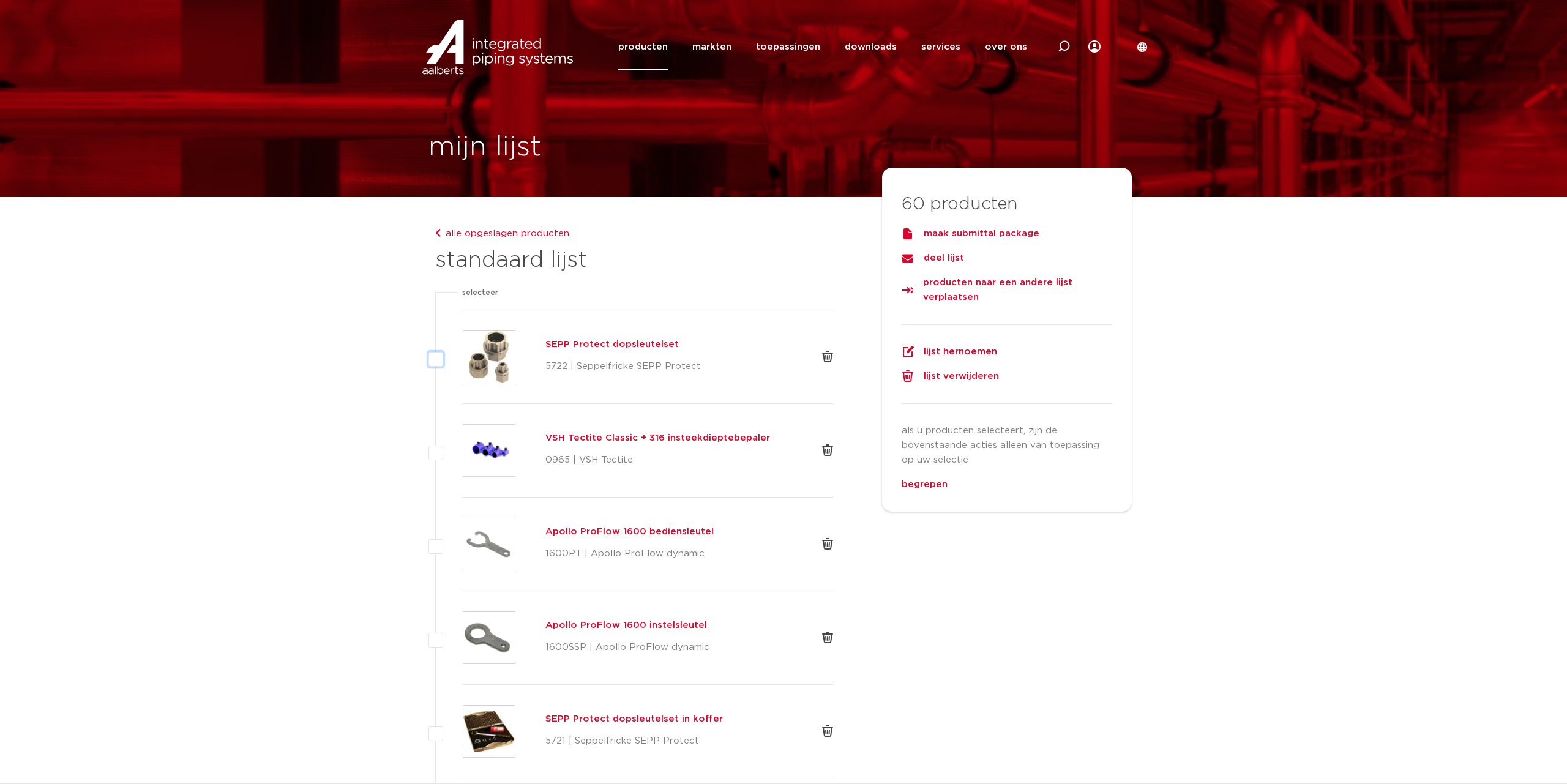
checkbox input "false"
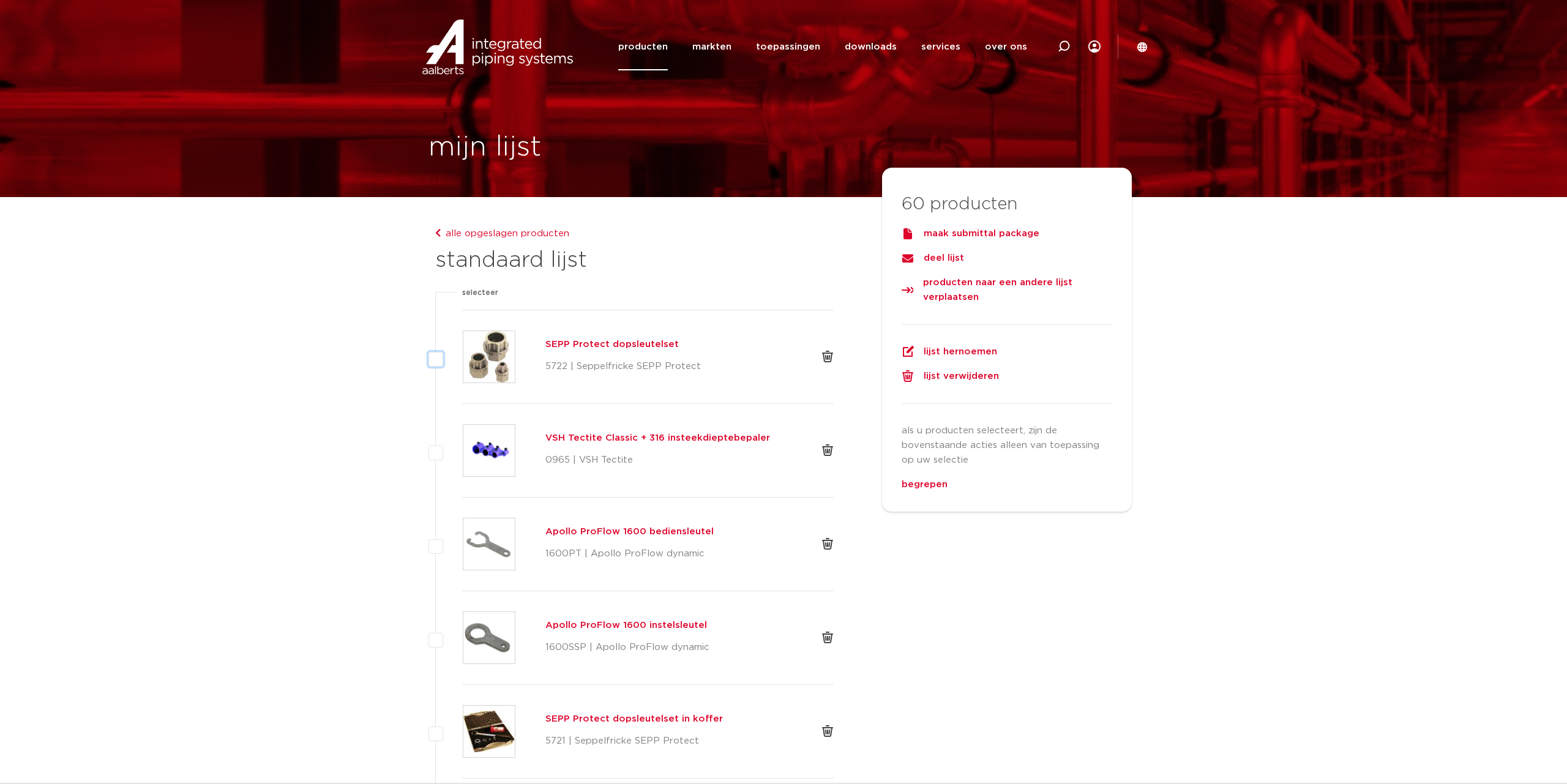
checkbox input "false"
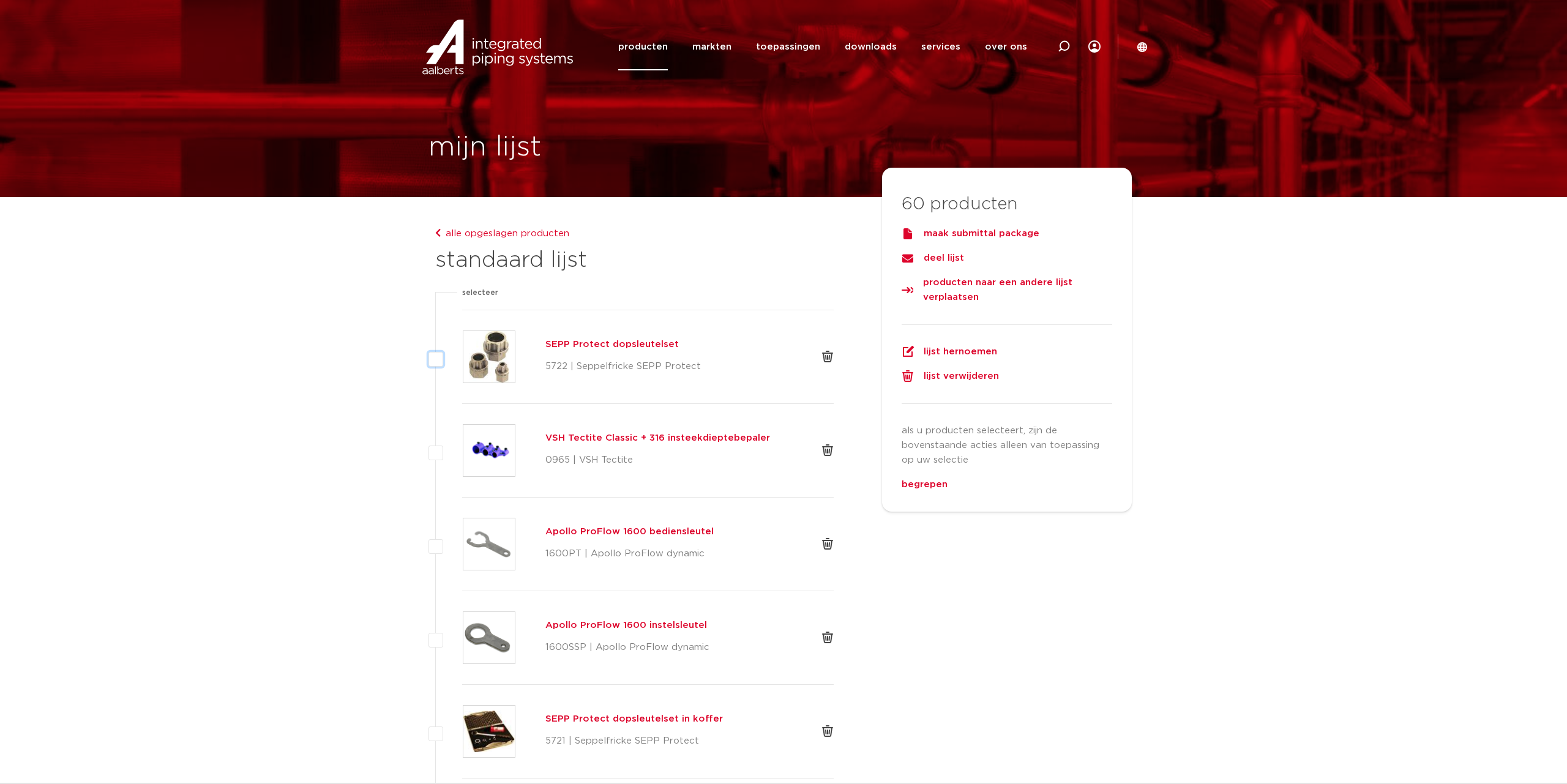
checkbox input "false"
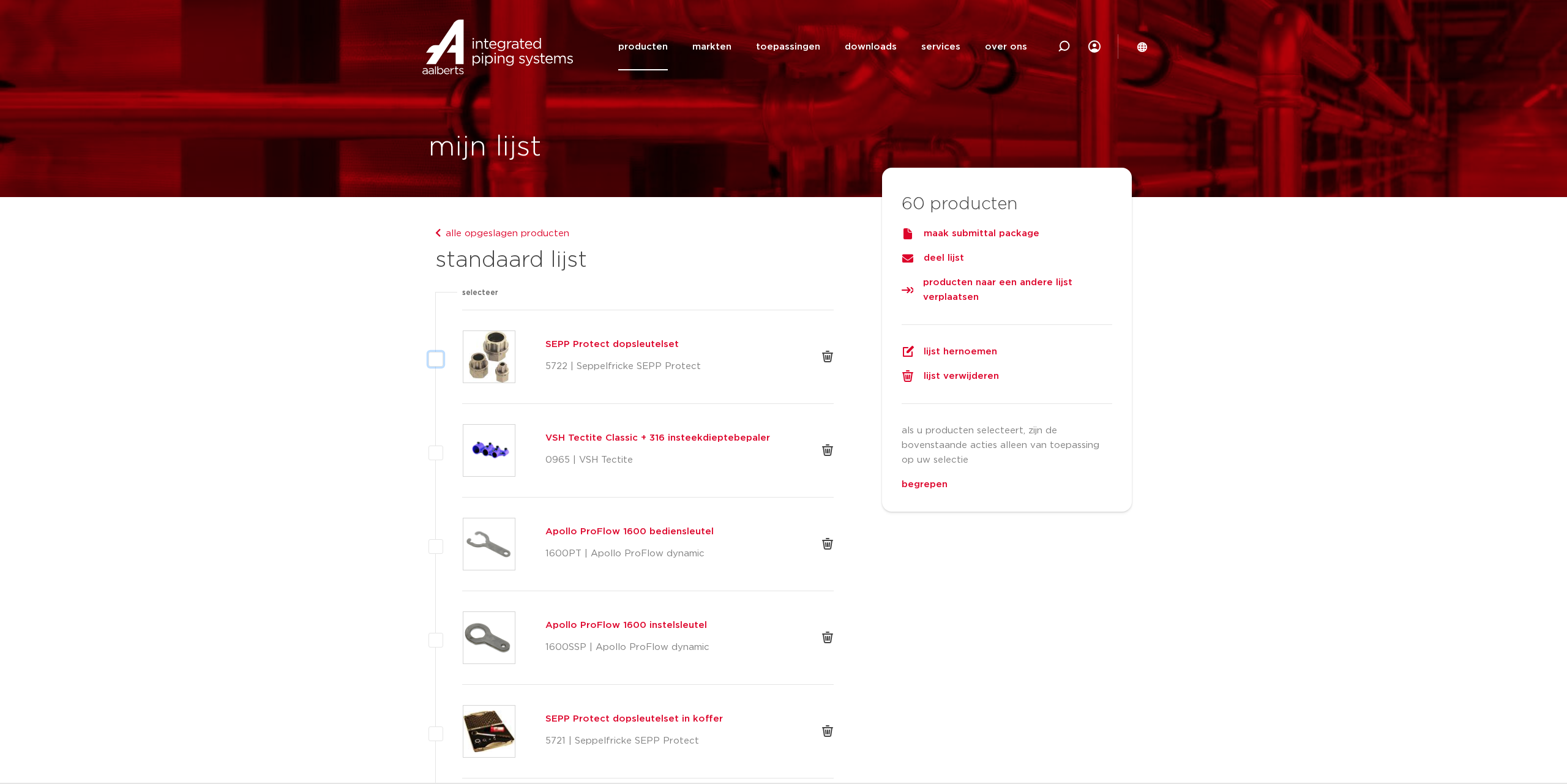
checkbox input "false"
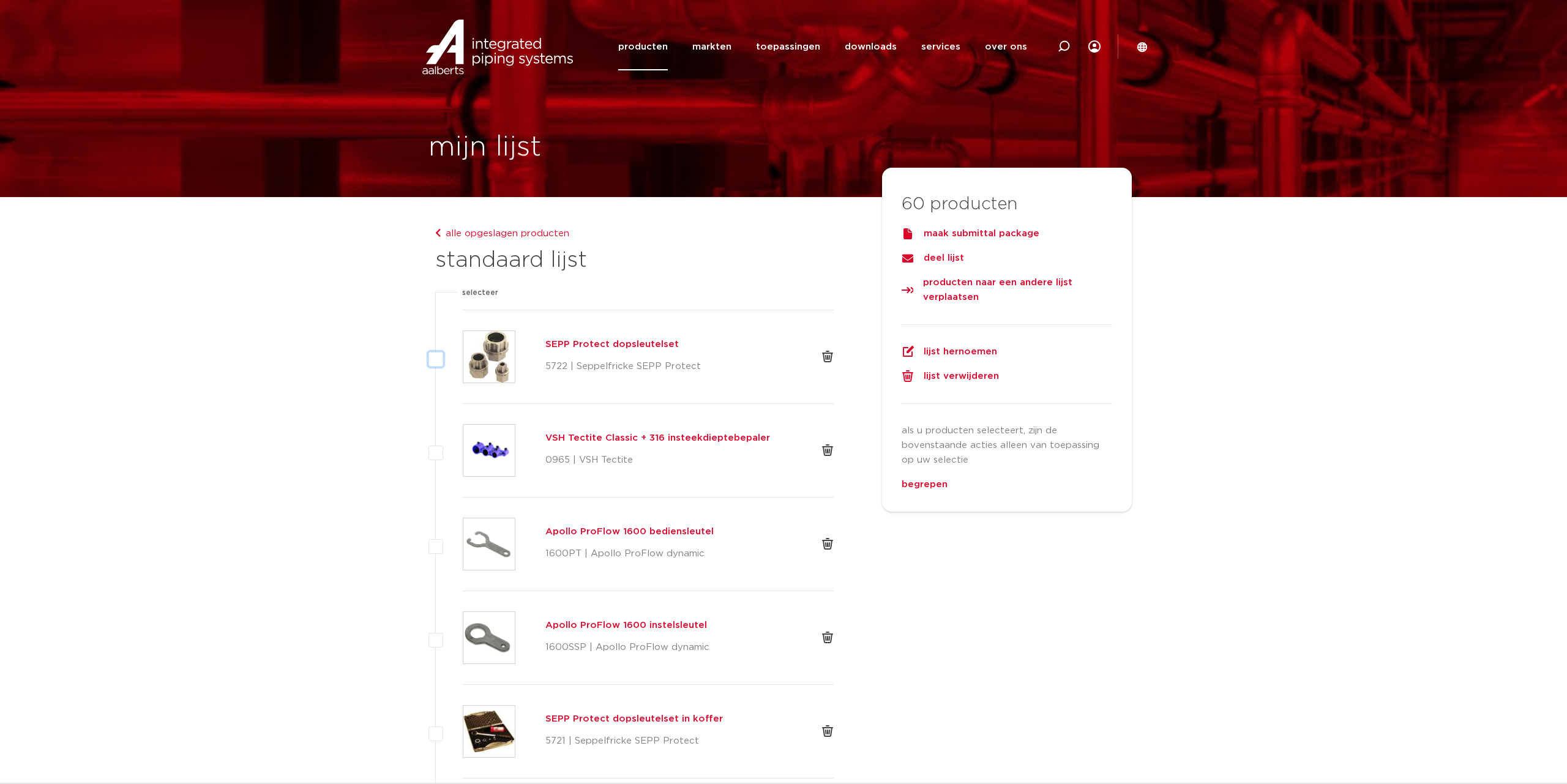
checkbox input "false"
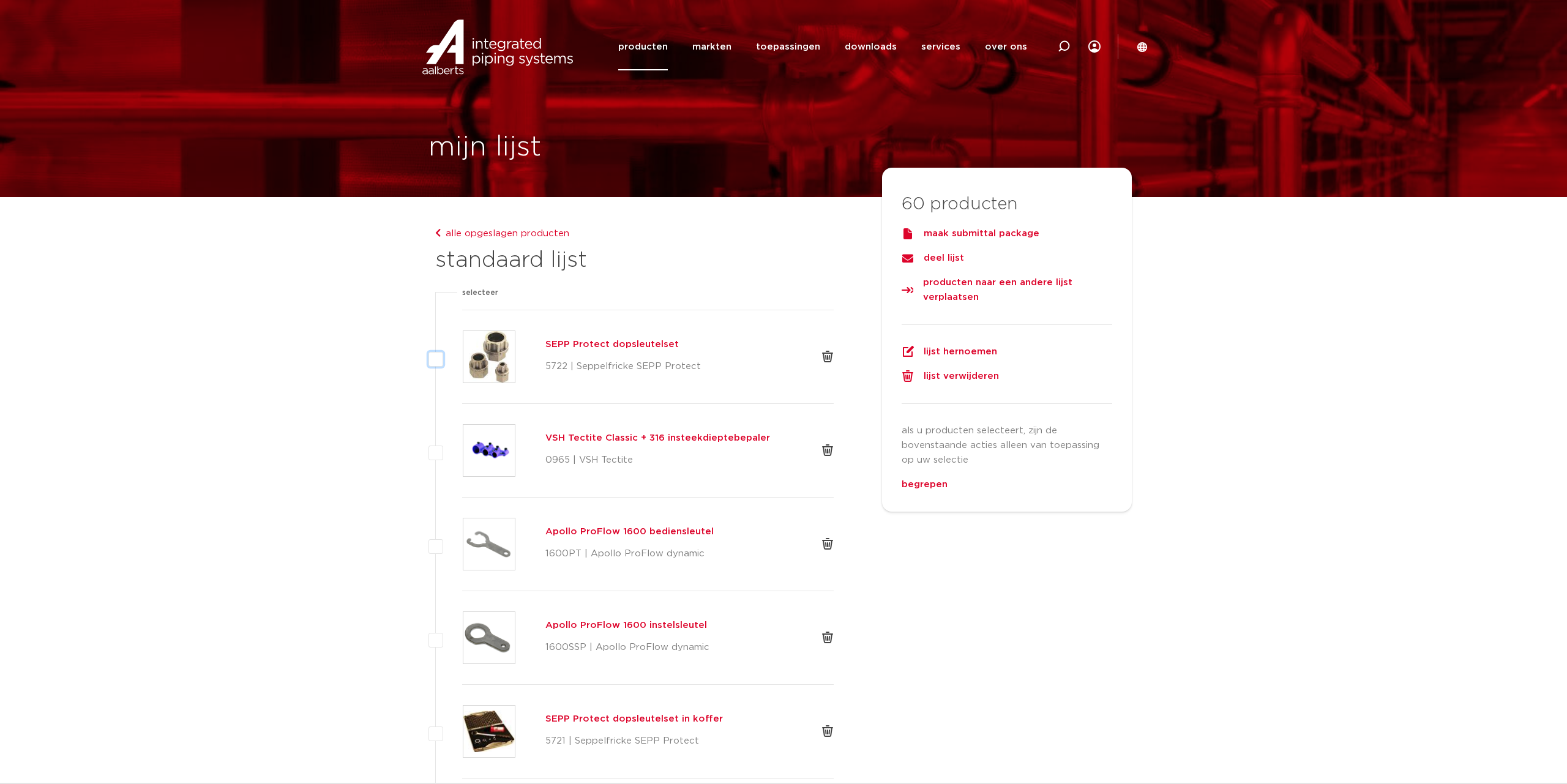
checkbox input "false"
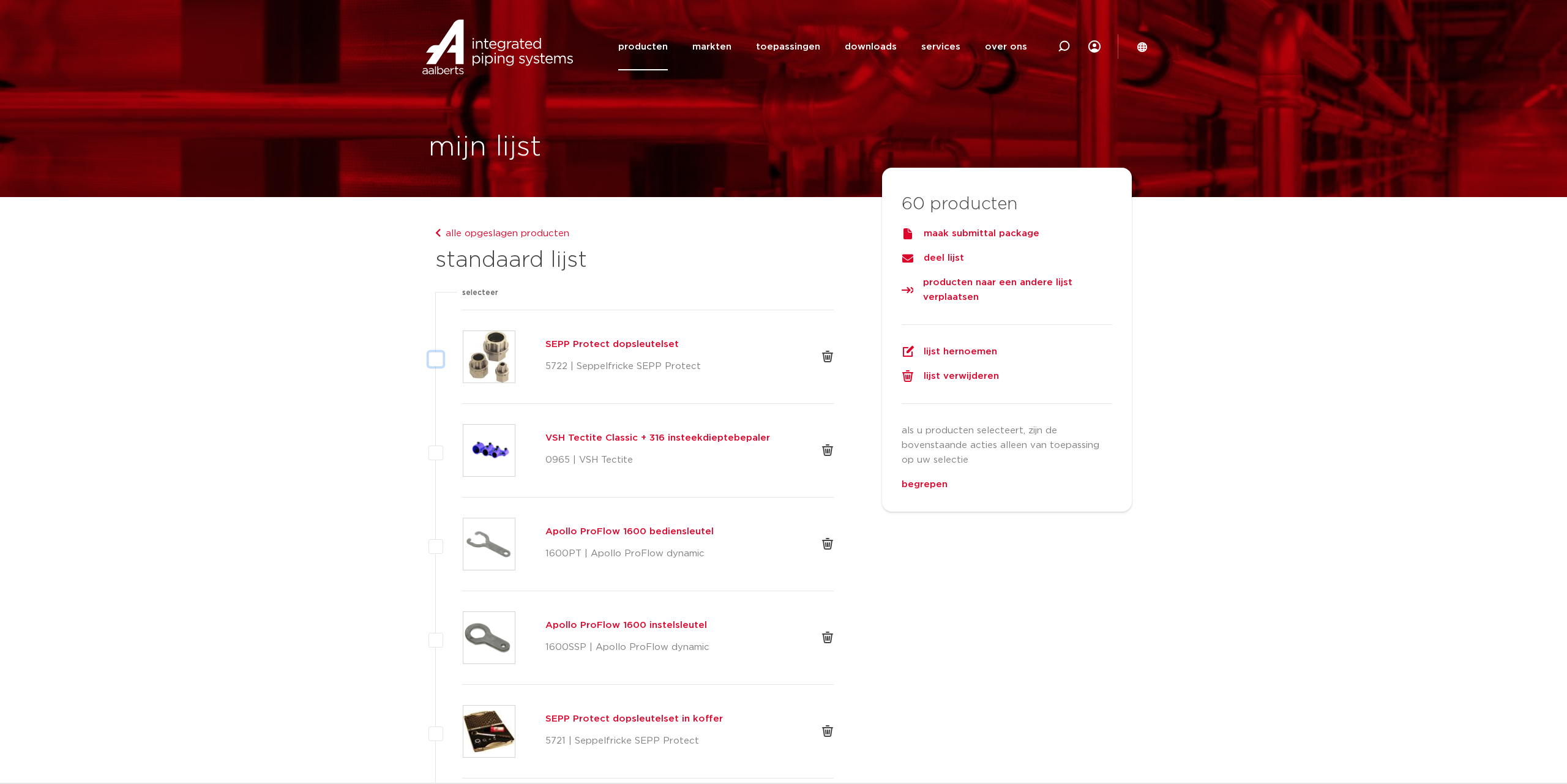
checkbox input "false"
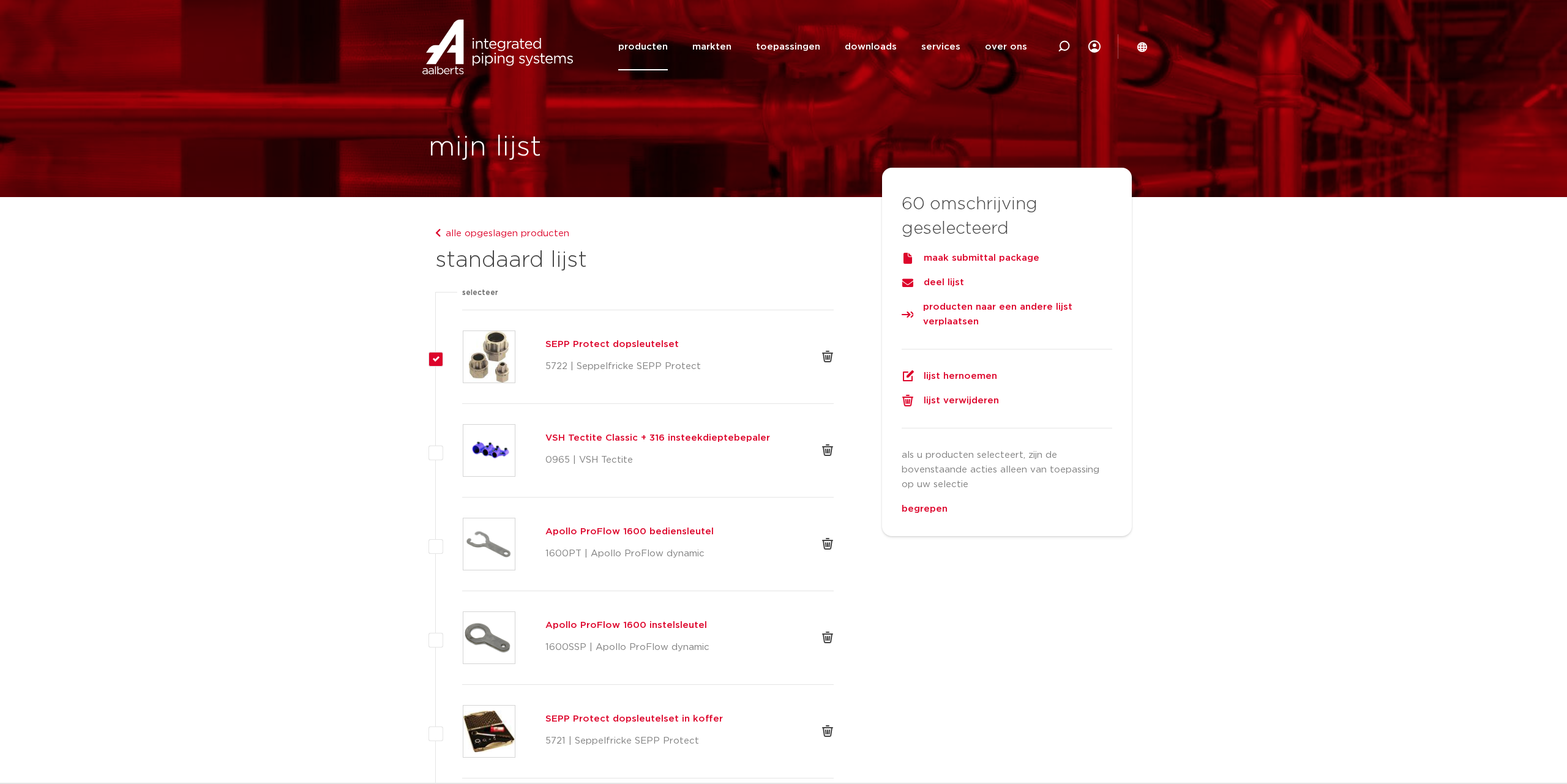
click at [462, 443] on label at bounding box center [462, 443] width 0 height 0
checkbox input "true"
drag, startPoint x: 437, startPoint y: 543, endPoint x: 442, endPoint y: 650, distance: 107.1
click at [462, 537] on label at bounding box center [462, 537] width 0 height 0
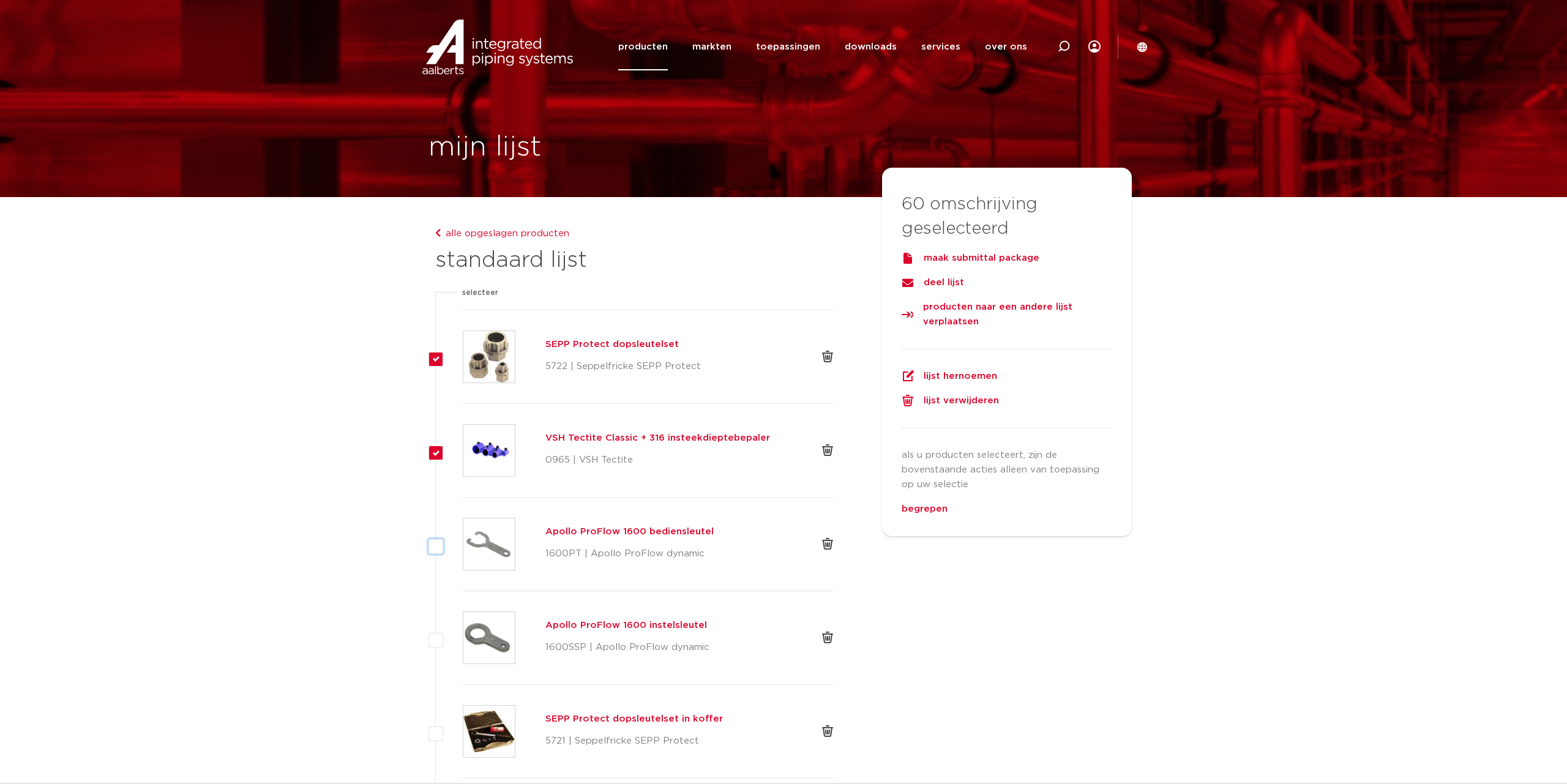
checkbox input "true"
click at [462, 631] on label at bounding box center [462, 631] width 0 height 0
checkbox input "true"
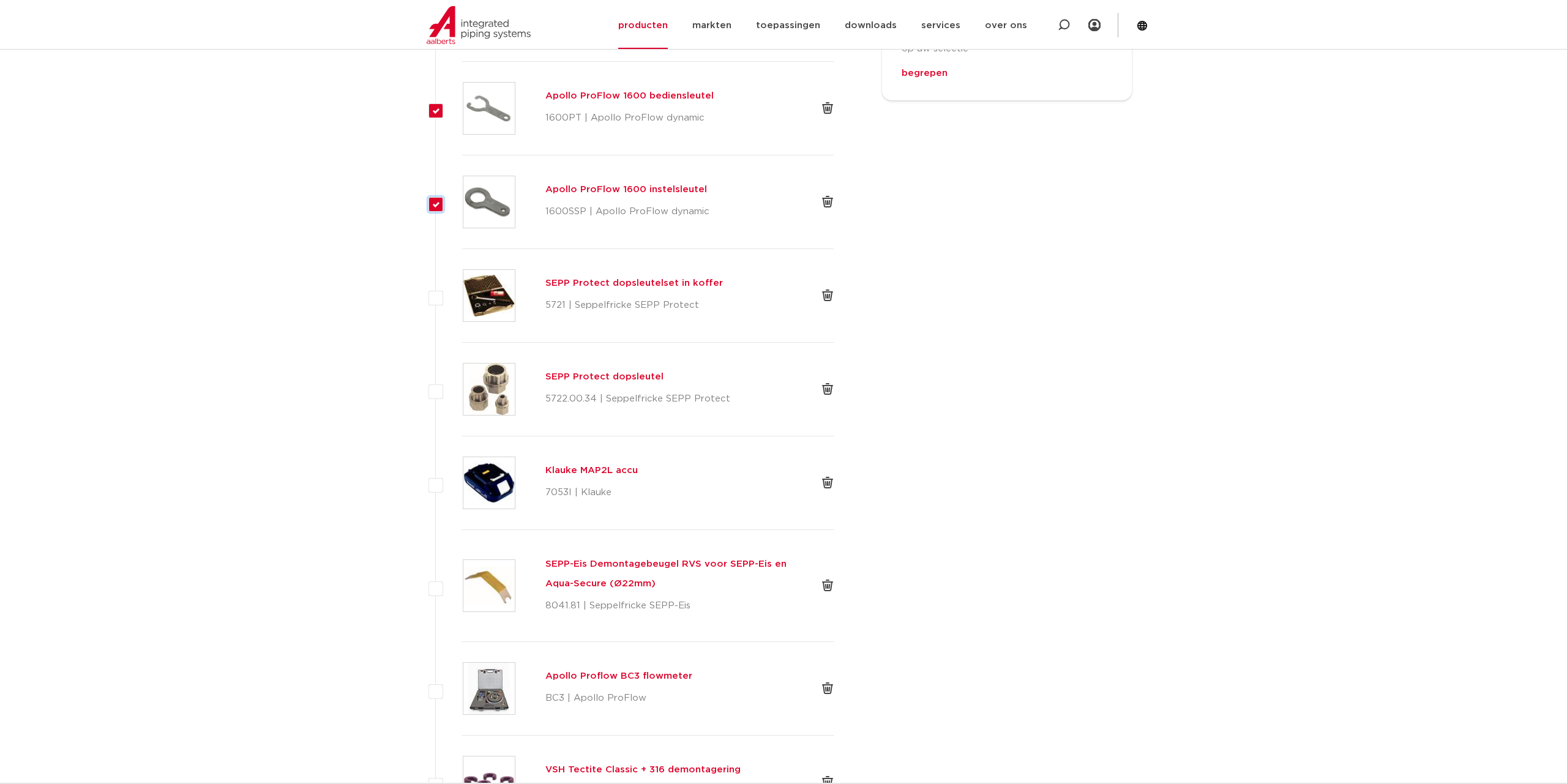
scroll to position [472, 0]
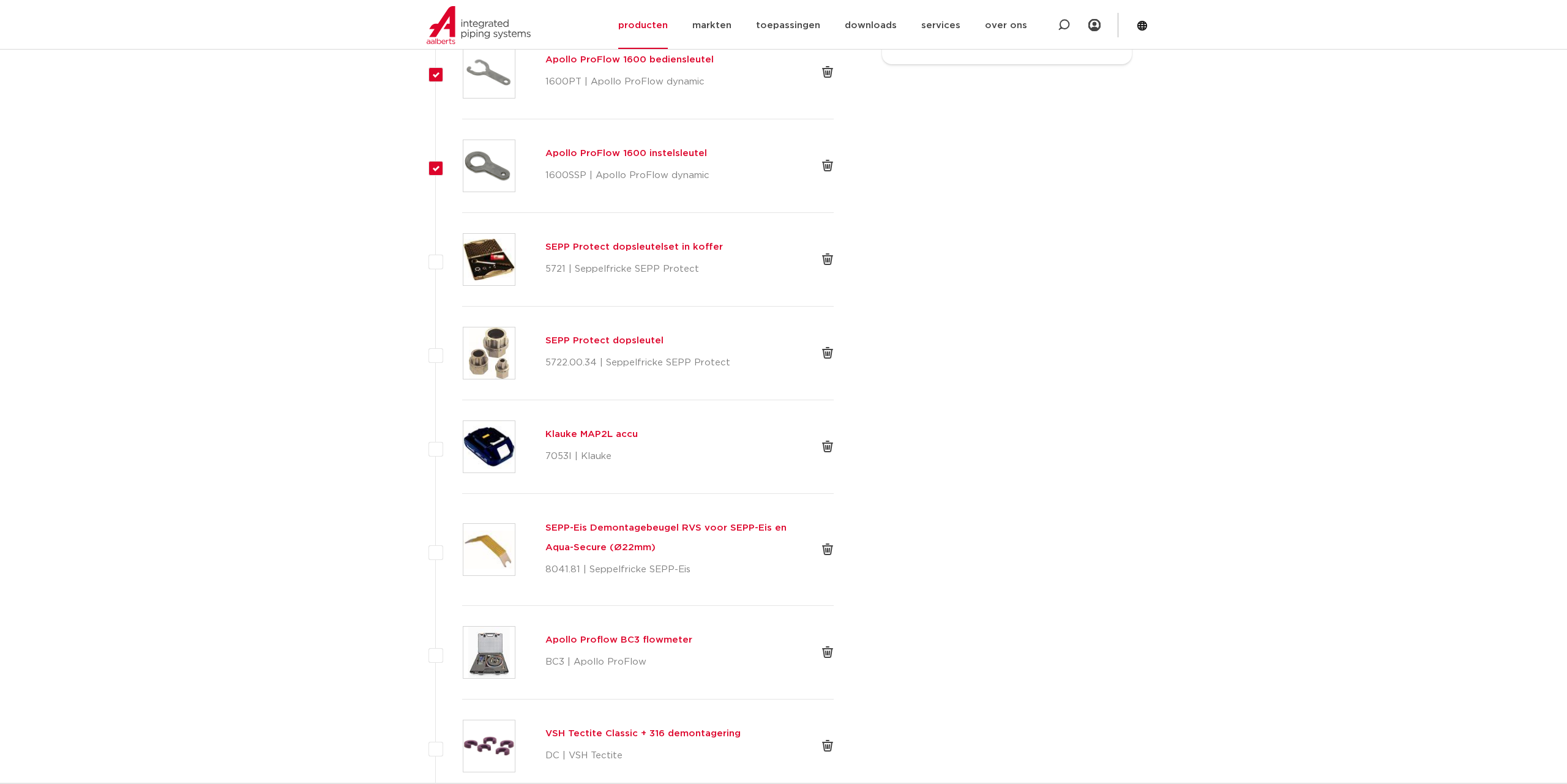
click at [462, 252] on label at bounding box center [462, 252] width 0 height 0
checkbox input "true"
click at [462, 346] on label at bounding box center [462, 346] width 0 height 0
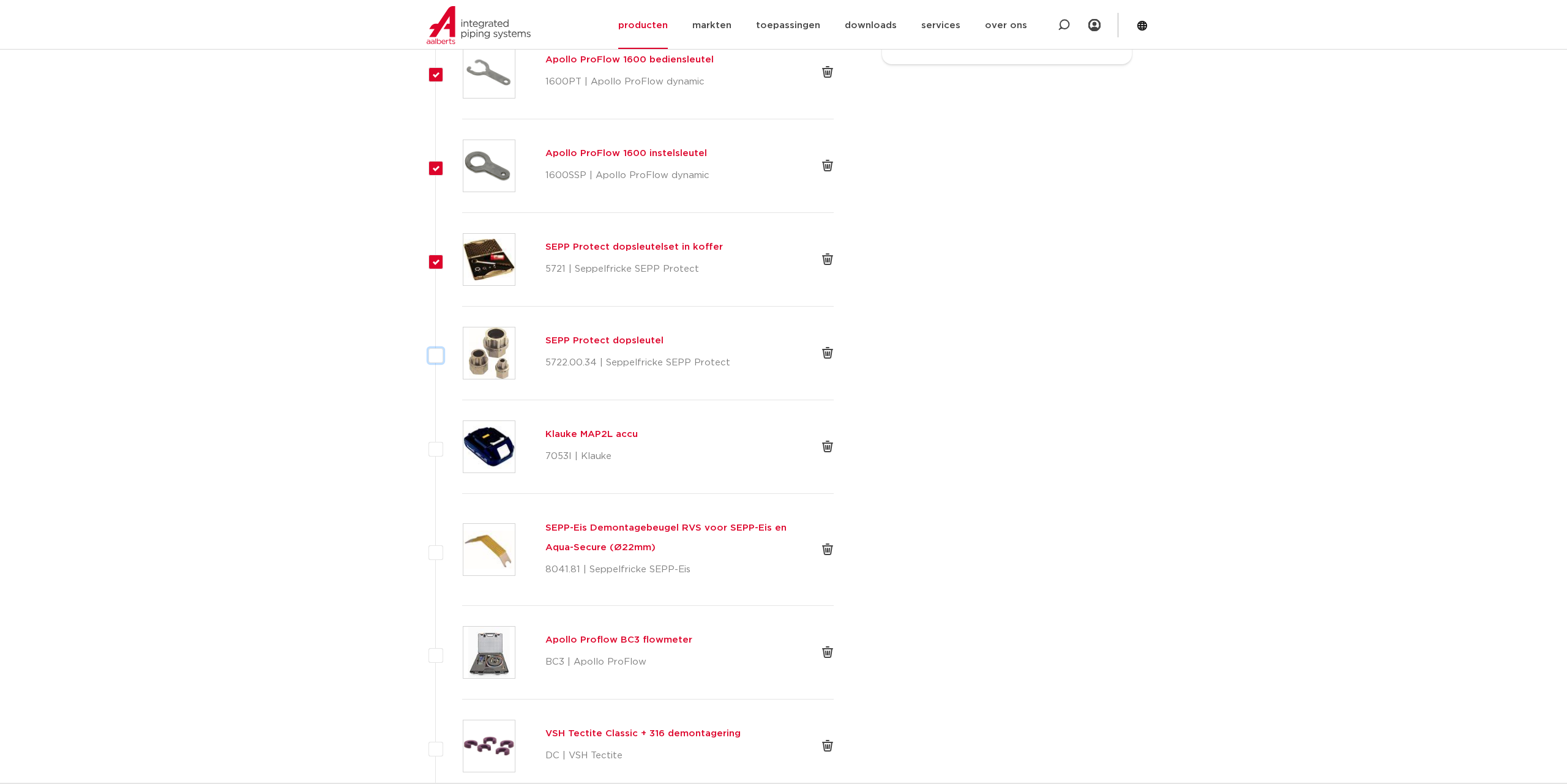
checkbox input "true"
click at [462, 439] on label at bounding box center [462, 439] width 0 height 0
checkbox input "true"
drag, startPoint x: 438, startPoint y: 553, endPoint x: 439, endPoint y: 639, distance: 86.0
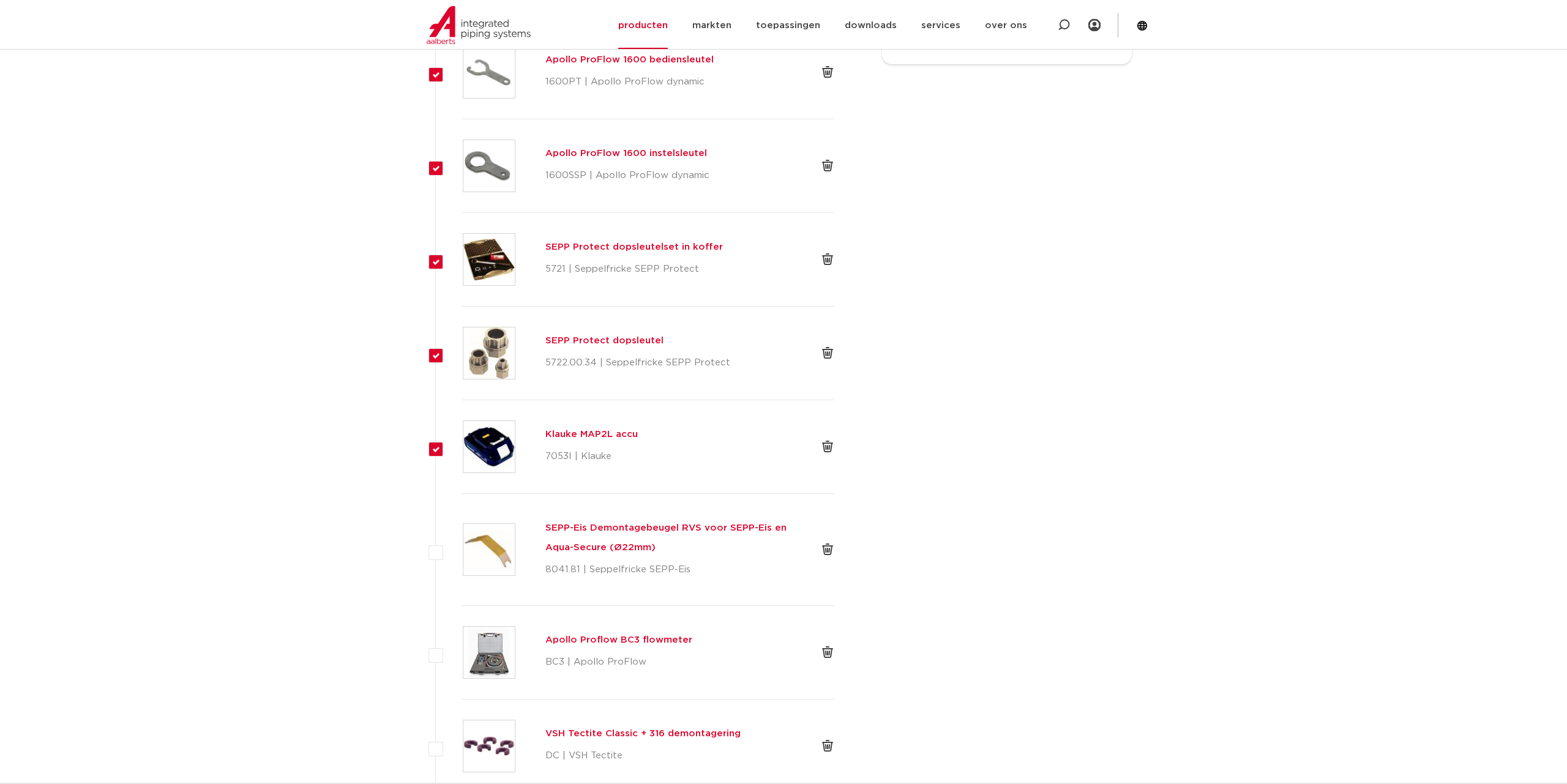
click at [462, 543] on label at bounding box center [462, 543] width 0 height 0
checkbox input "true"
drag, startPoint x: 435, startPoint y: 655, endPoint x: 430, endPoint y: 738, distance: 83.2
click at [462, 646] on label at bounding box center [462, 646] width 0 height 0
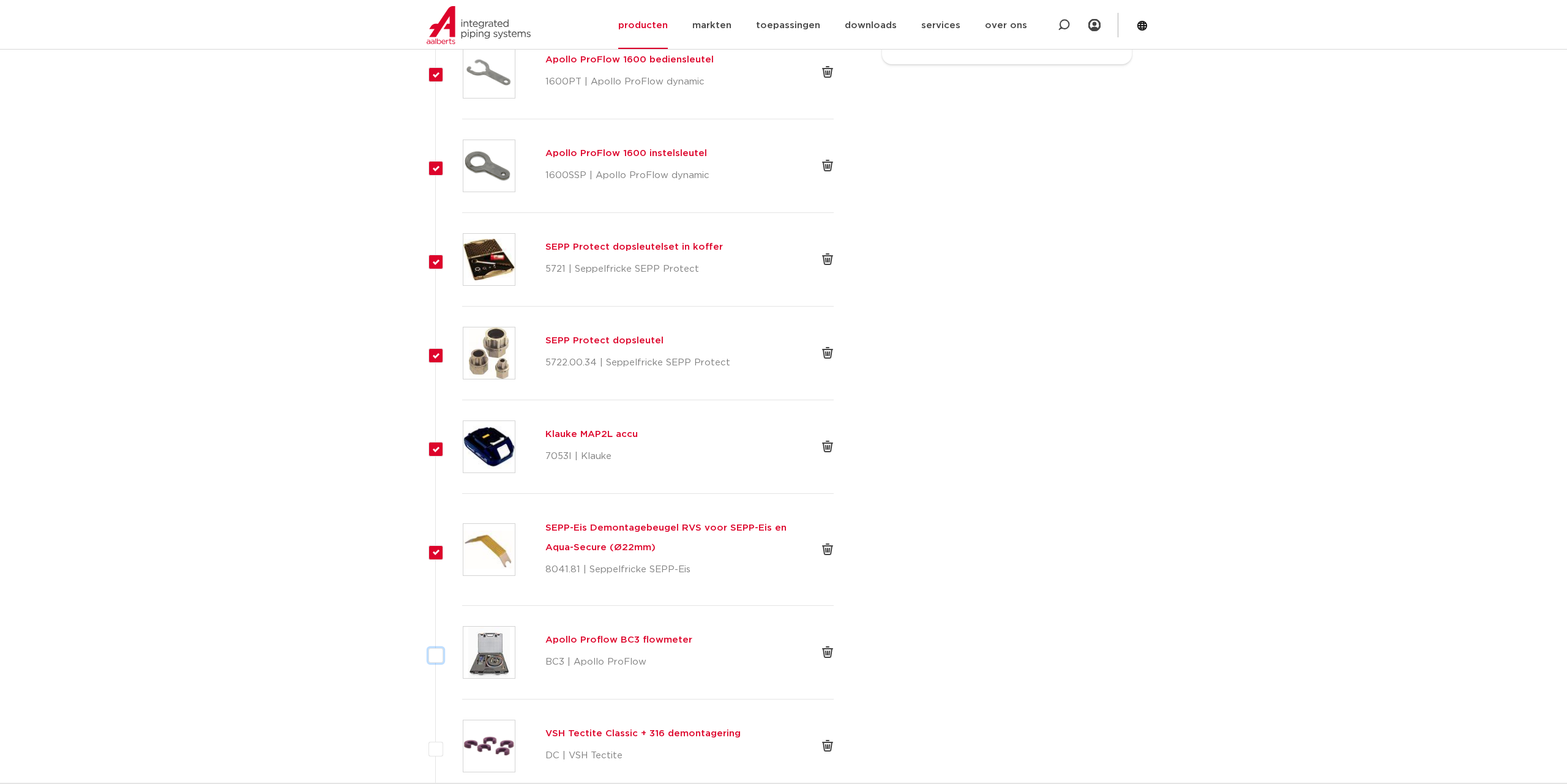
checkbox input "true"
drag, startPoint x: 435, startPoint y: 752, endPoint x: 660, endPoint y: 725, distance: 226.6
click at [462, 739] on label at bounding box center [462, 739] width 0 height 0
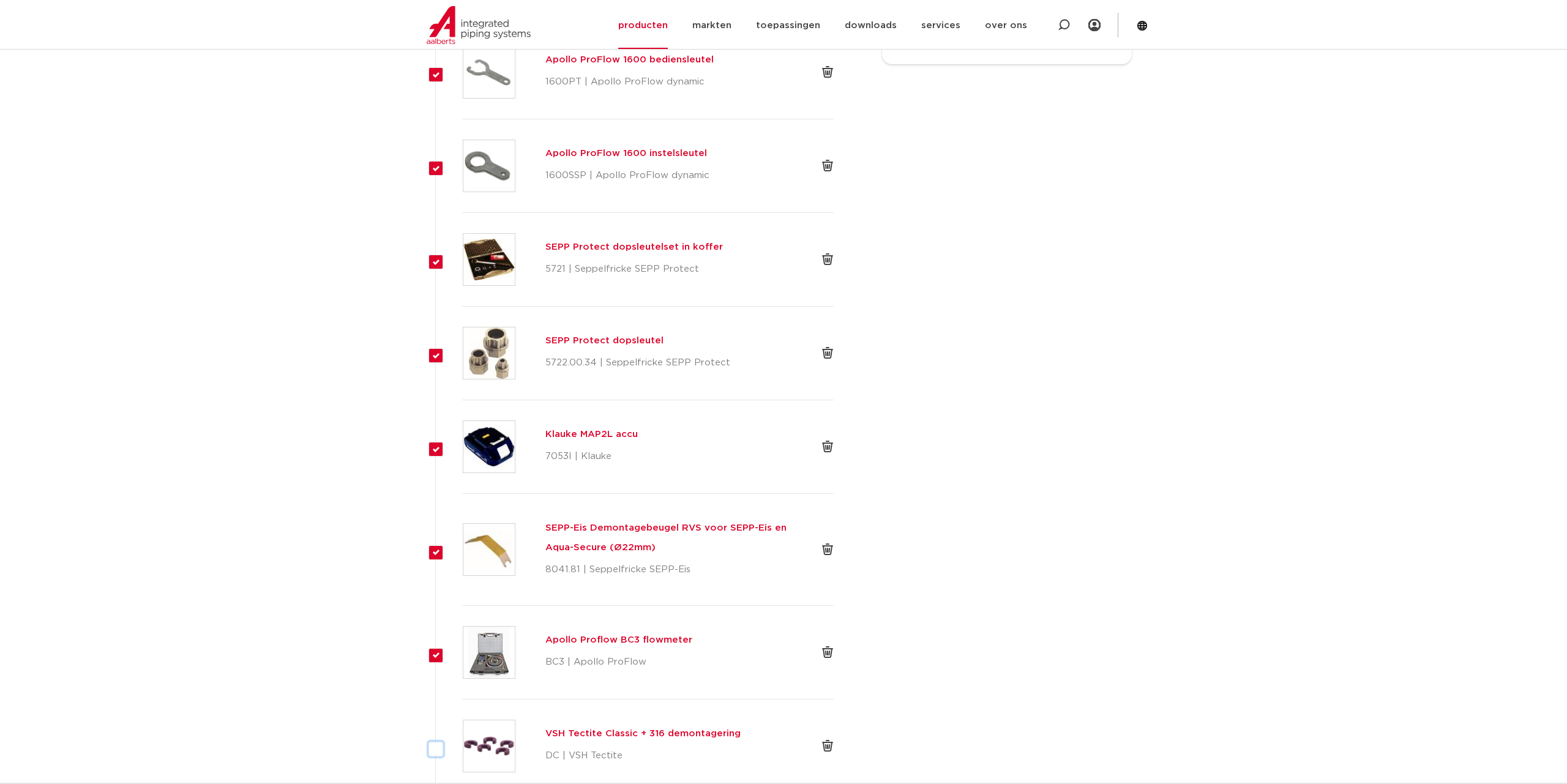
checkbox input "true"
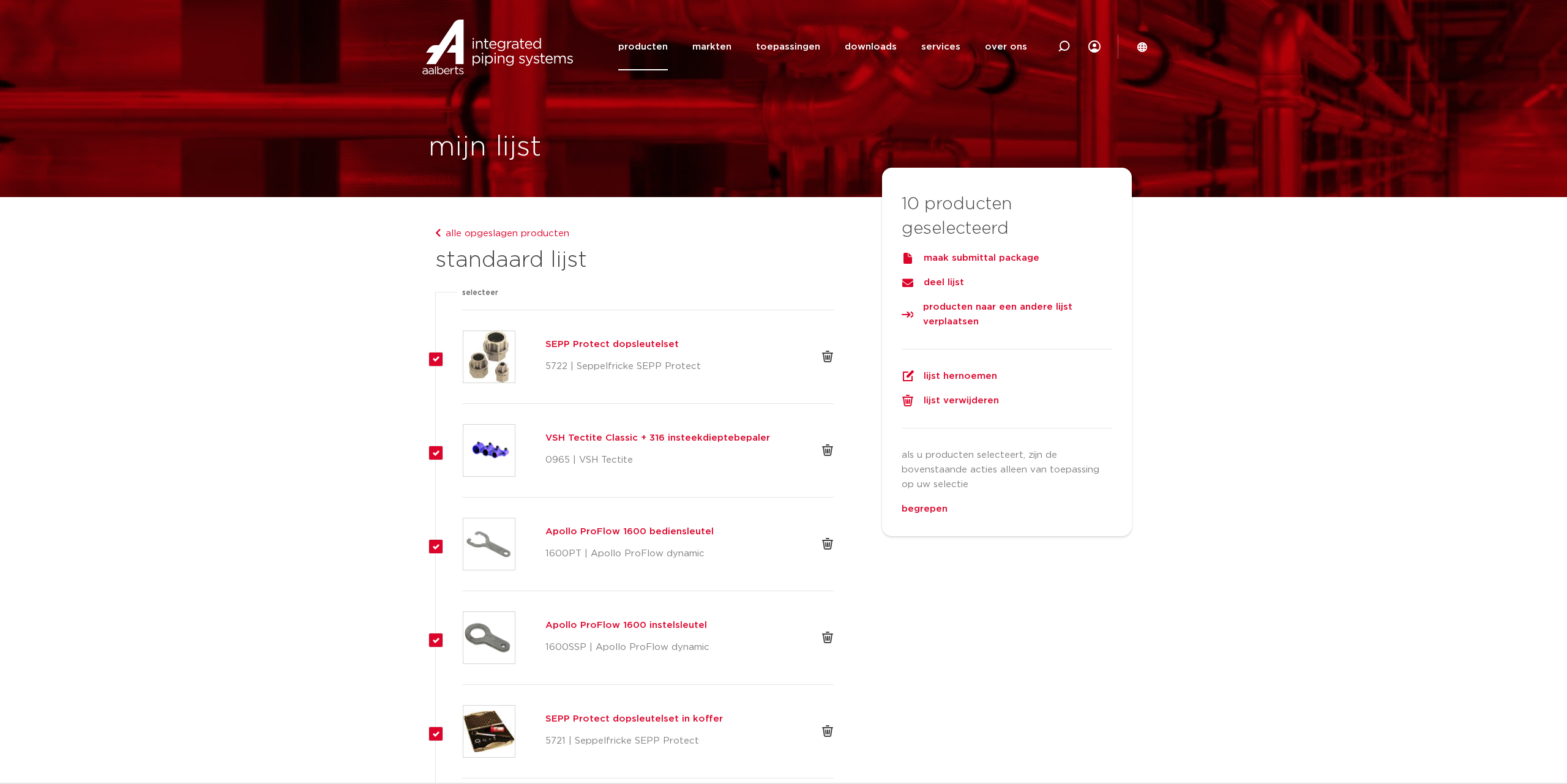
click at [829, 356] on div at bounding box center [827, 357] width 12 height 12
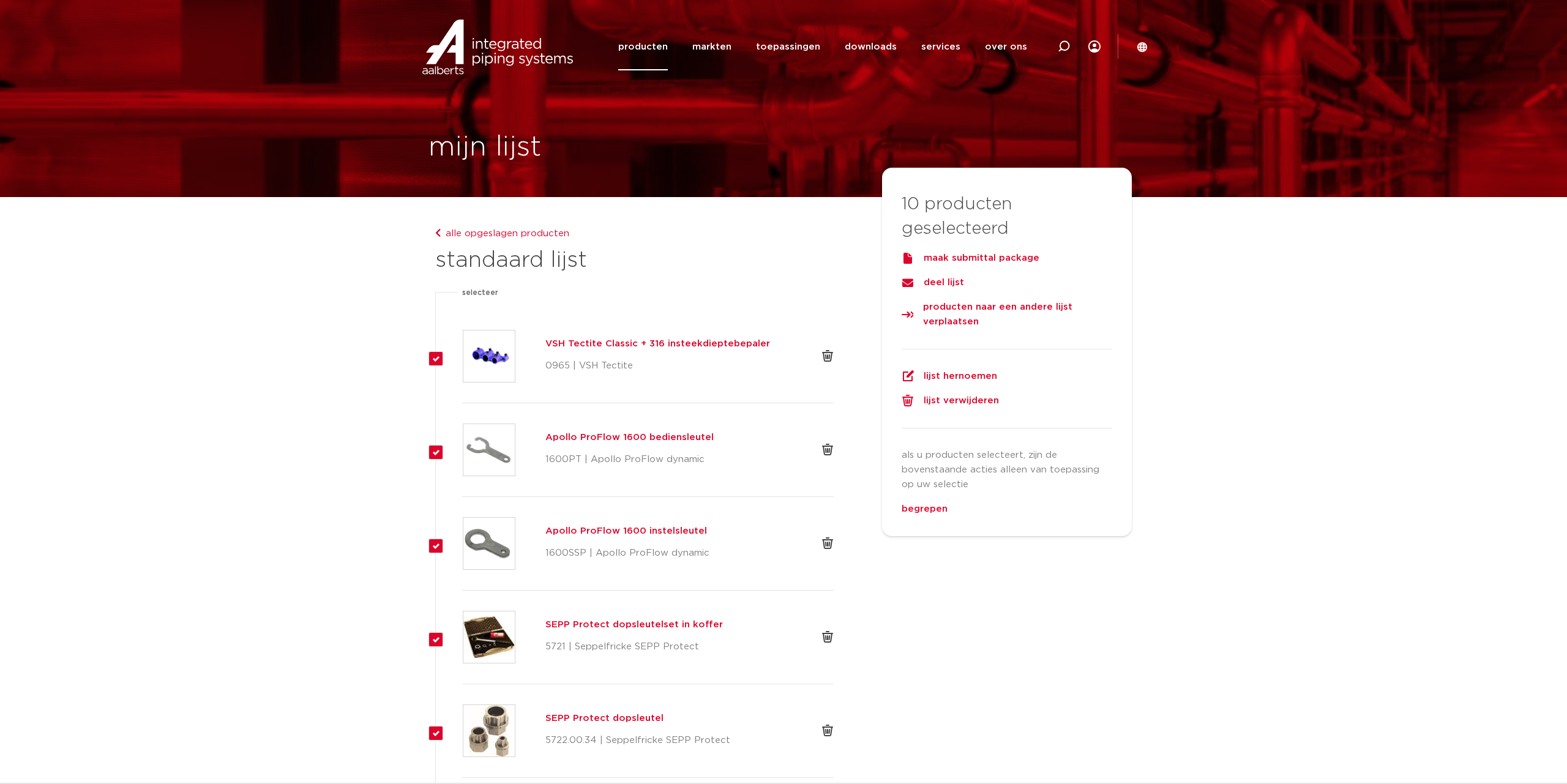
click at [829, 355] on div at bounding box center [827, 356] width 12 height 12
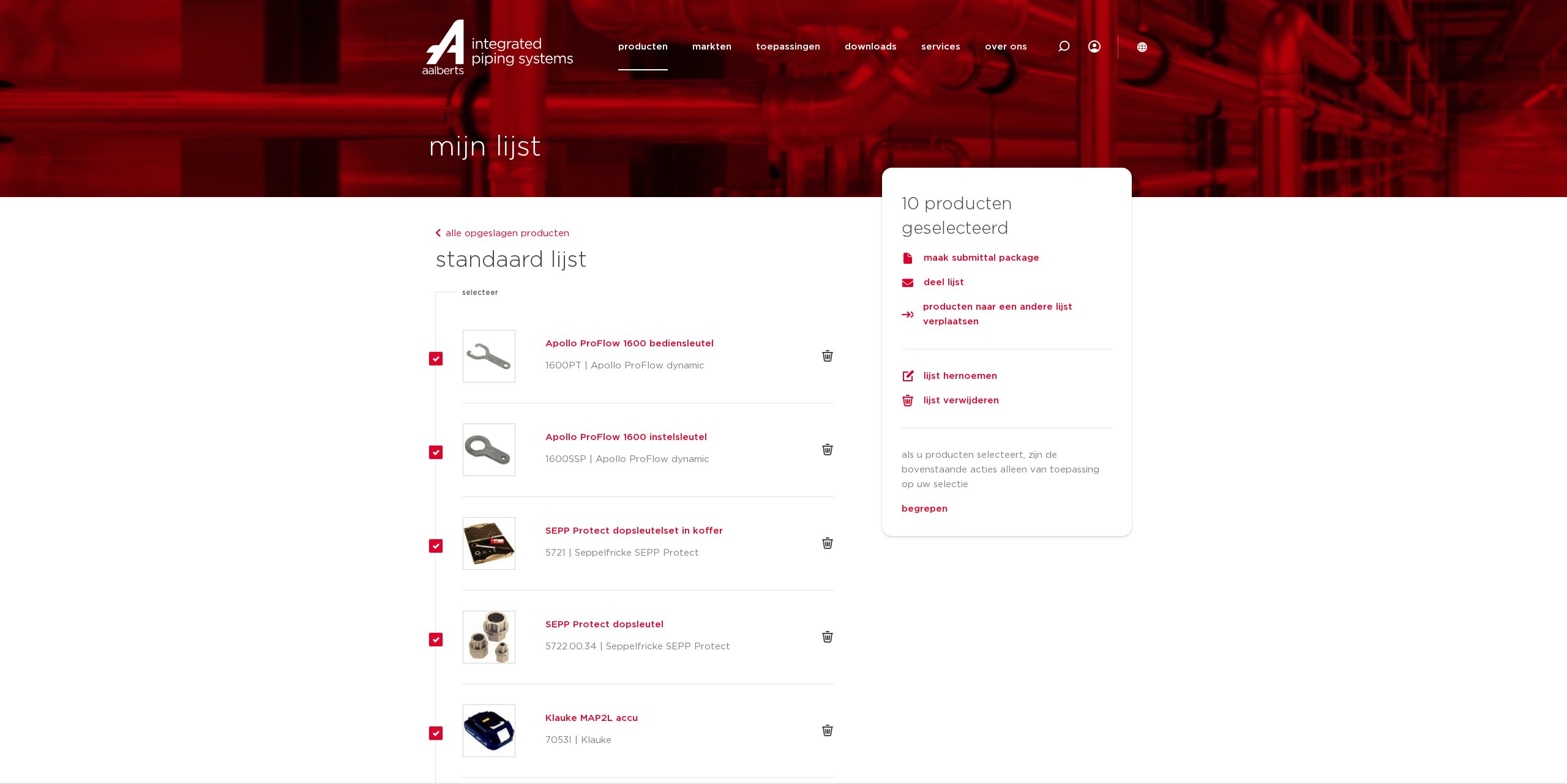
click at [829, 355] on div at bounding box center [827, 356] width 12 height 12
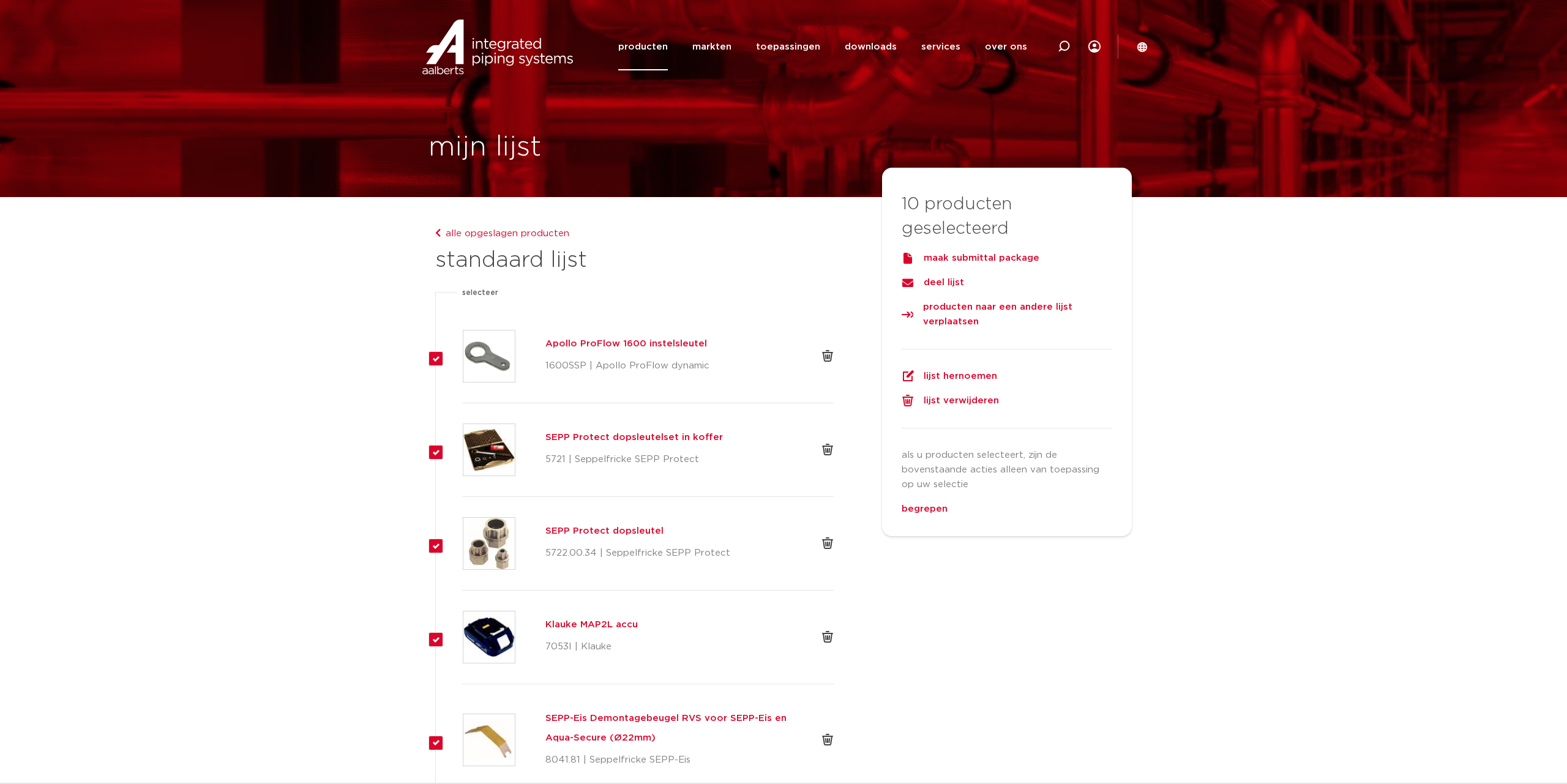
click at [829, 355] on div at bounding box center [827, 356] width 12 height 12
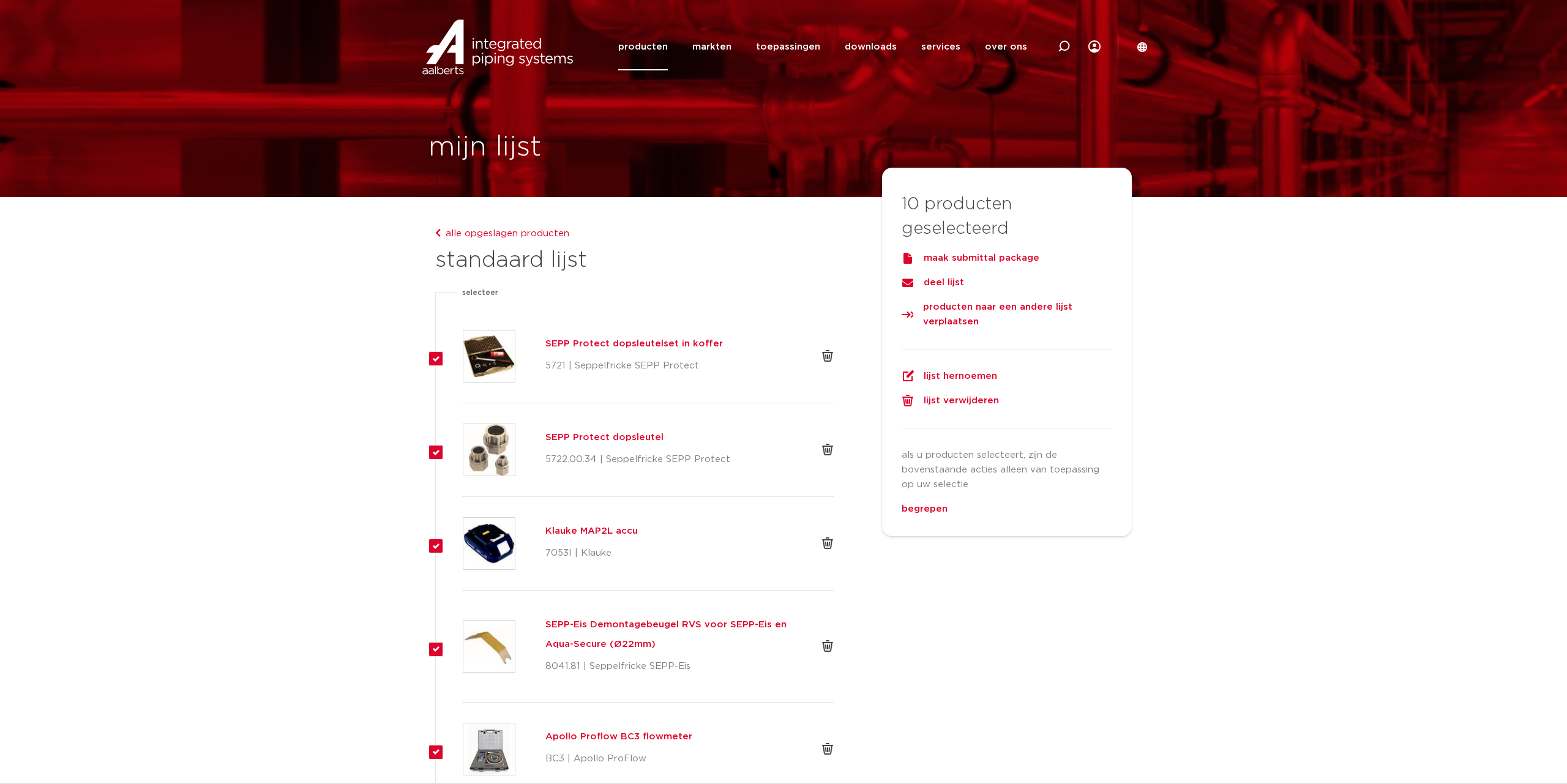
click at [829, 355] on div at bounding box center [827, 356] width 12 height 12
click at [829, 443] on div at bounding box center [827, 449] width 12 height 12
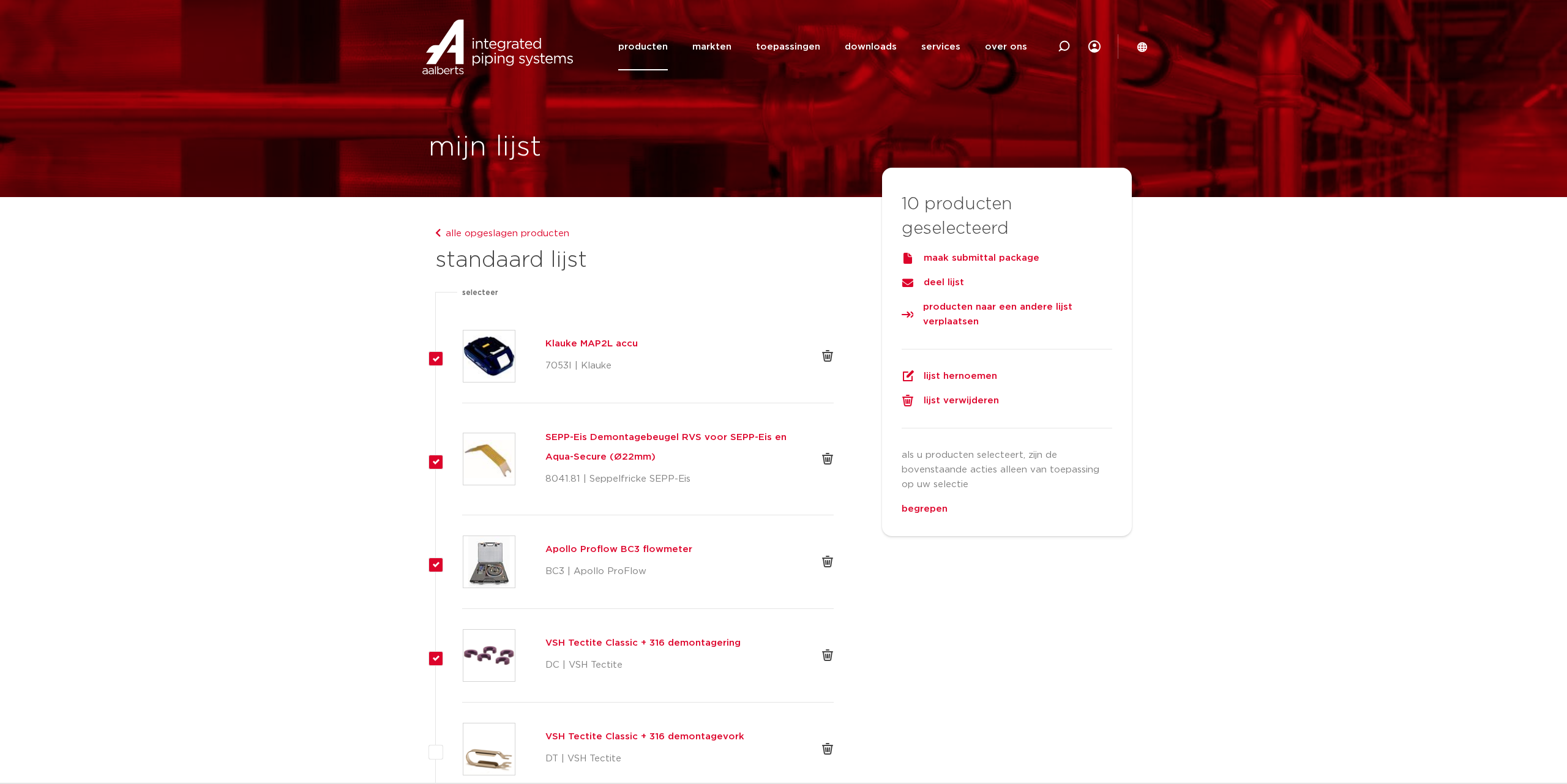
click at [829, 355] on div at bounding box center [827, 356] width 12 height 12
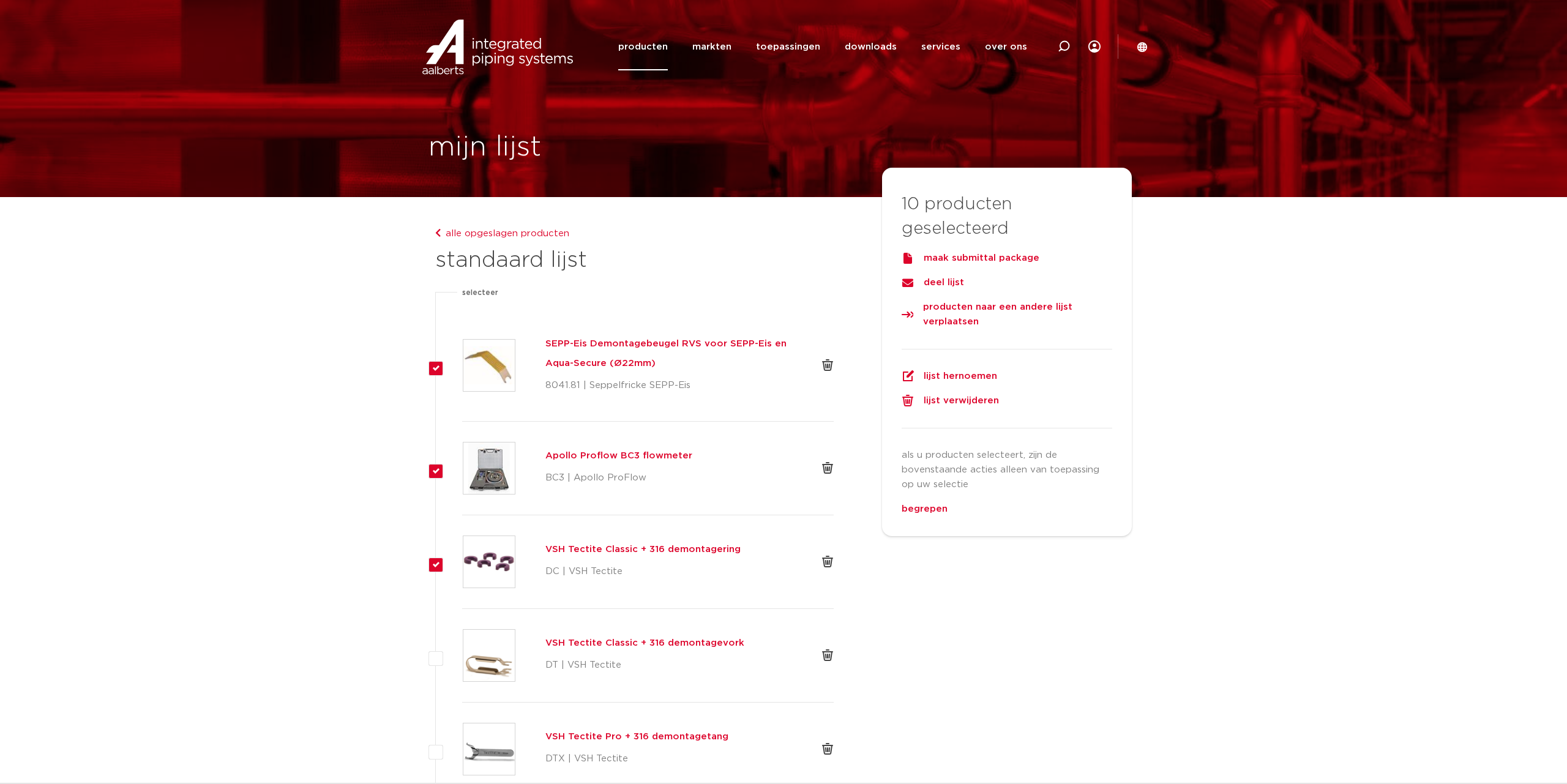
click at [829, 355] on div at bounding box center [827, 365] width 12 height 72
click at [827, 360] on div at bounding box center [827, 365] width 12 height 12
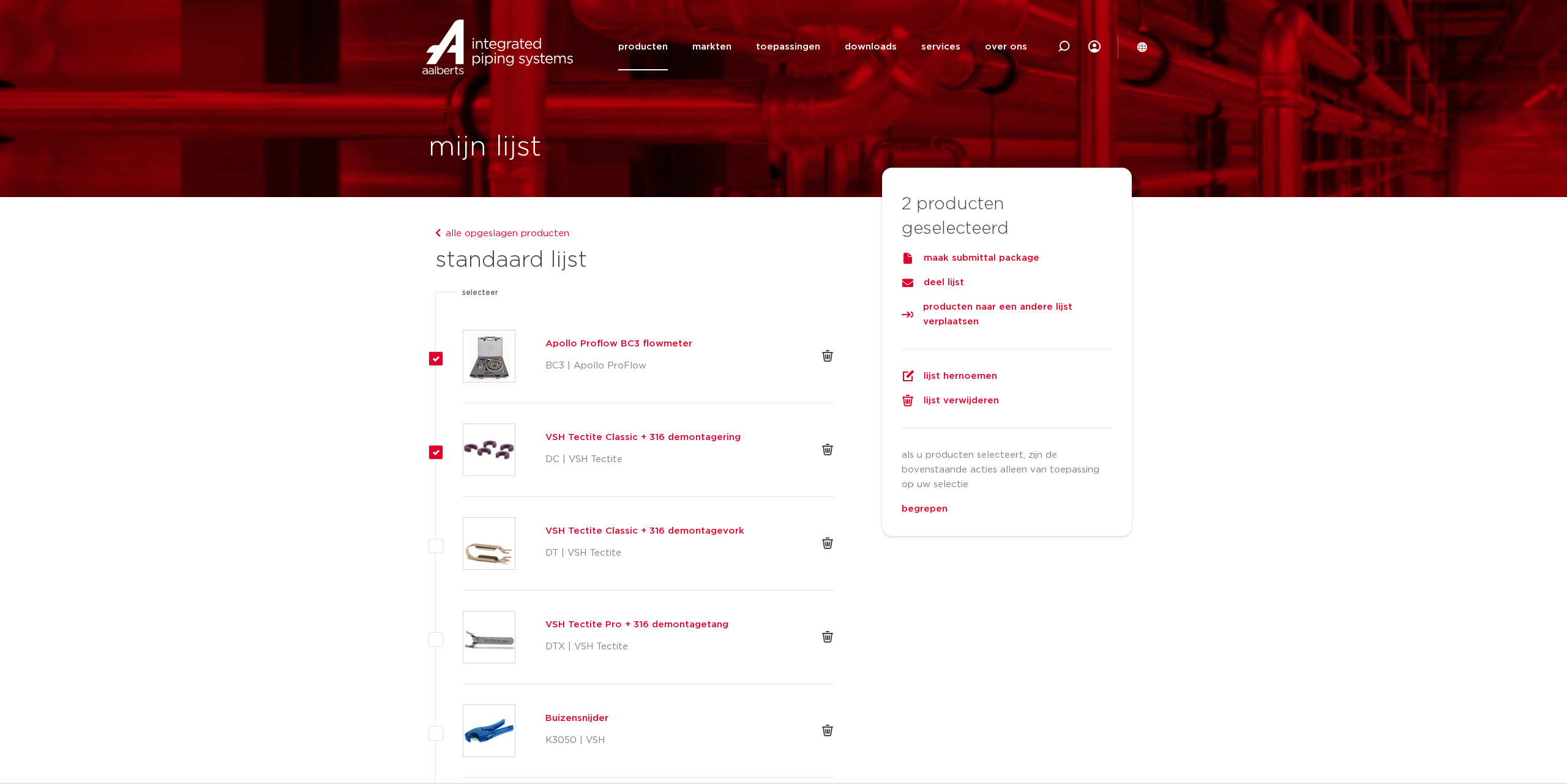
click at [826, 354] on div at bounding box center [827, 356] width 12 height 12
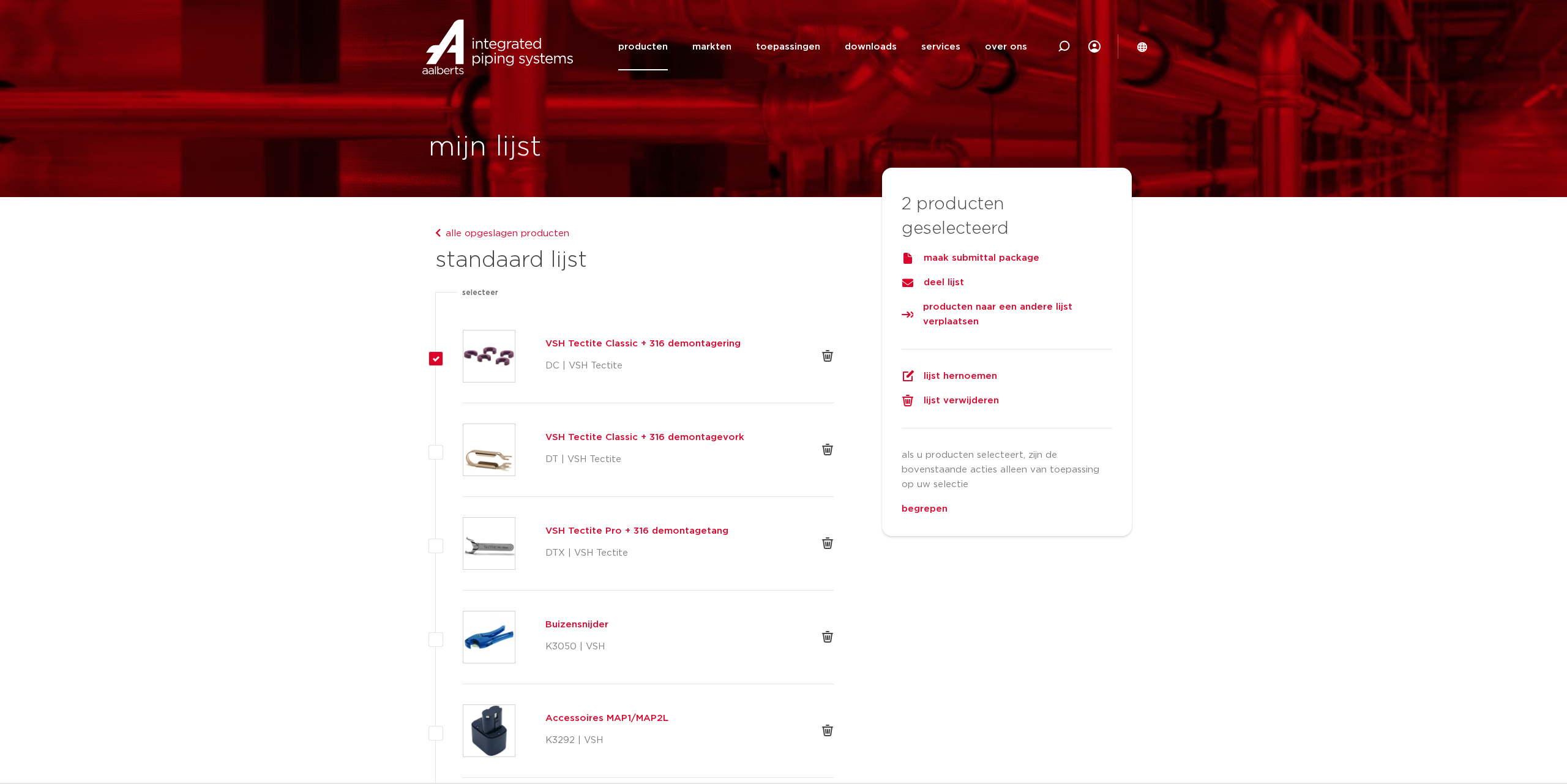
click at [827, 352] on div at bounding box center [827, 356] width 12 height 12
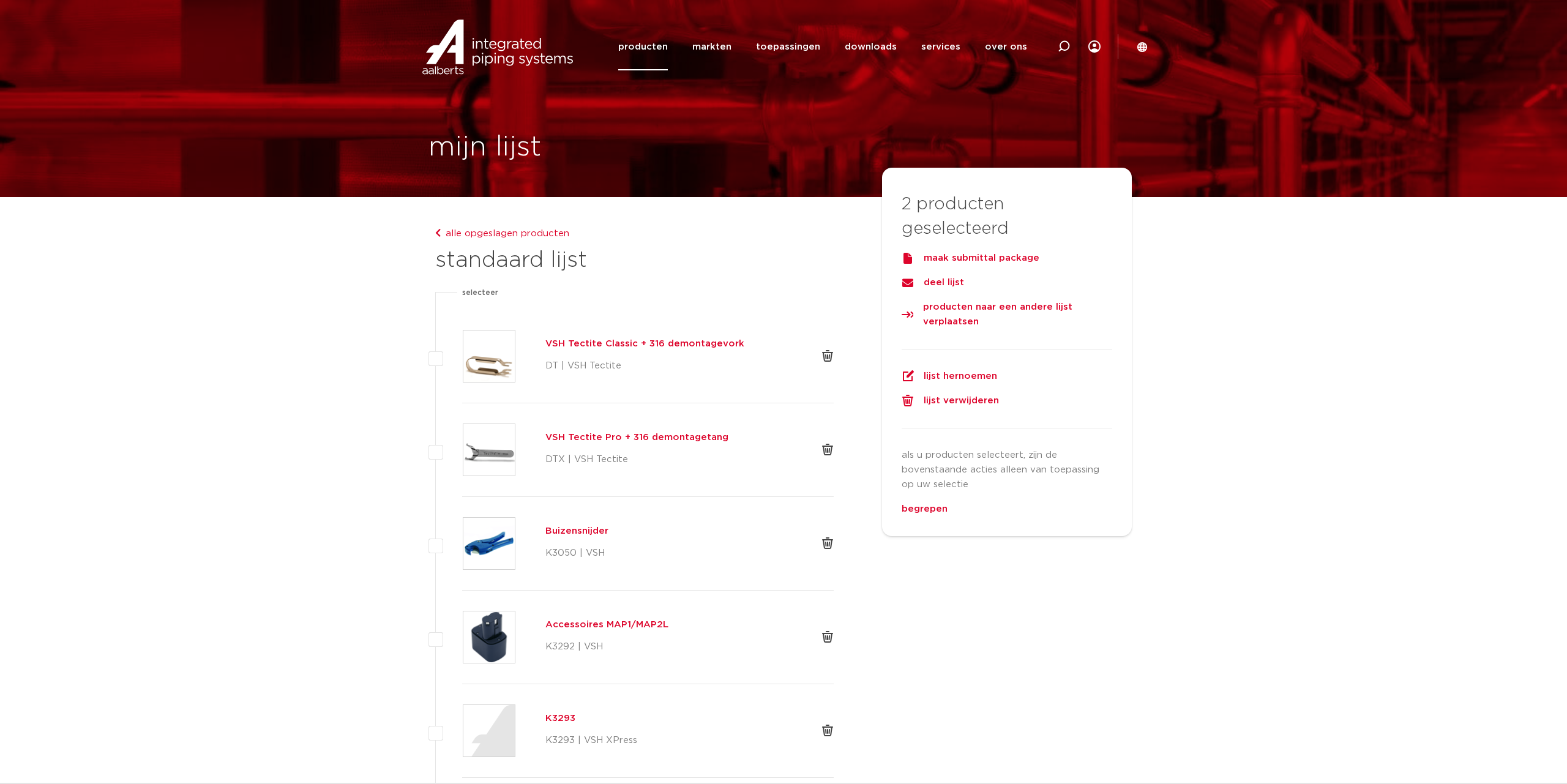
drag, startPoint x: 248, startPoint y: 361, endPoint x: 281, endPoint y: 361, distance: 33.0
click at [550, 231] on link "alle opgeslagen producten" at bounding box center [502, 234] width 134 height 9
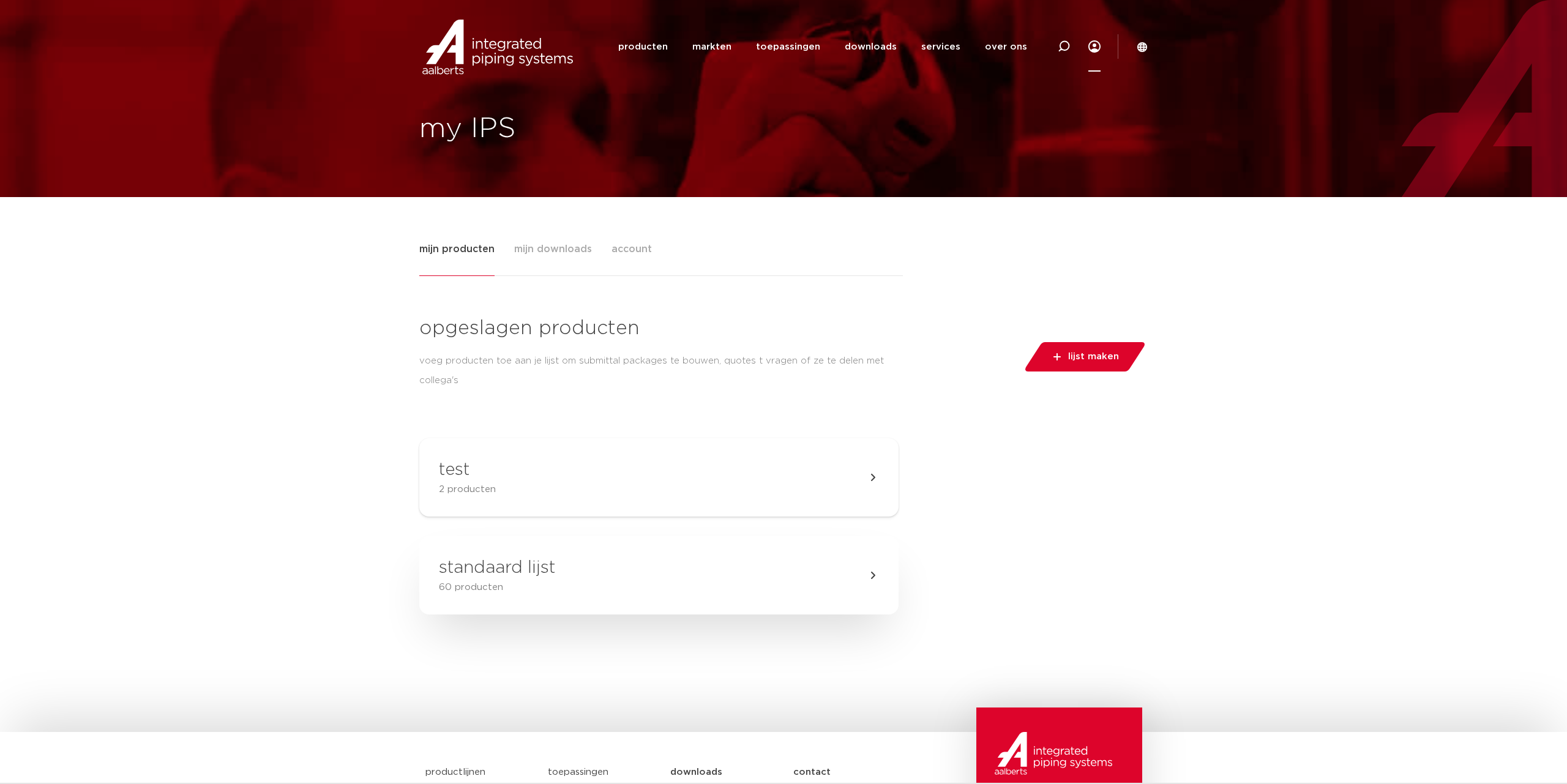
click at [506, 569] on h3 "standaard lijst" at bounding box center [497, 568] width 116 height 24
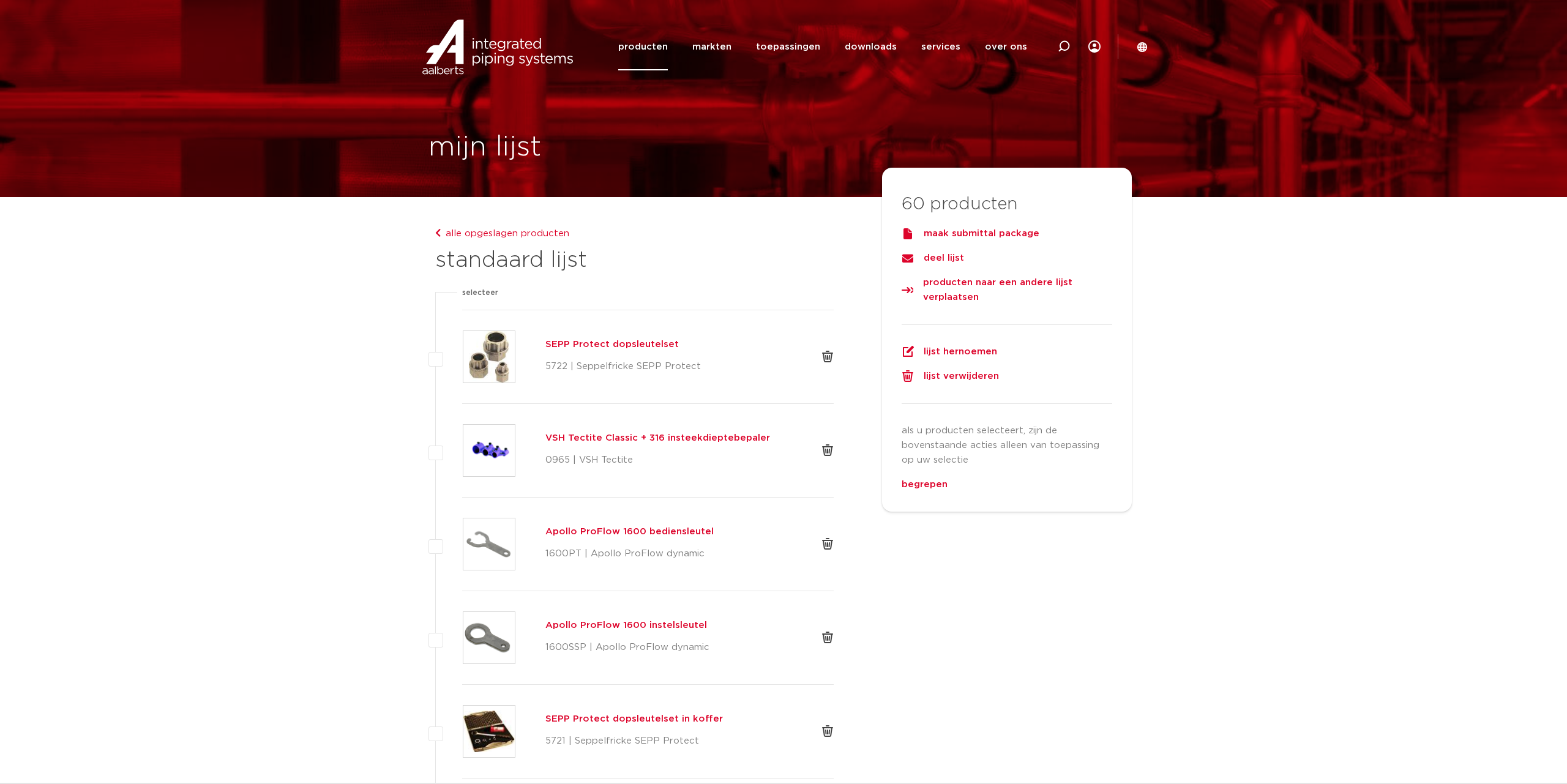
click at [1018, 234] on div "maak submittal package" at bounding box center [1007, 234] width 210 height 15
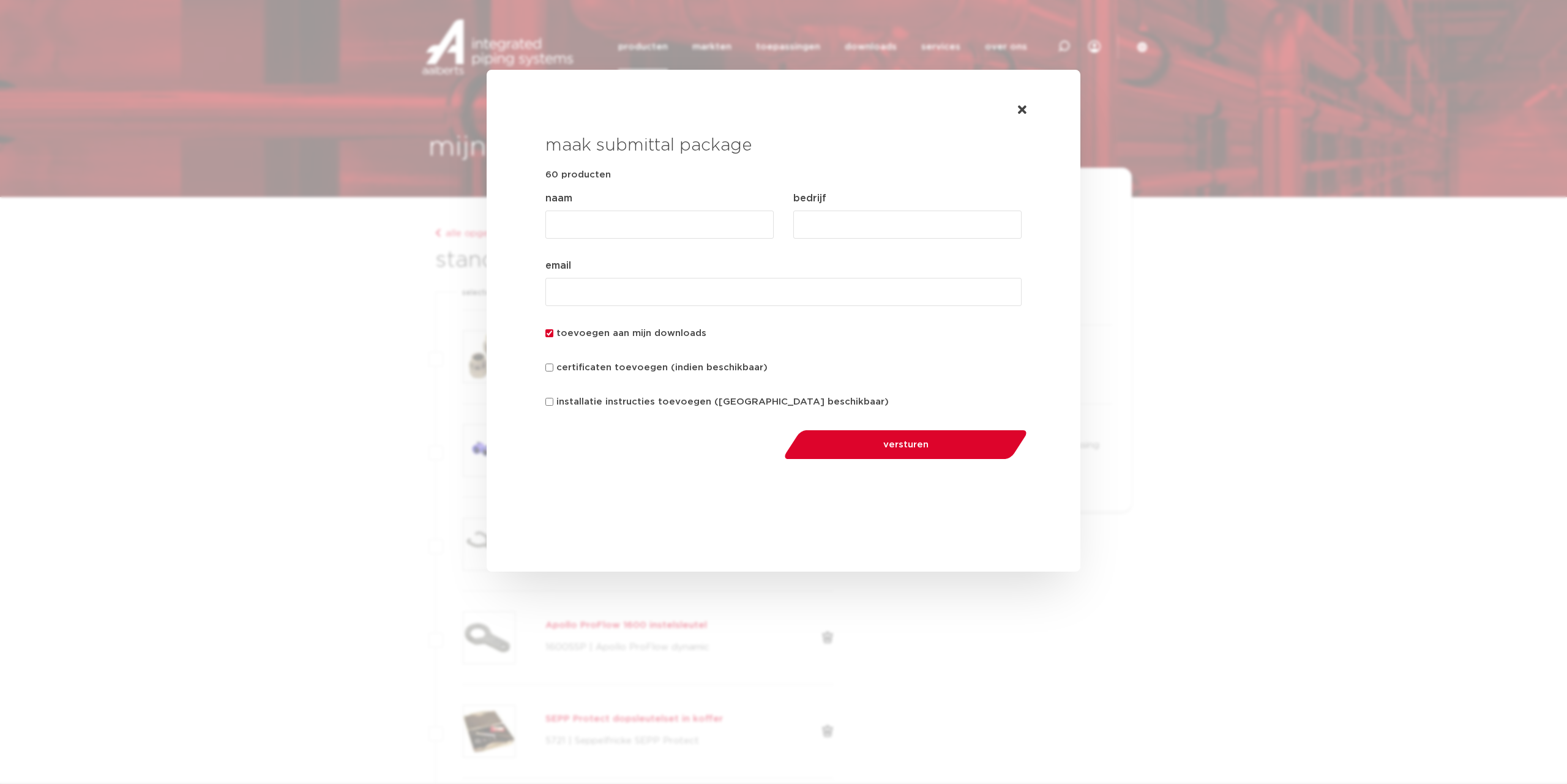
click at [661, 234] on input "naam (Vereist)" at bounding box center [659, 224] width 228 height 28
type input "60 incl. approvals"
type input "R"
click at [723, 224] on input "60 incl. approvals" at bounding box center [659, 224] width 228 height 28
type input "60 incl. approvals vanaf .nl"
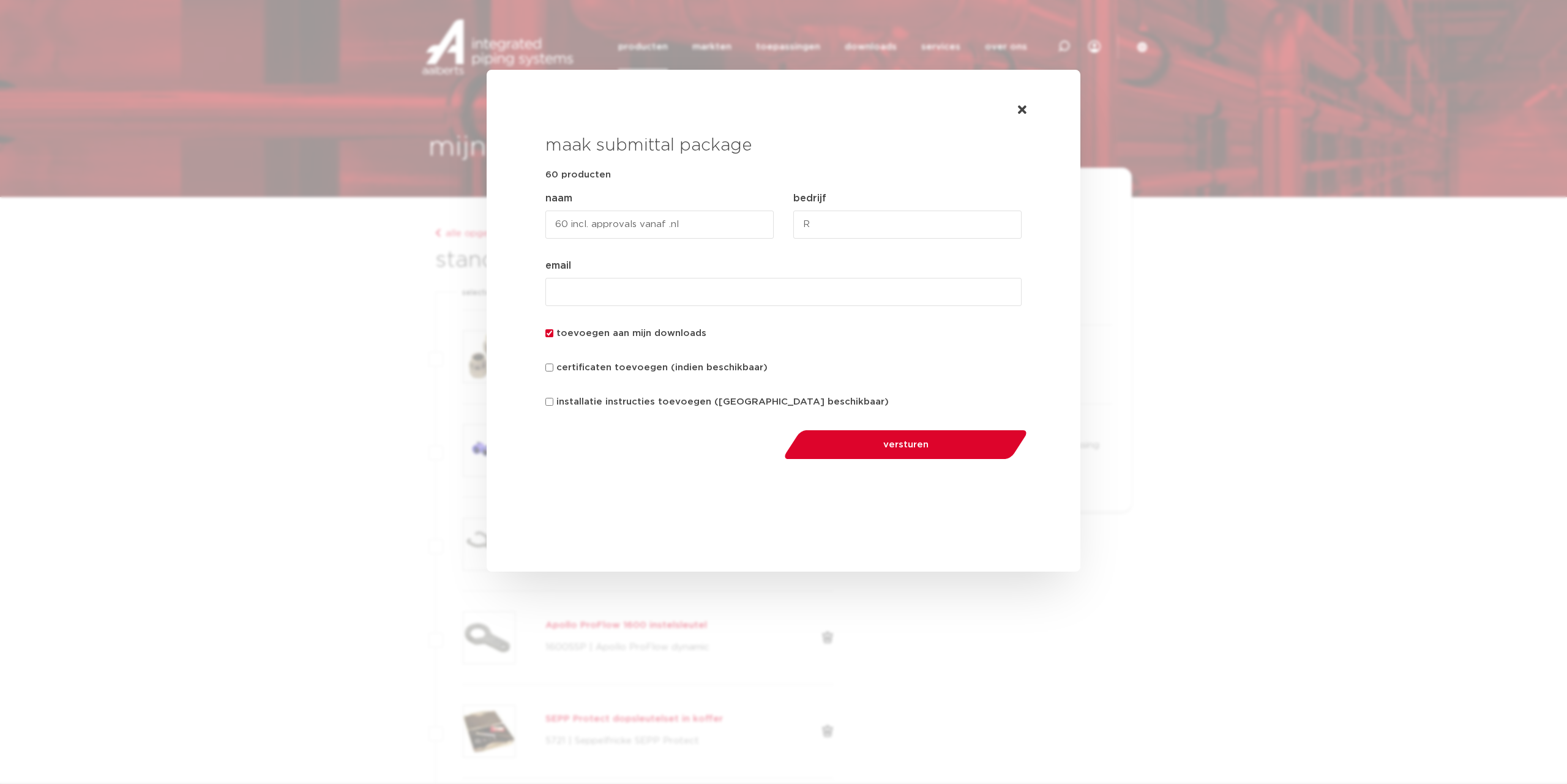
click at [811, 284] on input "email (Vereist)" at bounding box center [784, 292] width 476 height 28
type input "[EMAIL_ADDRESS][DOMAIN_NAME]"
click at [711, 366] on label "certificaten toevoegen (indien beschikbaar)" at bounding box center [662, 368] width 211 height 15
click at [553, 366] on input "certificaten toevoegen (indien beschikbaar)" at bounding box center [549, 367] width 8 height 8
checkbox input "true"
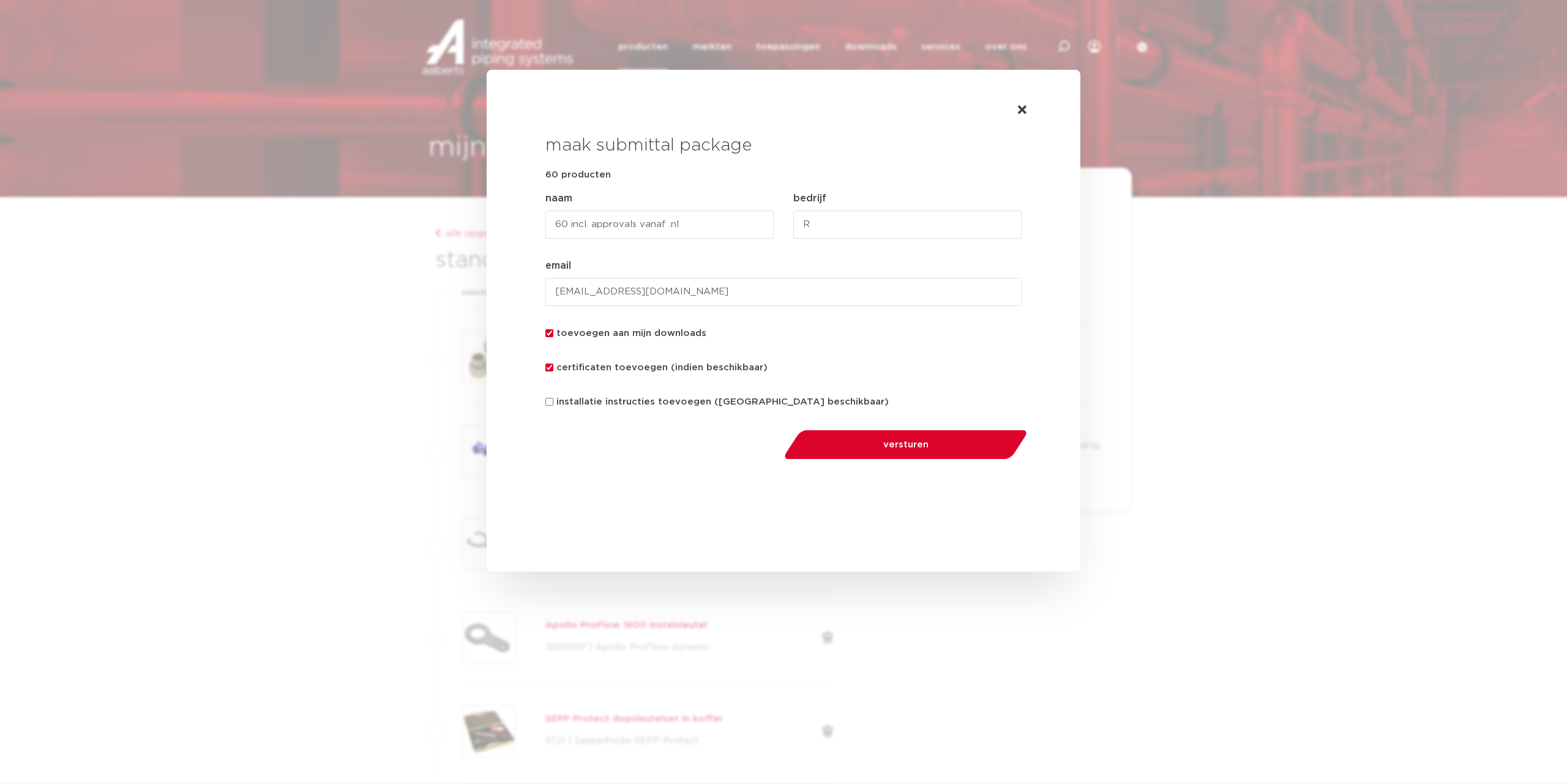
click at [609, 225] on input "60 incl. approvals vanaf .nl" at bounding box center [659, 224] width 228 height 28
type input "60 incl. certificaten vanaf .nl"
click at [915, 450] on button "versturen" at bounding box center [905, 444] width 252 height 31
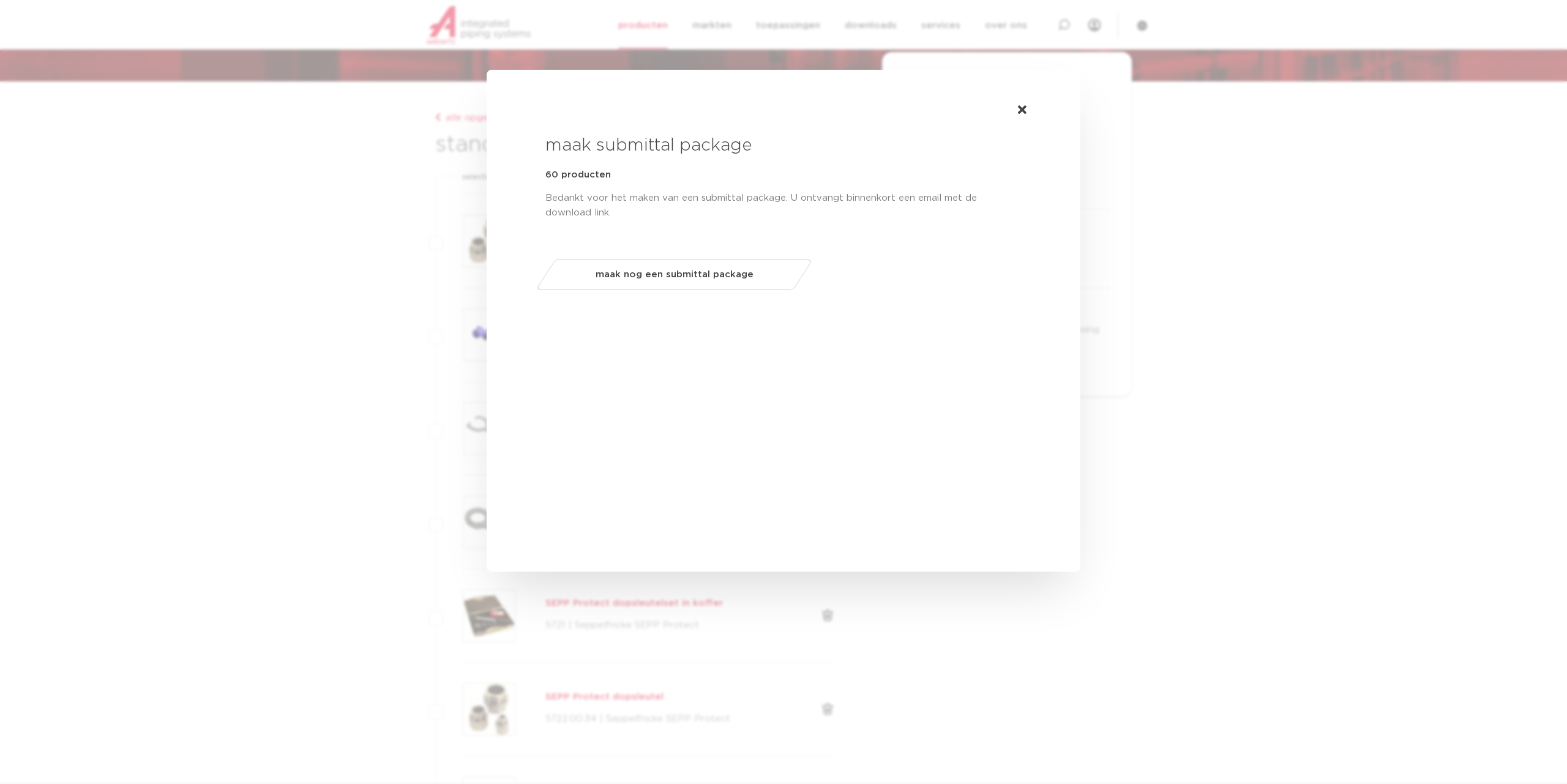
scroll to position [130, 0]
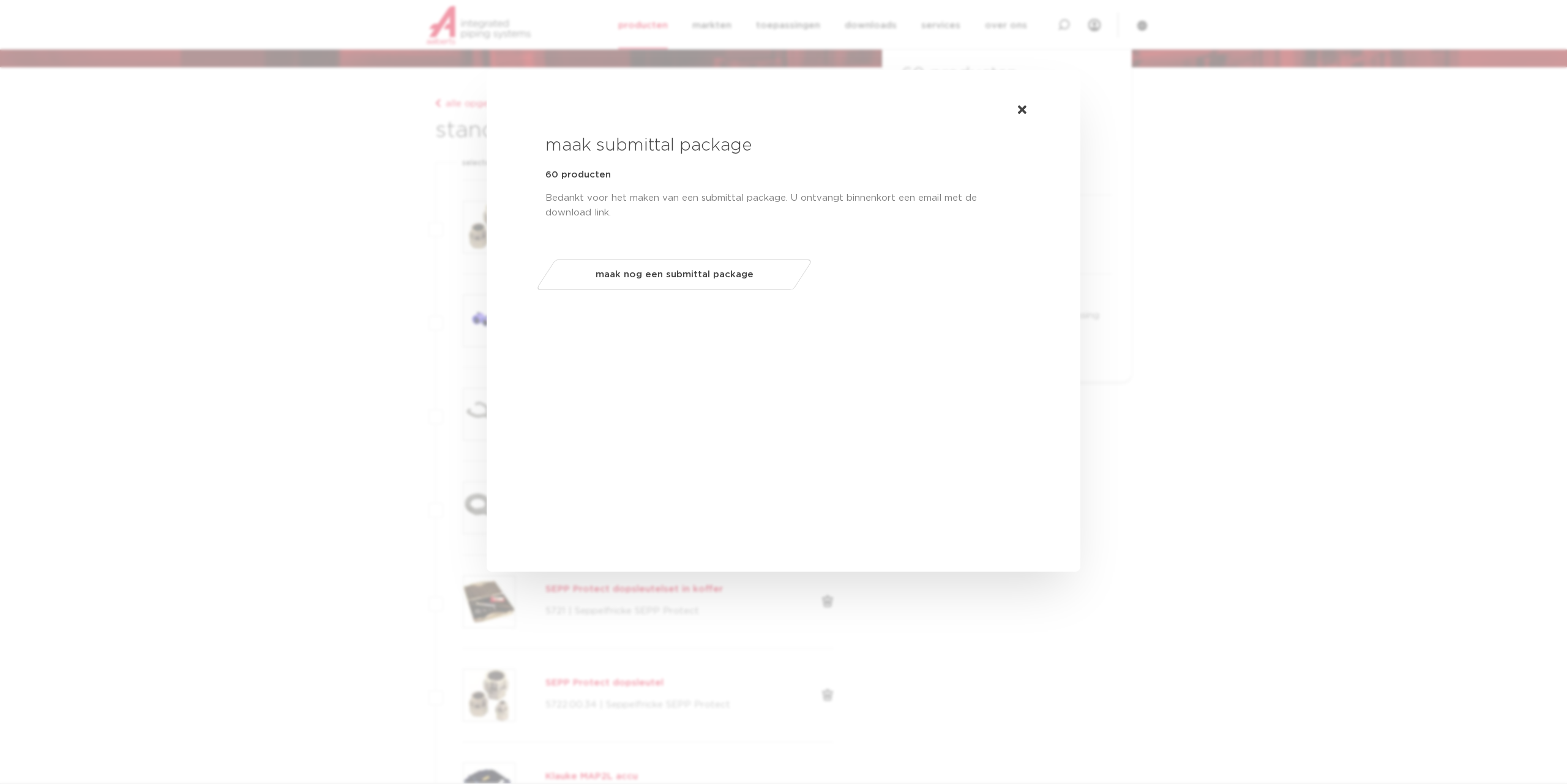
click at [680, 267] on span "maak nog een submittal package" at bounding box center [674, 275] width 158 height 20
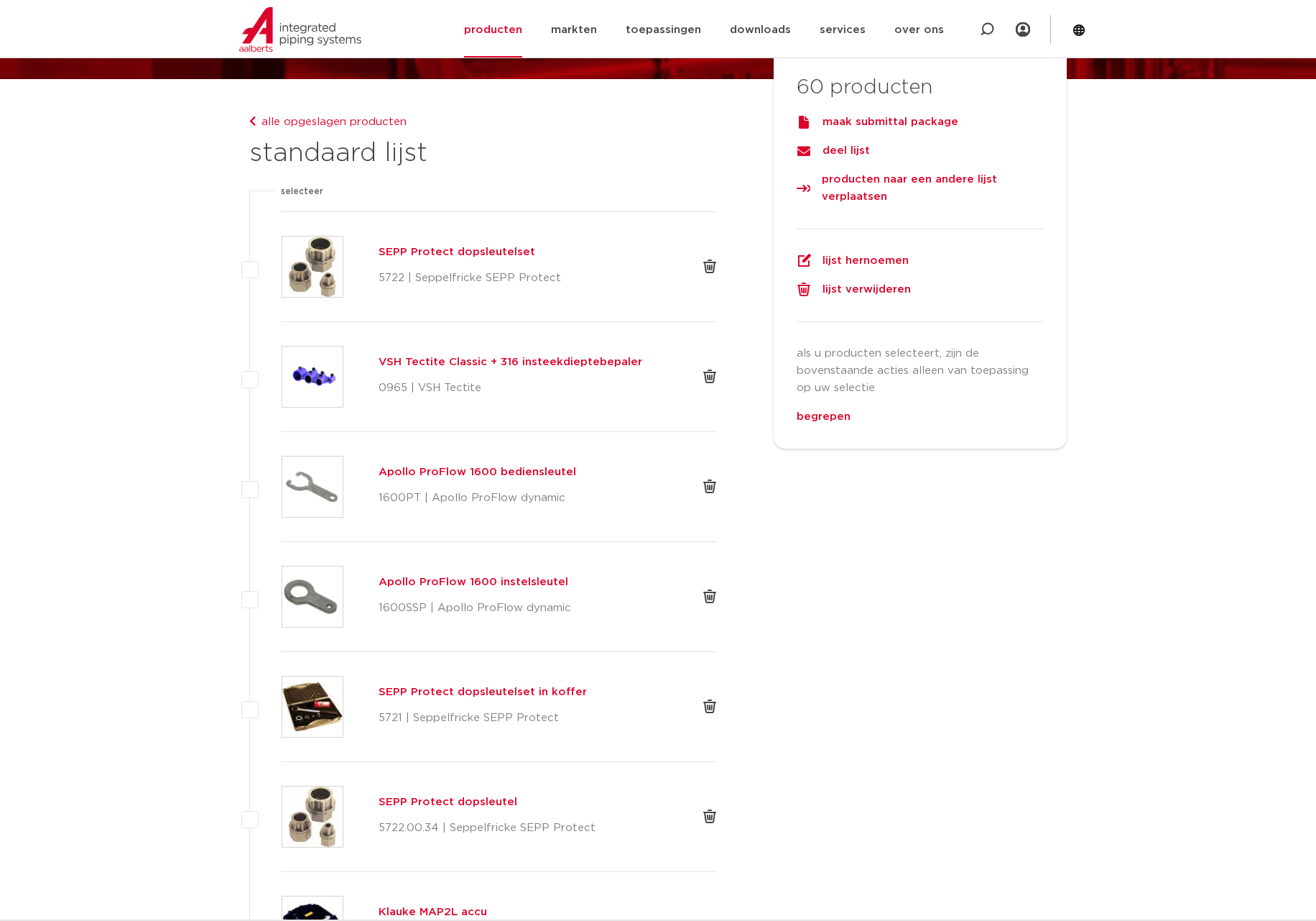
click at [934, 128] on div "maak submittal package" at bounding box center [921, 121] width 247 height 17
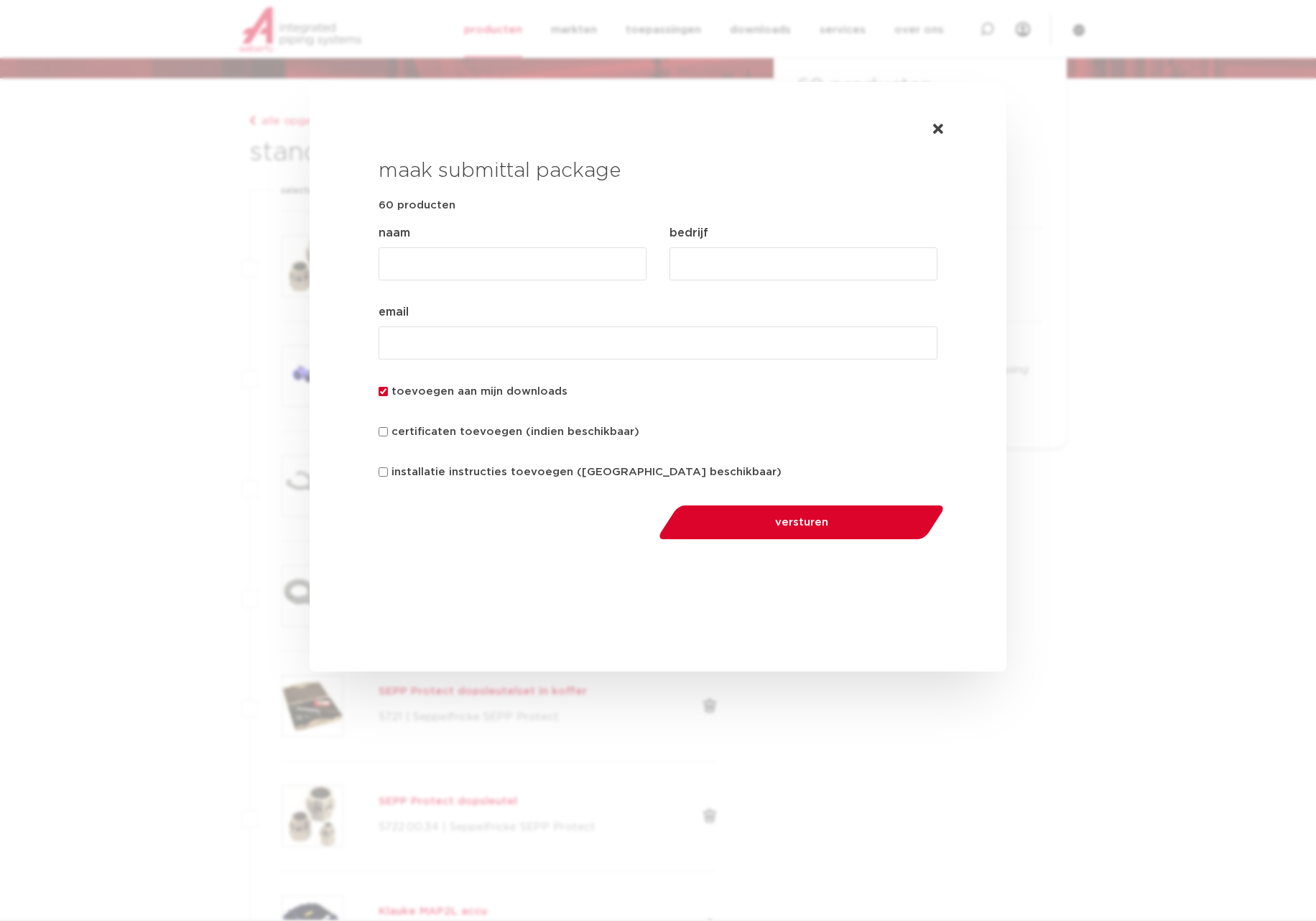
click at [492, 261] on input "naam (Vereist)" at bounding box center [512, 263] width 268 height 33
type input "60 incl. certif. en install. instructies (NL)"
click at [708, 260] on input "bedrijf (Vereist)" at bounding box center [803, 263] width 268 height 33
type input "R"
click at [509, 347] on input "email (Vereist)" at bounding box center [658, 343] width 559 height 33
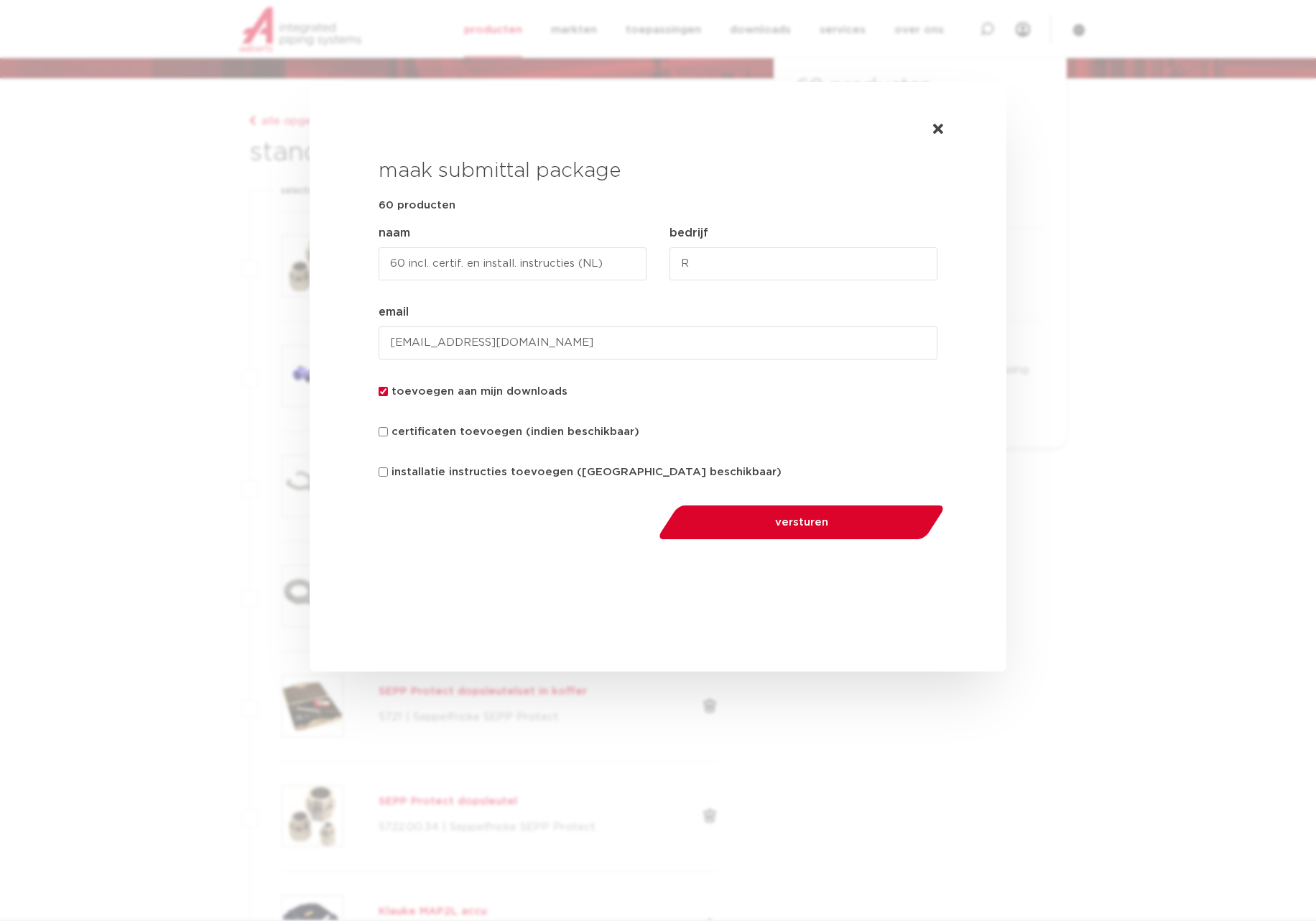
type input "ruby.dorsman@endeavour.nl"
click at [811, 529] on button "versturen" at bounding box center [801, 522] width 296 height 37
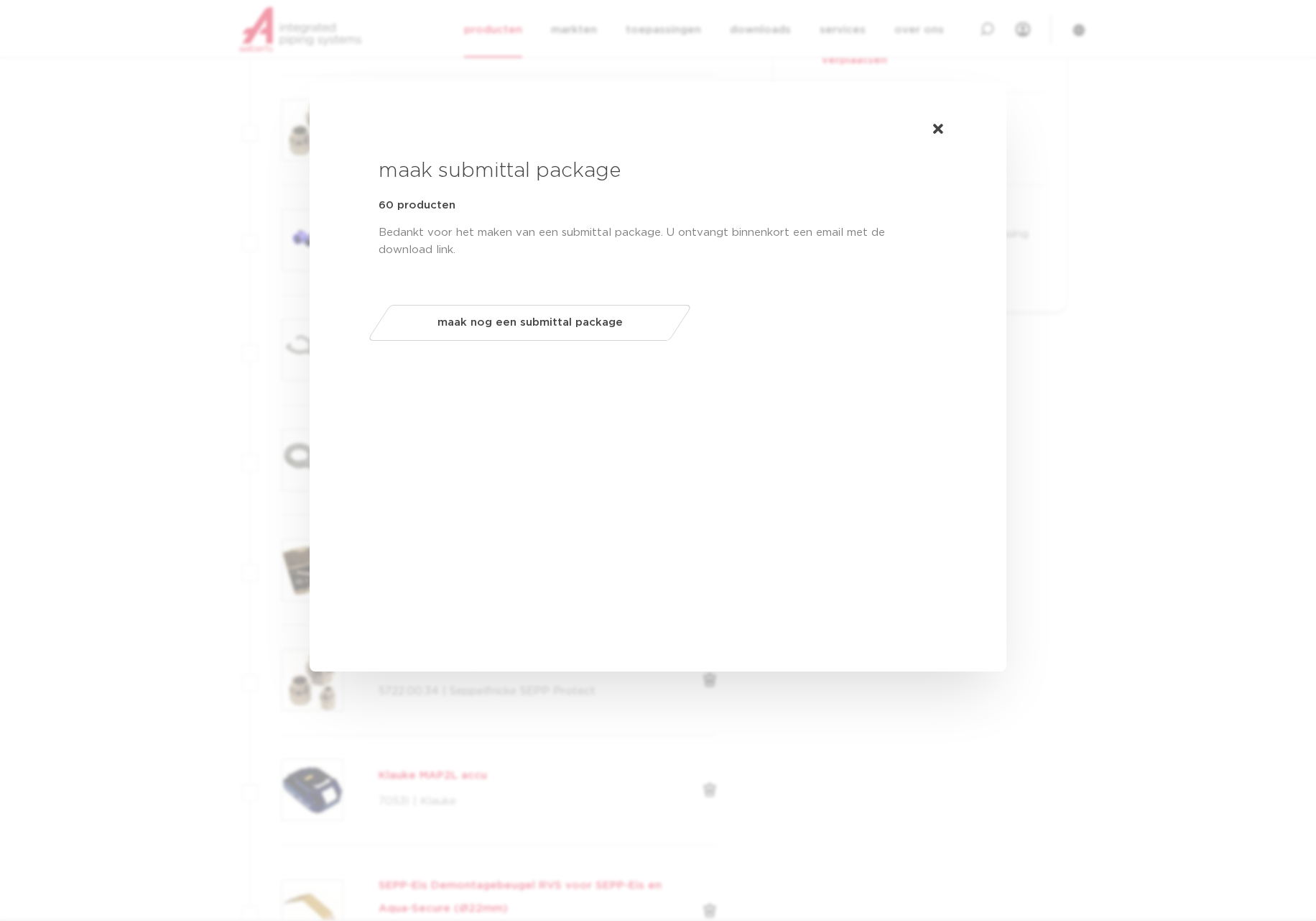
scroll to position [305, 0]
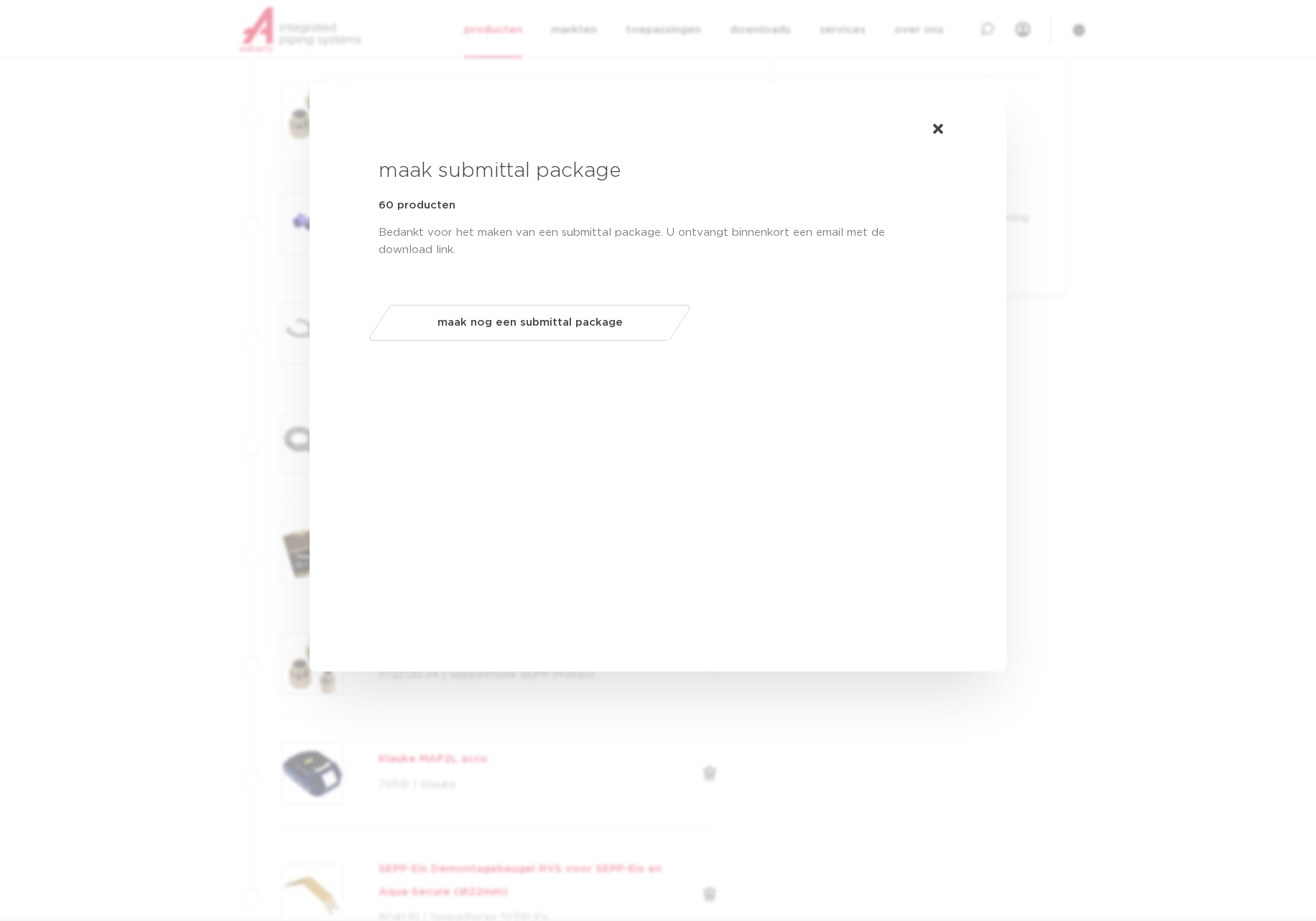
click span "maak nog een submittal package"
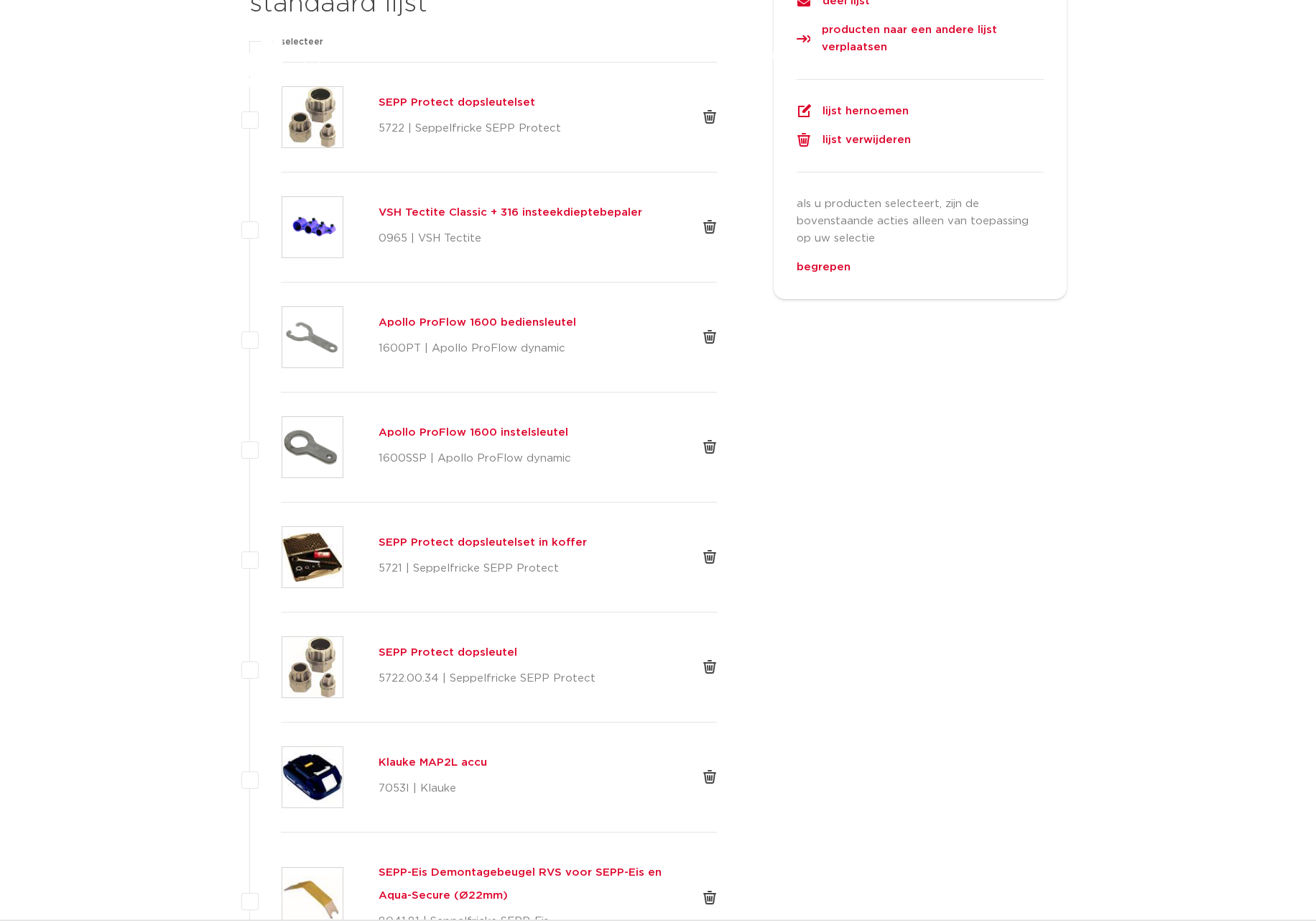
scroll to position [305, 0]
